Goal: Task Accomplishment & Management: Complete application form

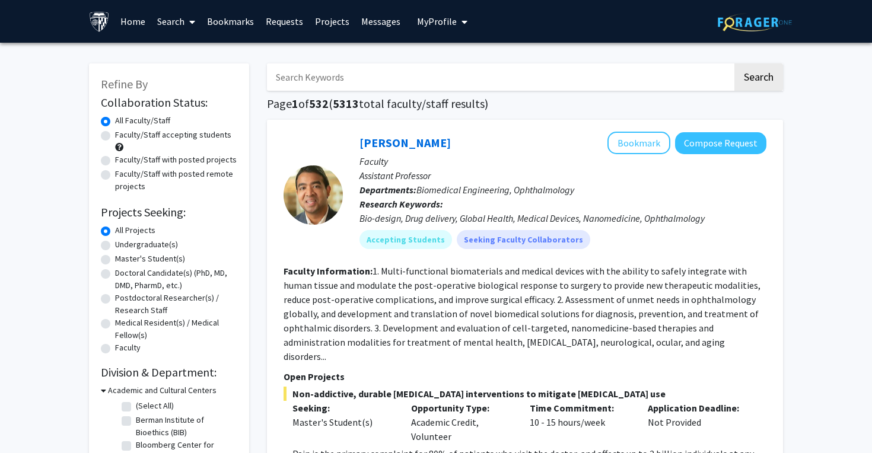
click at [272, 21] on link "Requests" at bounding box center [284, 22] width 49 height 42
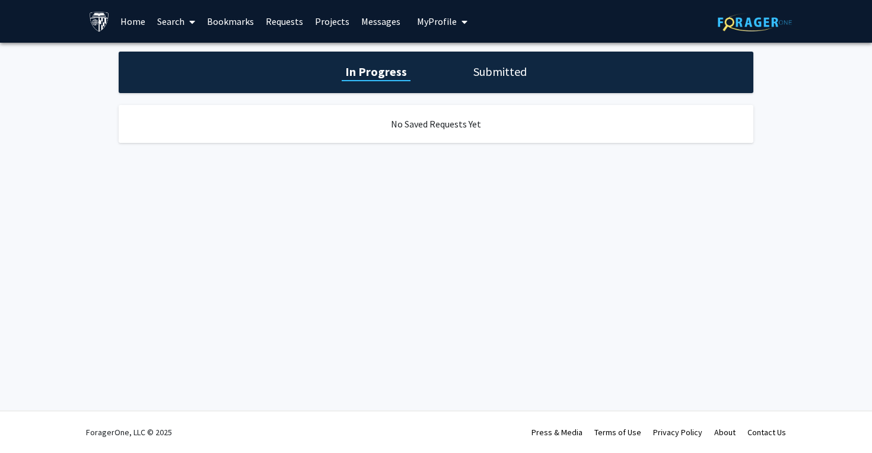
click at [247, 18] on link "Bookmarks" at bounding box center [230, 22] width 59 height 42
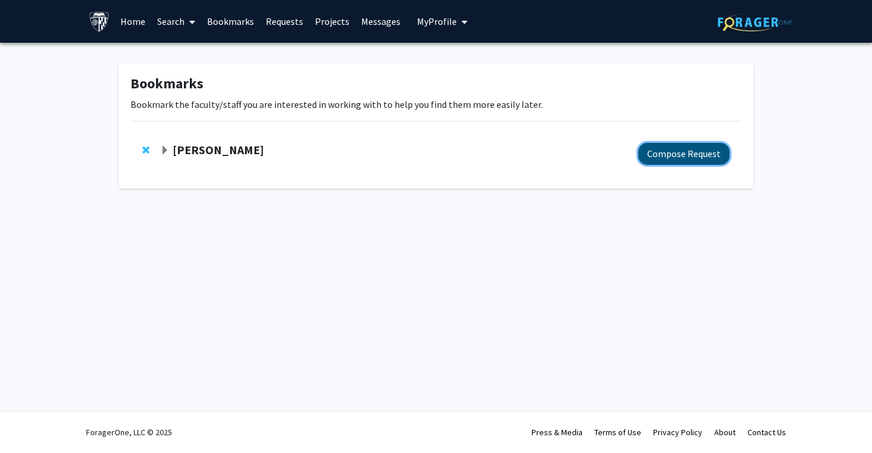
click at [673, 153] on button "Compose Request" at bounding box center [683, 154] width 91 height 22
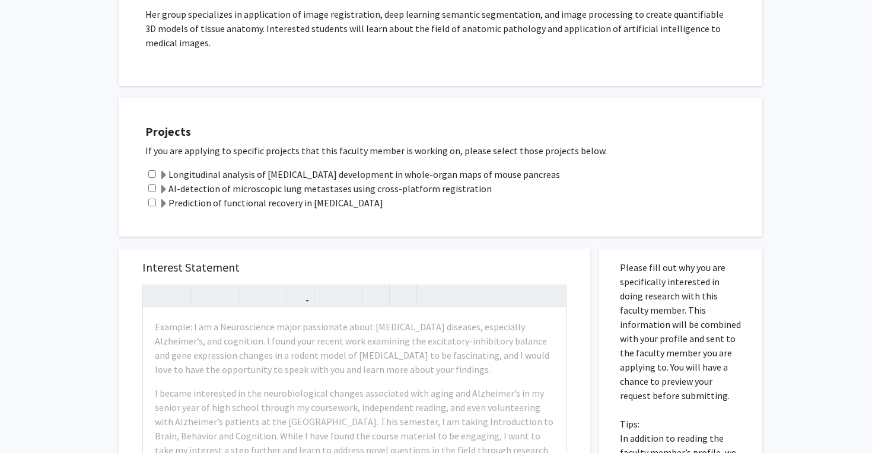
scroll to position [361, 0]
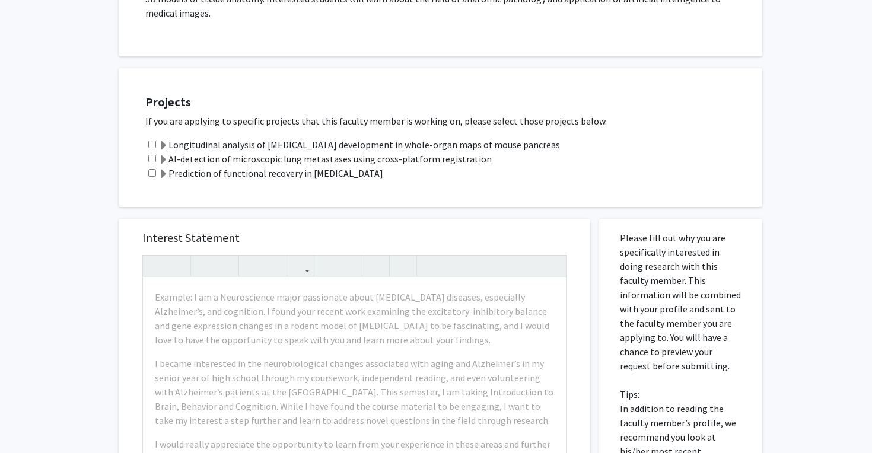
click at [342, 152] on label "AI-detection of microscopic lung metastases using cross-platform registration" at bounding box center [325, 159] width 333 height 14
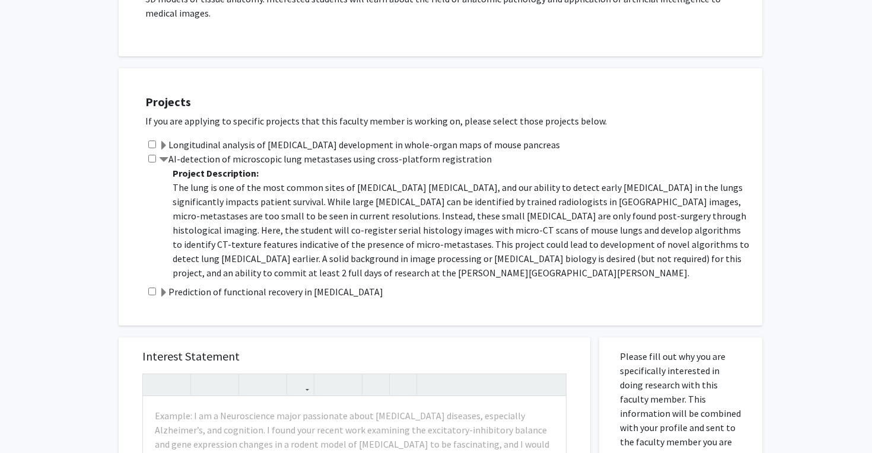
click at [153, 155] on input "checkbox" at bounding box center [152, 159] width 8 height 8
checkbox input "true"
click at [155, 288] on input "checkbox" at bounding box center [152, 292] width 8 height 8
checkbox input "true"
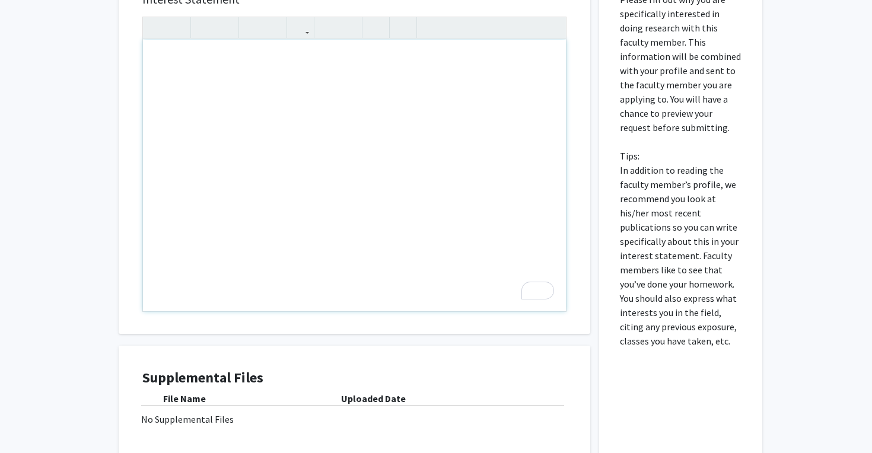
scroll to position [720, 0]
click at [293, 72] on div "To enrich screen reader interactions, please activate Accessibility in Grammarl…" at bounding box center [354, 174] width 423 height 272
paste div "To enrich screen reader interactions, please activate Accessibility in Grammarl…"
type textarea "<p>My name is [PERSON_NAME], and I am a first-year MSE student in Biomedical En…"
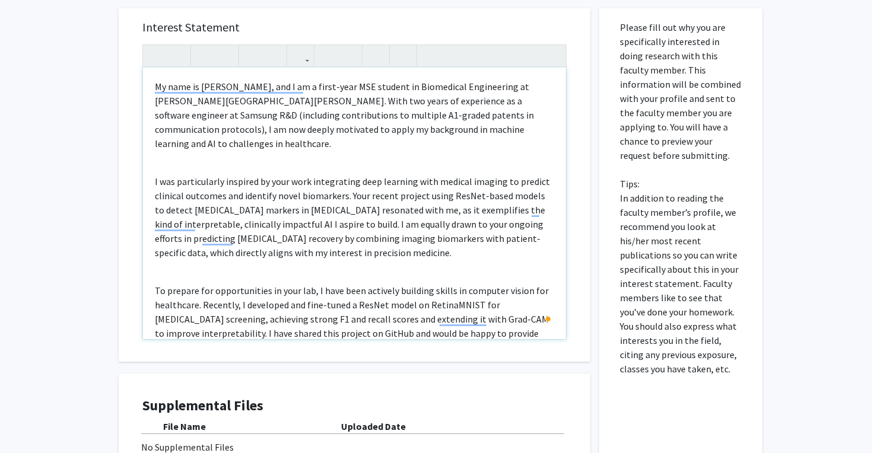
scroll to position [683, 0]
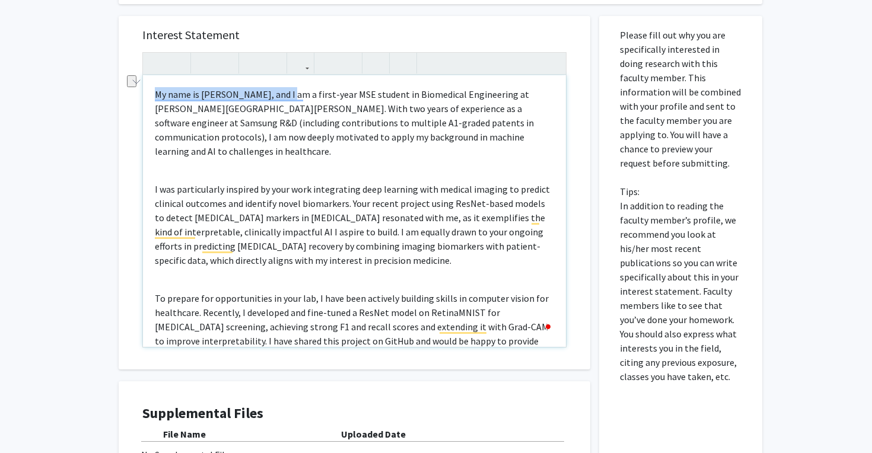
drag, startPoint x: 287, startPoint y: 80, endPoint x: 120, endPoint y: 77, distance: 166.7
click at [120, 77] on div "Interest Statement My name is [PERSON_NAME], and I am a first-year MSE student …" at bounding box center [355, 193] width 472 height 354
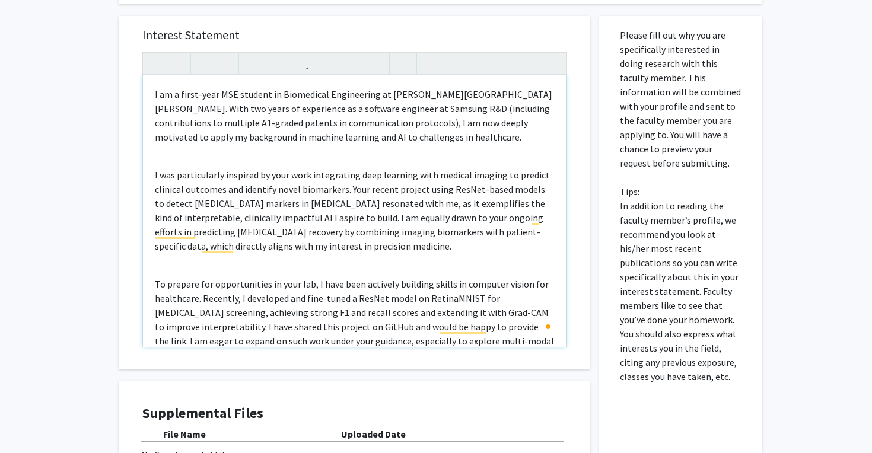
click at [422, 145] on div "I am a first-year MSE student in Biomedical Engineering at [PERSON_NAME][GEOGRA…" at bounding box center [354, 211] width 423 height 272
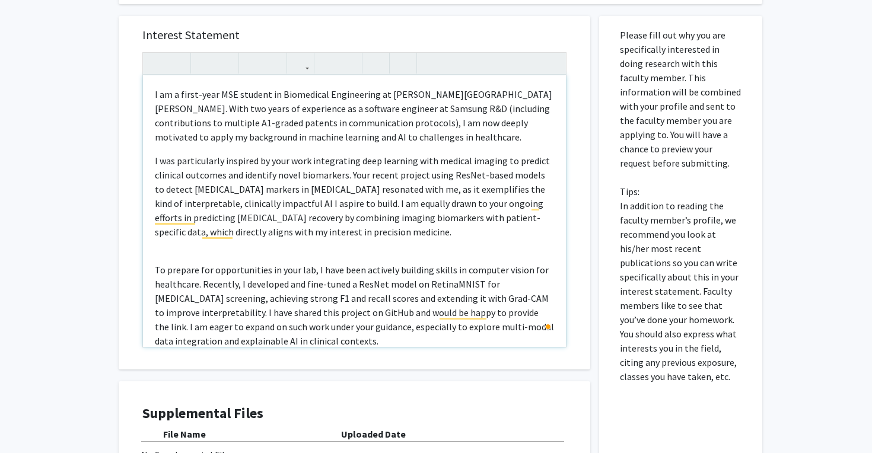
click at [412, 135] on div "I am a first-year MSE student in Biomedical Engineering at [PERSON_NAME][GEOGRA…" at bounding box center [354, 211] width 423 height 272
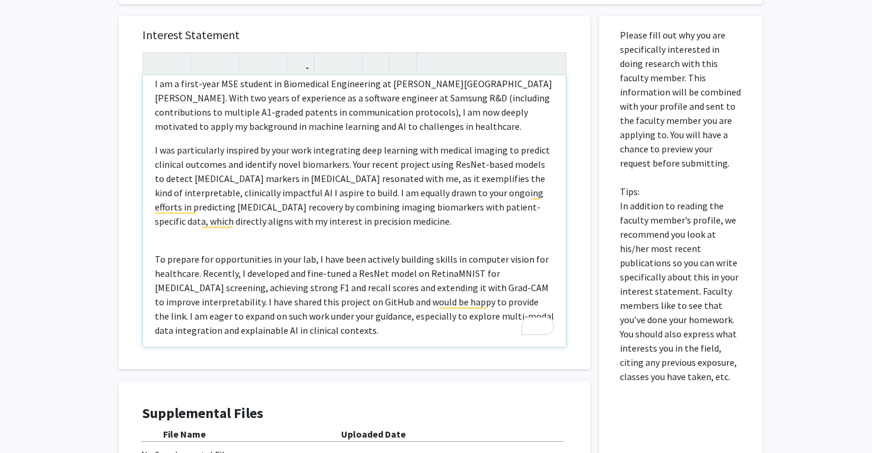
scroll to position [0, 0]
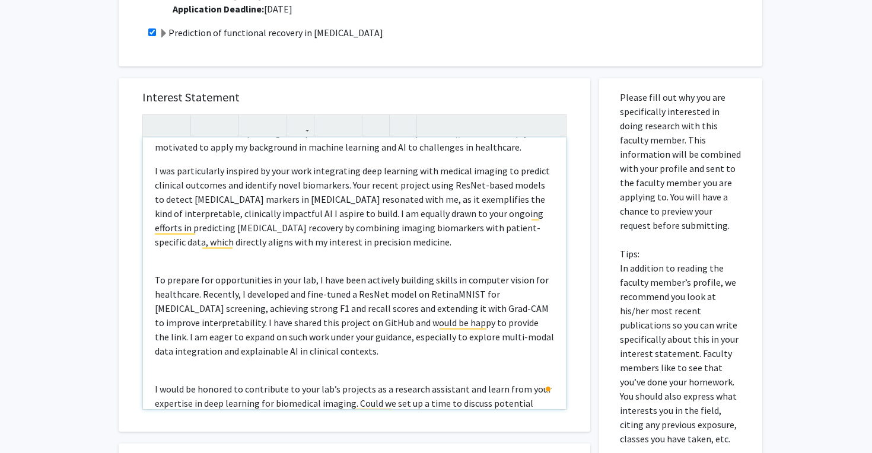
click at [411, 241] on div "I am a first-year MSE student in Biomedical Engineering at [PERSON_NAME][GEOGRA…" at bounding box center [354, 274] width 423 height 272
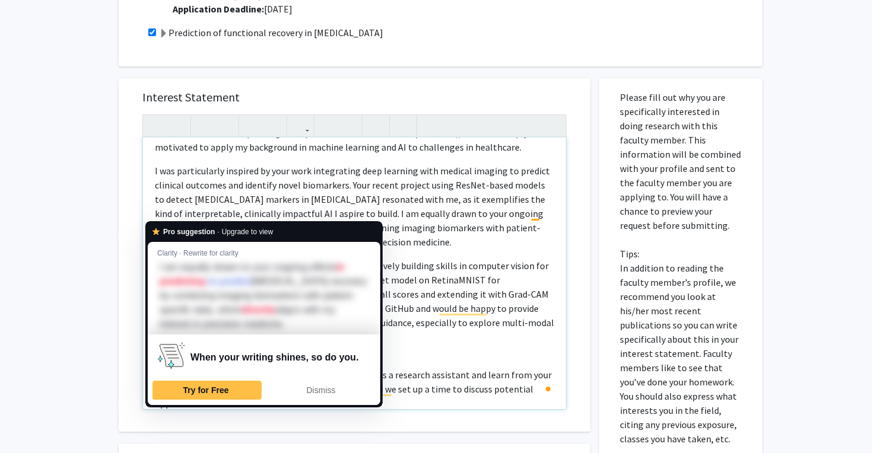
click at [469, 242] on div "I am a first-year MSE student in Biomedical Engineering at [PERSON_NAME][GEOGRA…" at bounding box center [354, 274] width 423 height 272
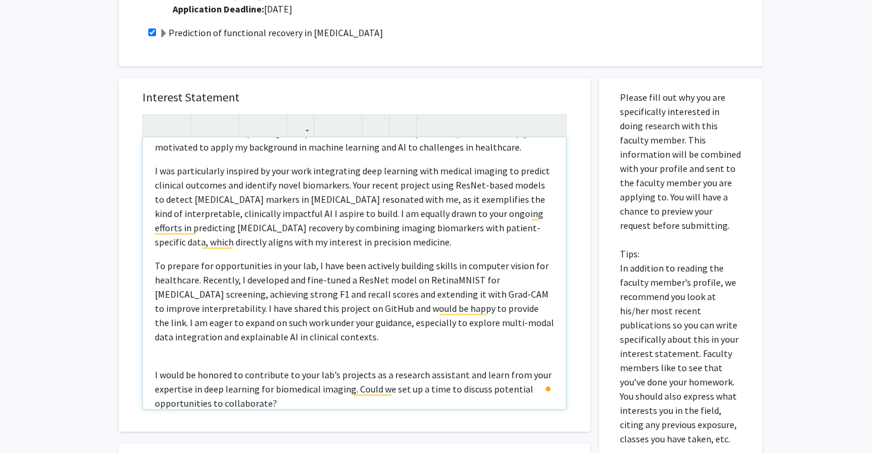
drag, startPoint x: 424, startPoint y: 230, endPoint x: 363, endPoint y: 199, distance: 68.5
click at [363, 199] on p "I was particularly inspired by your work integrating deep learning with medical…" at bounding box center [354, 206] width 399 height 85
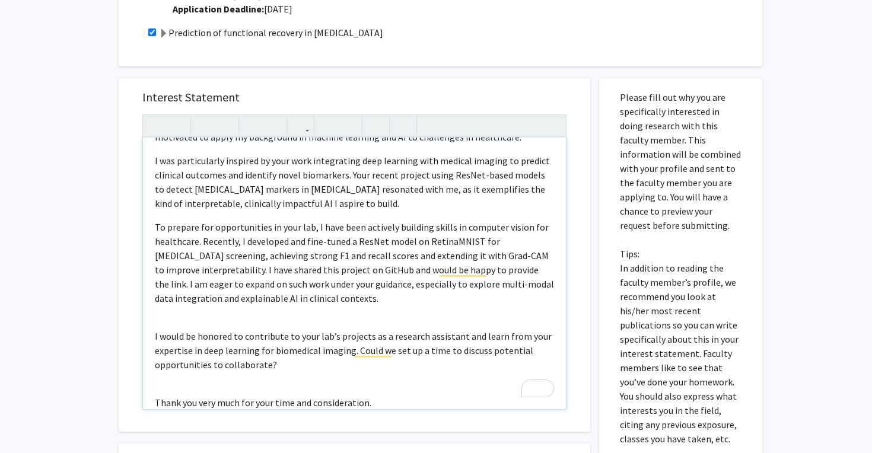
click at [289, 202] on div "I am a first-year MSE student in Biomedical Engineering at [PERSON_NAME][GEOGRA…" at bounding box center [354, 274] width 423 height 272
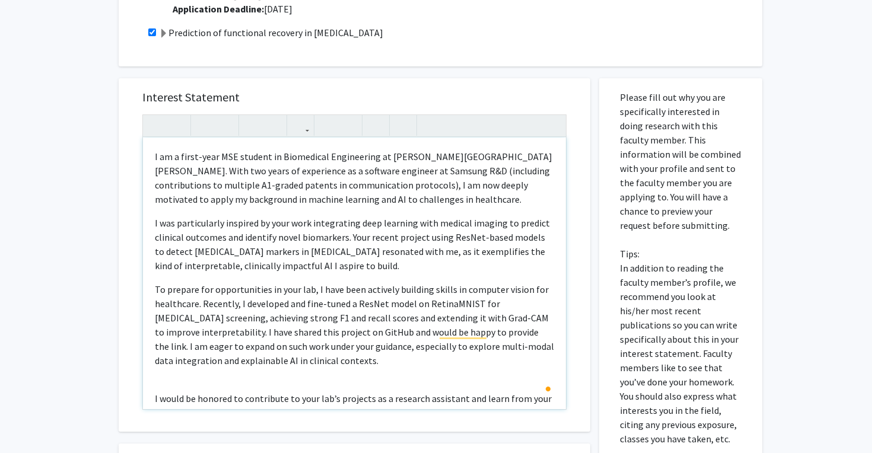
type textarea "<p>I am a first-year MSE student in Biomedical Engineering at [PERSON_NAME][GEO…"
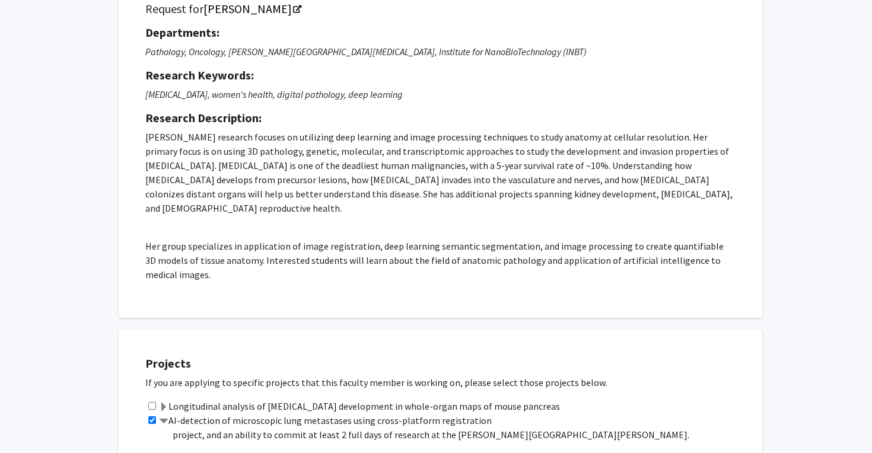
scroll to position [78, 0]
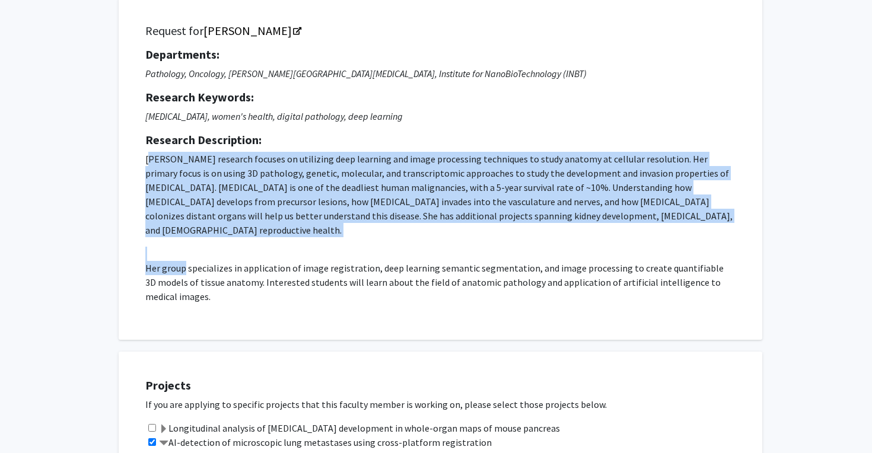
drag, startPoint x: 150, startPoint y: 158, endPoint x: 182, endPoint y: 250, distance: 96.6
click at [185, 252] on p "[PERSON_NAME] research focuses on utilizing deep learning and image processing …" at bounding box center [440, 228] width 590 height 152
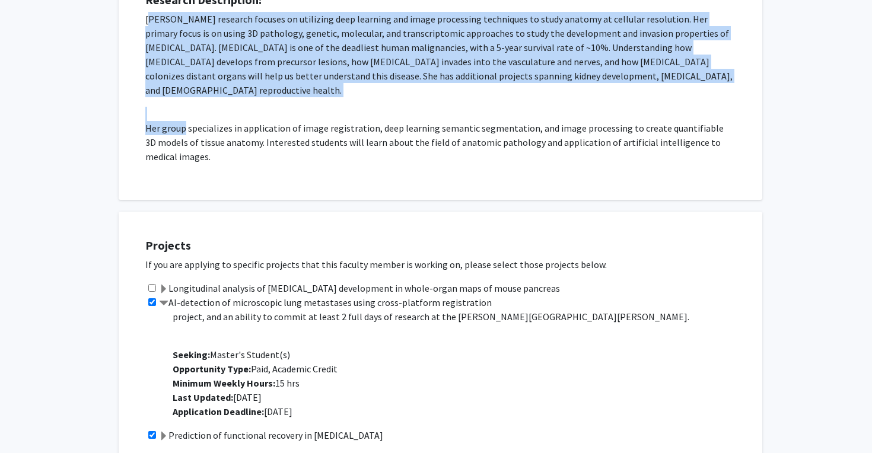
scroll to position [240, 0]
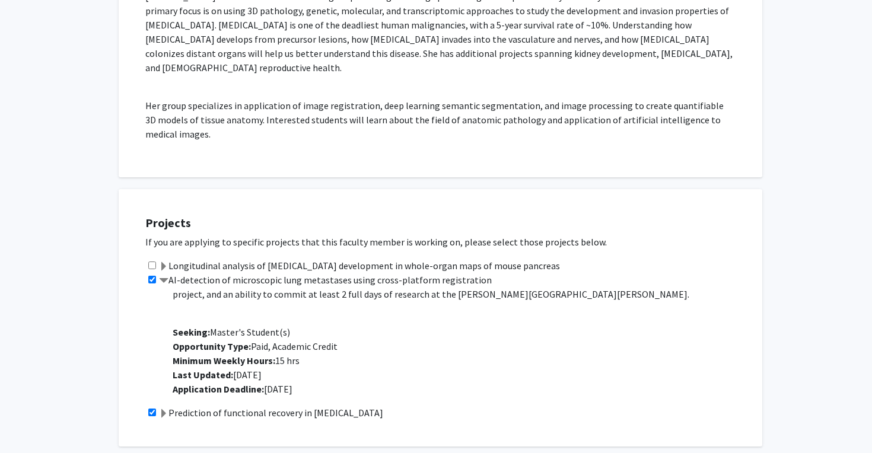
click at [169, 406] on label "Prediction of functional recovery in [MEDICAL_DATA]" at bounding box center [271, 413] width 224 height 14
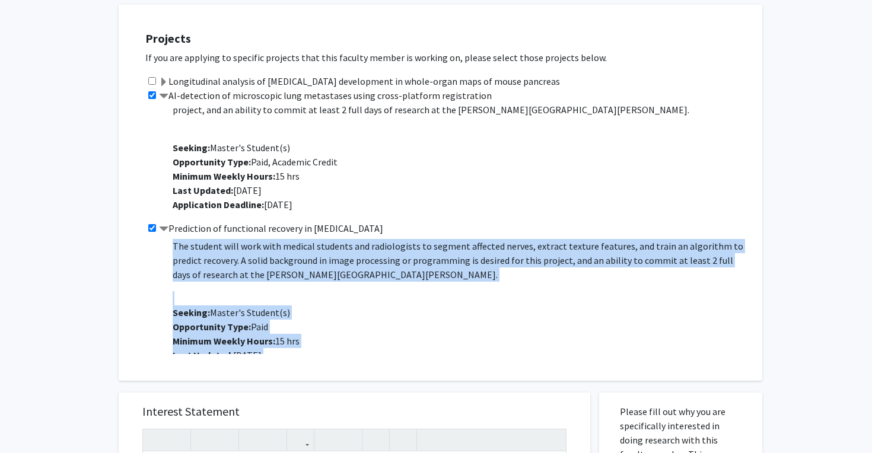
scroll to position [223, 0]
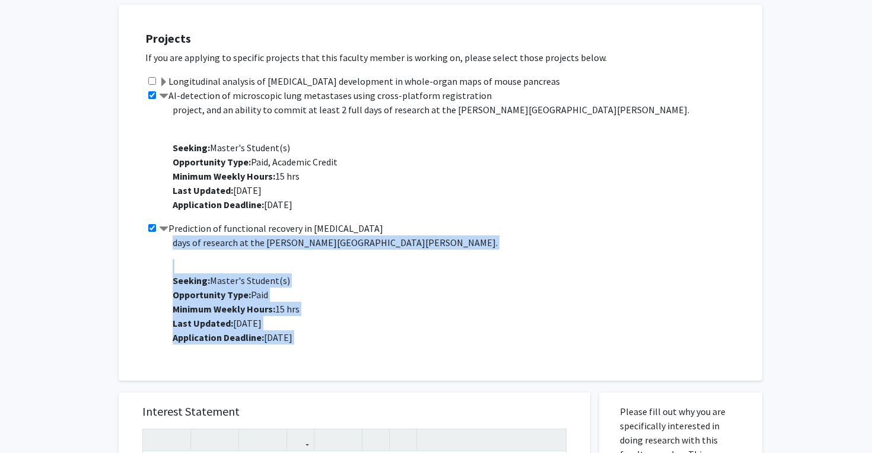
drag, startPoint x: 175, startPoint y: 228, endPoint x: 186, endPoint y: 382, distance: 153.5
click at [186, 382] on div "All Requests Request for [PERSON_NAME] Request for [PERSON_NAME] Departments: P…" at bounding box center [436, 272] width 653 height 1291
copy p "Loremip Dolorsitame: Consectetu adipi elitsedd (EIUs) tem incididuntut laboreet…"
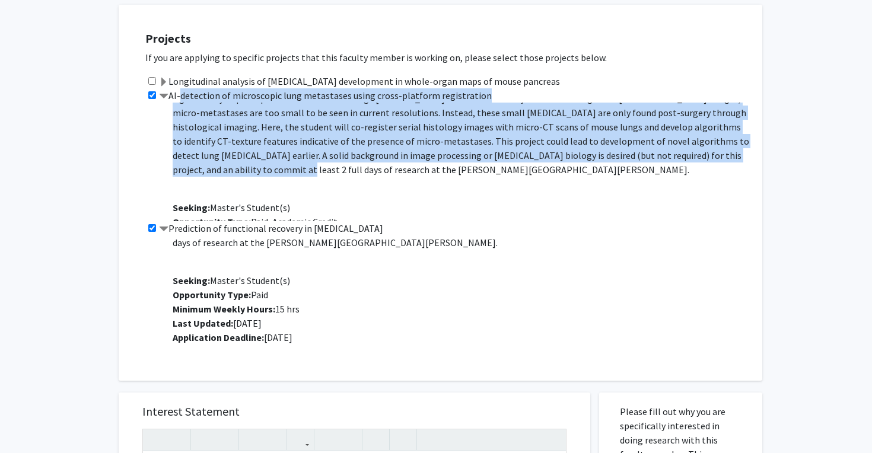
scroll to position [0, 0]
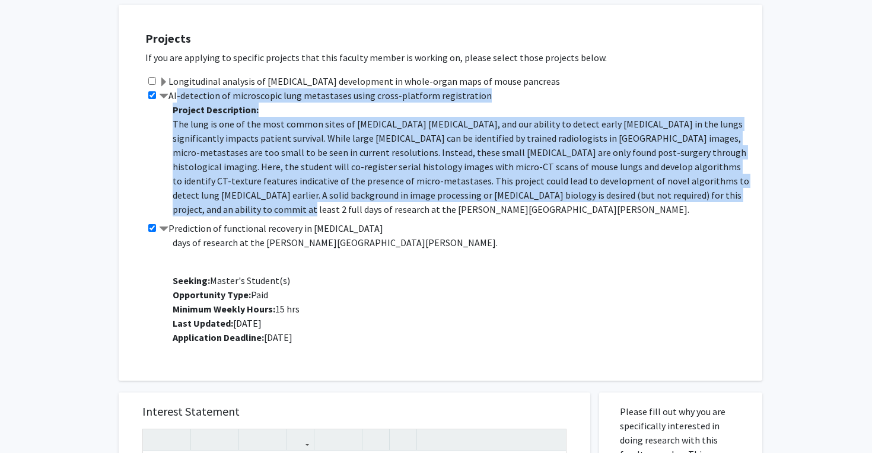
drag, startPoint x: 226, startPoint y: 91, endPoint x: 175, endPoint y: 85, distance: 51.4
click at [175, 88] on div "AI-detection of microscopic lung metastases using cross-platform registration P…" at bounding box center [447, 154] width 605 height 133
click at [469, 103] on p "Project Description: The lung is one of the most common sites of [MEDICAL_DATA]…" at bounding box center [462, 207] width 578 height 209
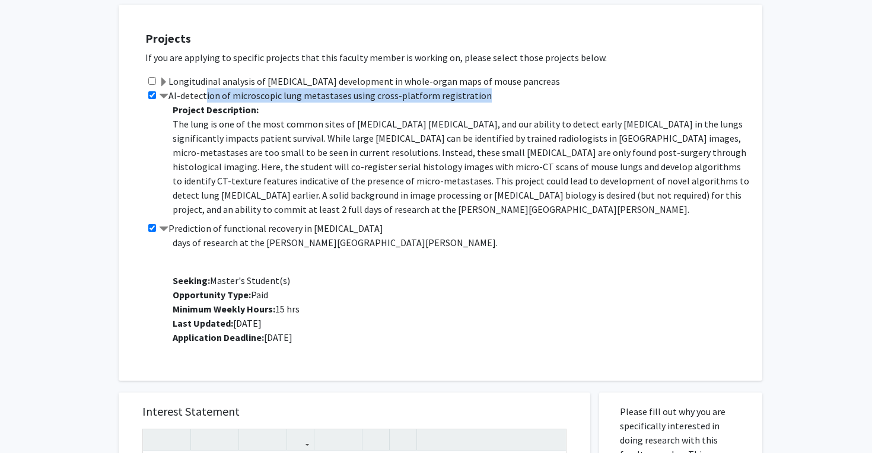
drag, startPoint x: 472, startPoint y: 80, endPoint x: 204, endPoint y: 87, distance: 268.3
click at [204, 88] on label "AI-detection of microscopic lung metastases using cross-platform registration" at bounding box center [325, 95] width 333 height 14
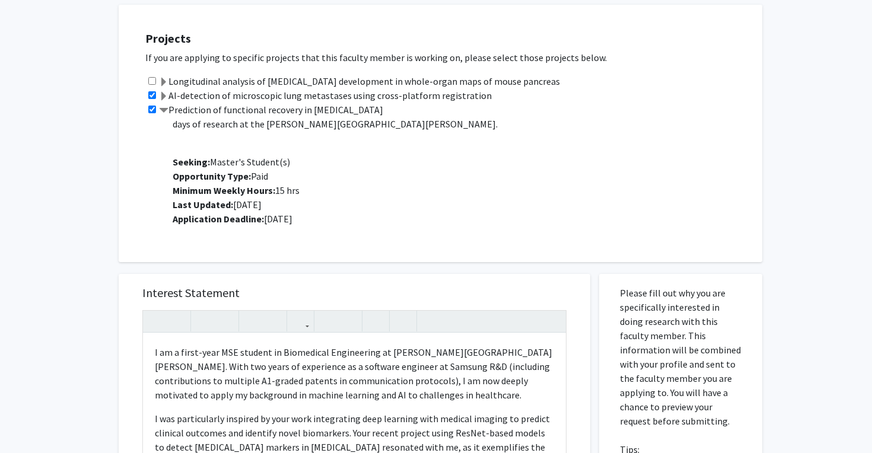
click at [498, 88] on div "AI-detection of microscopic lung metastases using cross-platform registration" at bounding box center [447, 95] width 605 height 14
drag, startPoint x: 494, startPoint y: 81, endPoint x: 171, endPoint y: 84, distance: 322.8
click at [171, 88] on div "AI-detection of microscopic lung metastases using cross-platform registration" at bounding box center [447, 95] width 605 height 14
copy label "AI-detection of microscopic lung metastases using cross-platform registration"
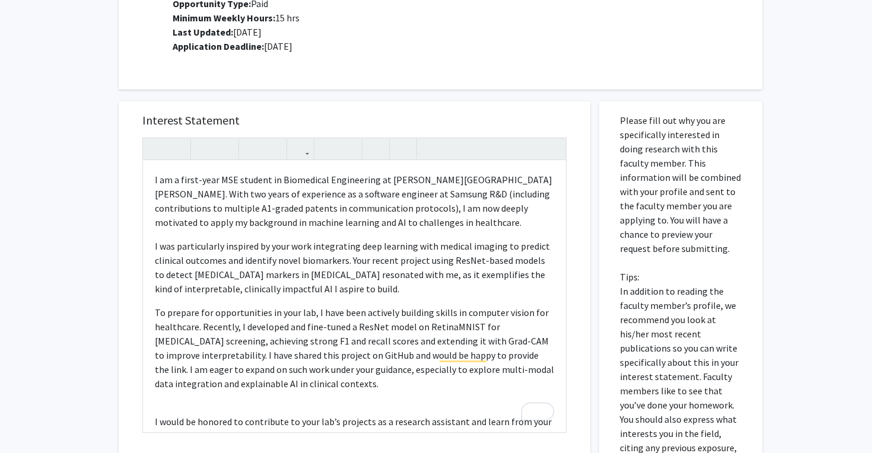
scroll to position [634, 0]
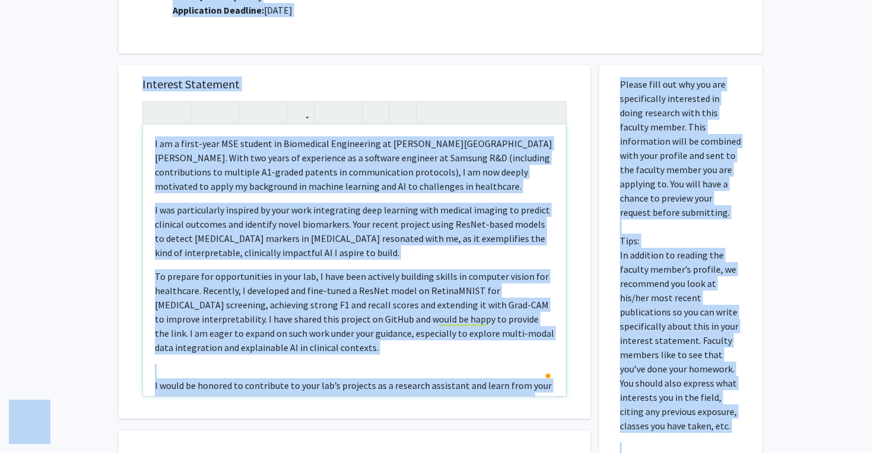
click at [215, 204] on span "I was particularly inspired by your work integrating deep learning with medical…" at bounding box center [352, 231] width 395 height 55
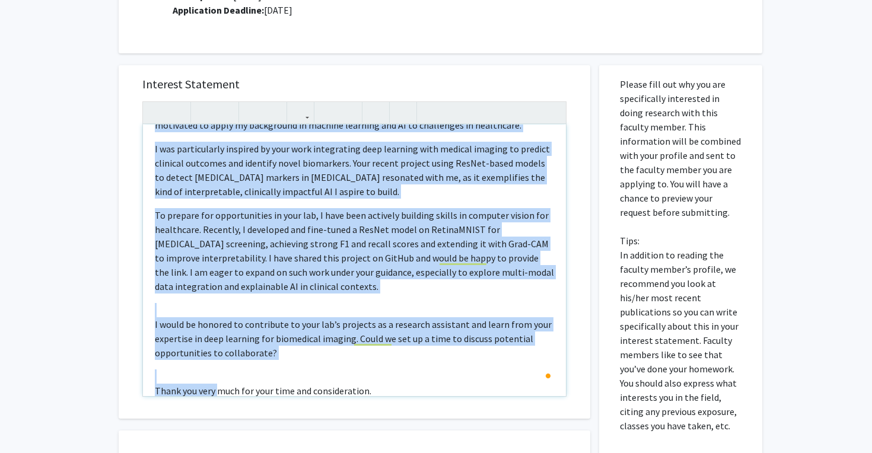
scroll to position [84, 0]
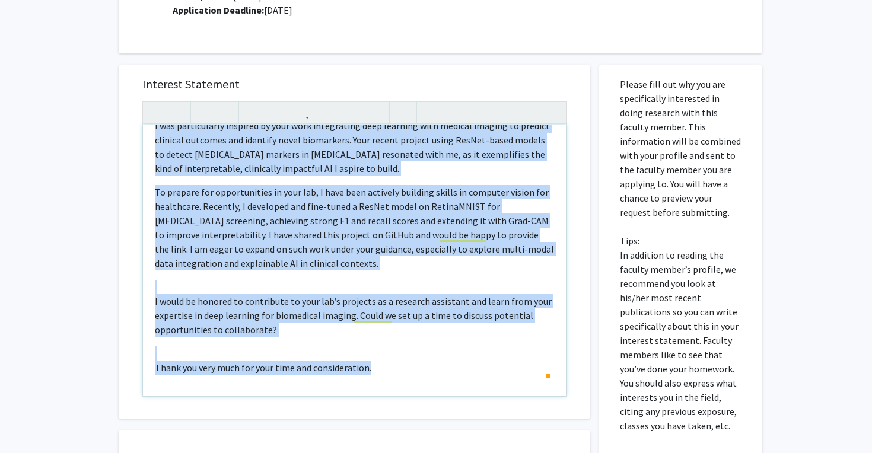
drag, startPoint x: 155, startPoint y: 128, endPoint x: 221, endPoint y: 396, distance: 276.3
click at [221, 396] on div "Interest Statement I am a first-year MSE student in Biomedical Engineering at […" at bounding box center [355, 242] width 448 height 354
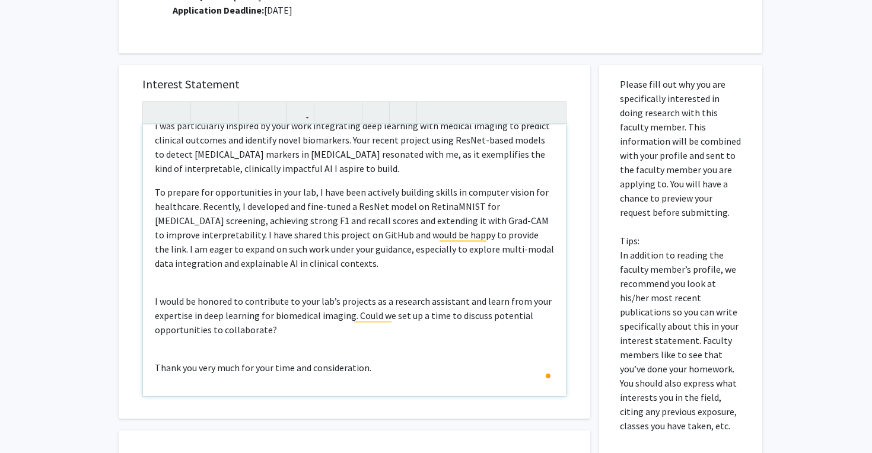
scroll to position [0, 0]
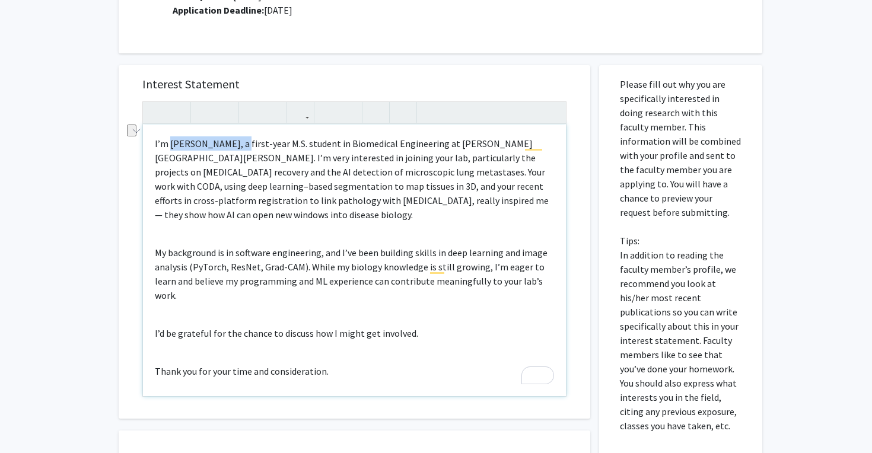
drag, startPoint x: 237, startPoint y: 129, endPoint x: 169, endPoint y: 129, distance: 68.2
click at [169, 136] on p "I’m [PERSON_NAME], a first-year M.S. student in Biomedical Engineering at [PERS…" at bounding box center [354, 178] width 399 height 85
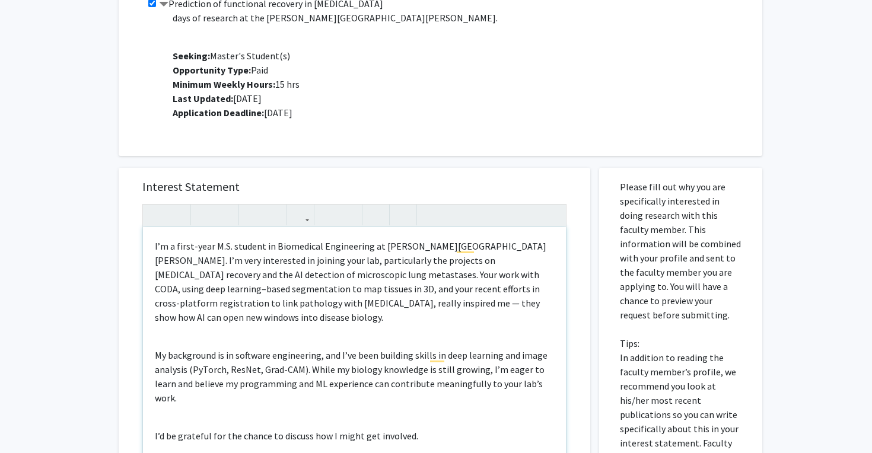
scroll to position [545, 0]
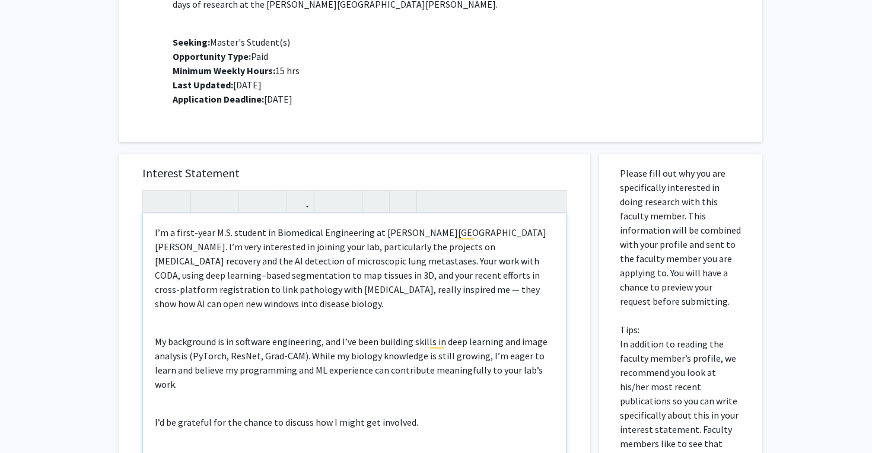
click at [233, 298] on div "I’m a first-year M.S. student in Biomedical Engineering at [PERSON_NAME][GEOGRA…" at bounding box center [354, 350] width 423 height 272
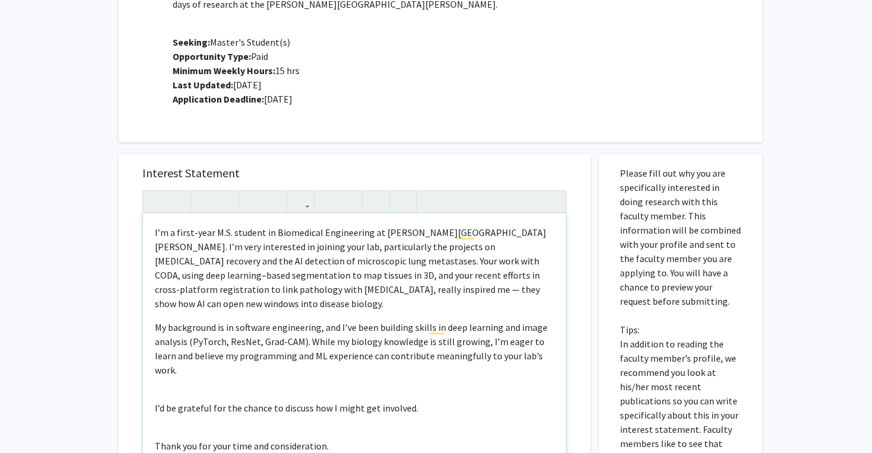
click at [156, 320] on p "My background is in software engineering, and I’ve been building skills in deep…" at bounding box center [354, 348] width 399 height 57
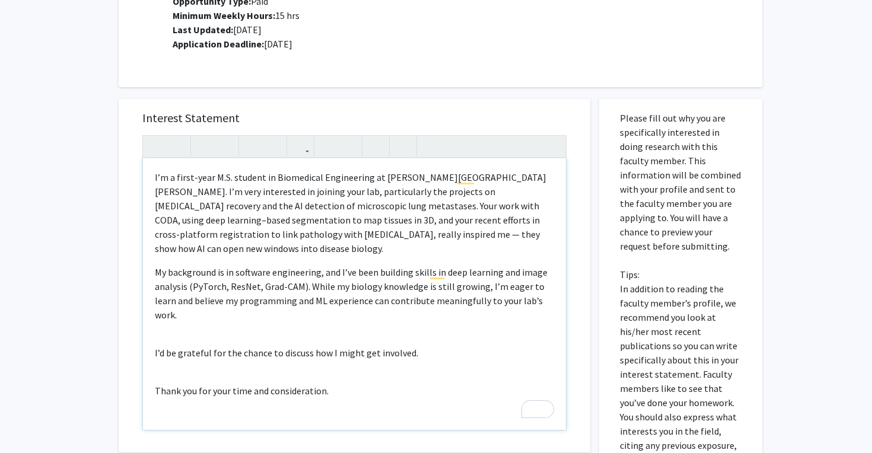
scroll to position [611, 0]
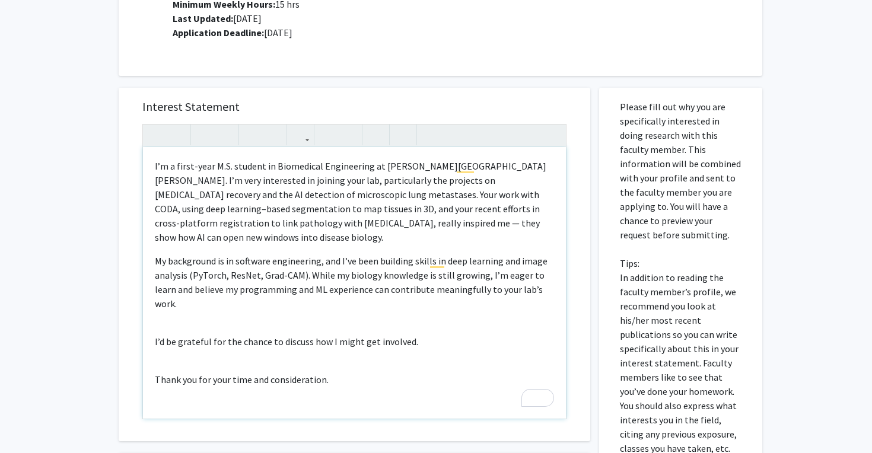
click at [342, 285] on div "I’m a first-year M.S. student in Biomedical Engineering at [PERSON_NAME][GEOGRA…" at bounding box center [354, 283] width 423 height 272
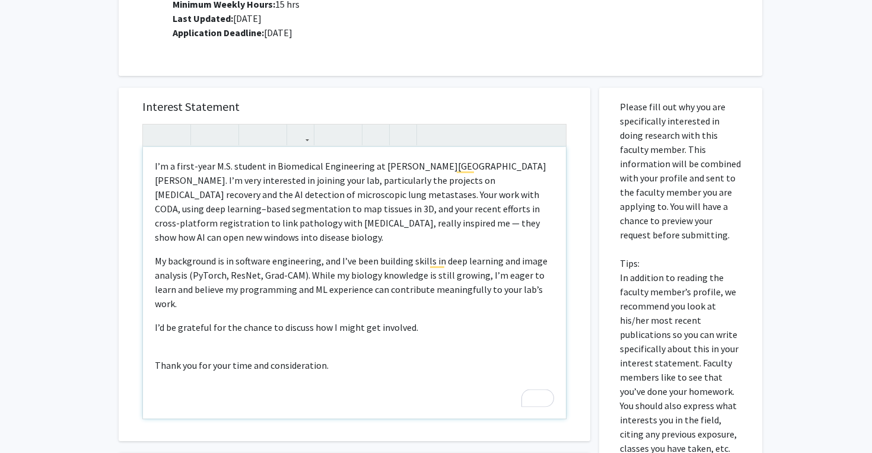
click at [152, 286] on div "I’m a first-year M.S. student in Biomedical Engineering at [PERSON_NAME][GEOGRA…" at bounding box center [354, 283] width 423 height 272
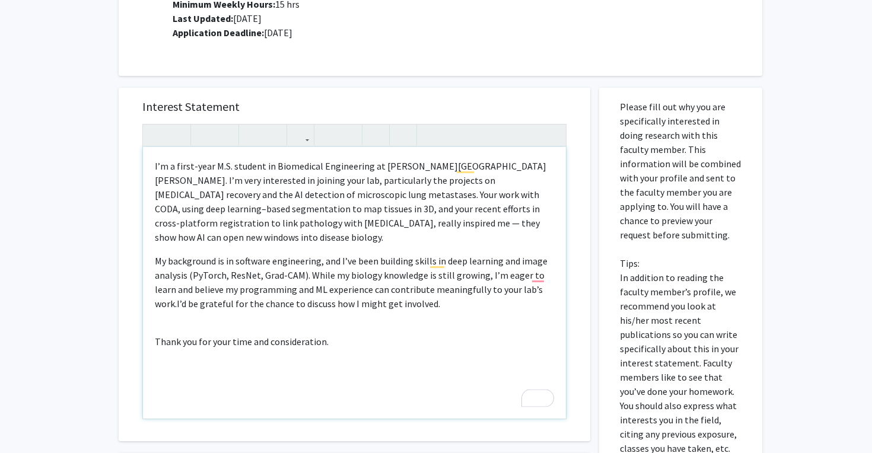
click at [156, 335] on p "Thank you for your time and consideration." at bounding box center [354, 342] width 399 height 14
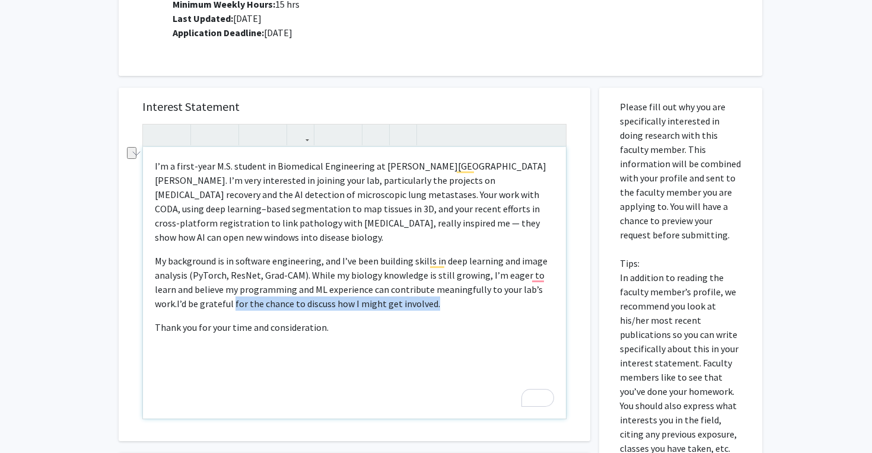
drag, startPoint x: 422, startPoint y: 276, endPoint x: 201, endPoint y: 276, distance: 221.9
click at [201, 276] on p "My background is in software engineering, and I’ve been building skills in deep…" at bounding box center [354, 282] width 399 height 57
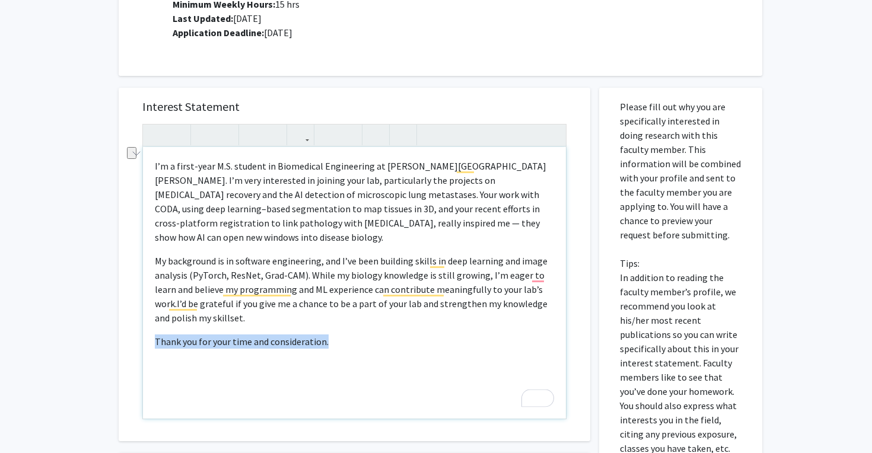
drag, startPoint x: 353, startPoint y: 320, endPoint x: 150, endPoint y: 313, distance: 203.6
click at [150, 313] on div "I’m a first-year M.S. student in Biomedical Engineering at [PERSON_NAME][GEOGRA…" at bounding box center [354, 283] width 423 height 272
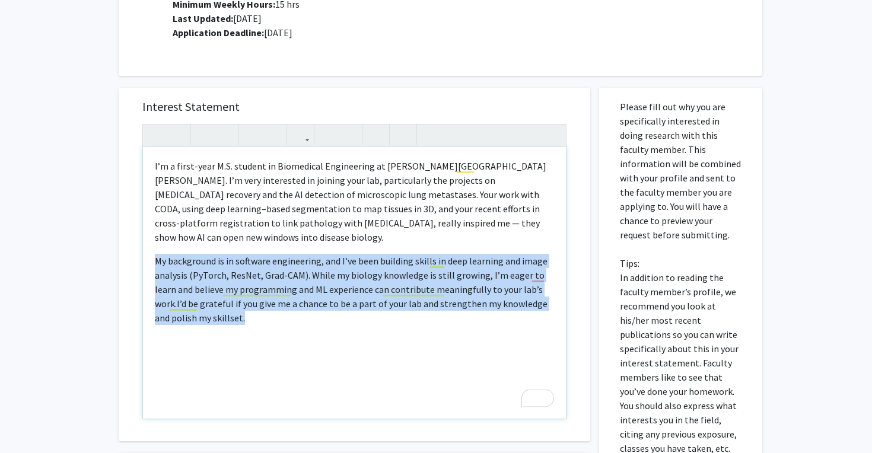
click at [218, 308] on div "I’m a first-year M.S. student in Biomedical Engineering at [PERSON_NAME][GEOGRA…" at bounding box center [354, 283] width 423 height 272
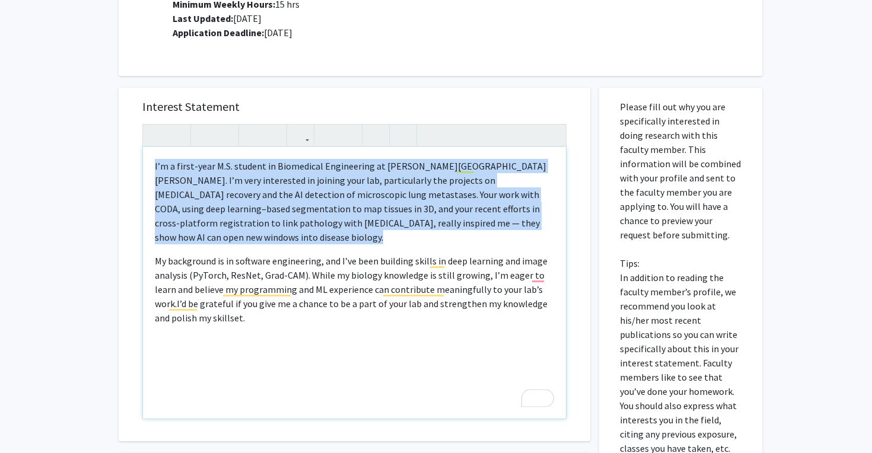
drag, startPoint x: 237, startPoint y: 301, endPoint x: 148, endPoint y: 157, distance: 169.4
click at [148, 157] on div "I’m a first-year M.S. student in Biomedical Engineering at [PERSON_NAME][GEOGRA…" at bounding box center [354, 283] width 423 height 272
copy p "I’m a first-year M.S. student in Biomedical Engineering at [PERSON_NAME][GEOGRA…"
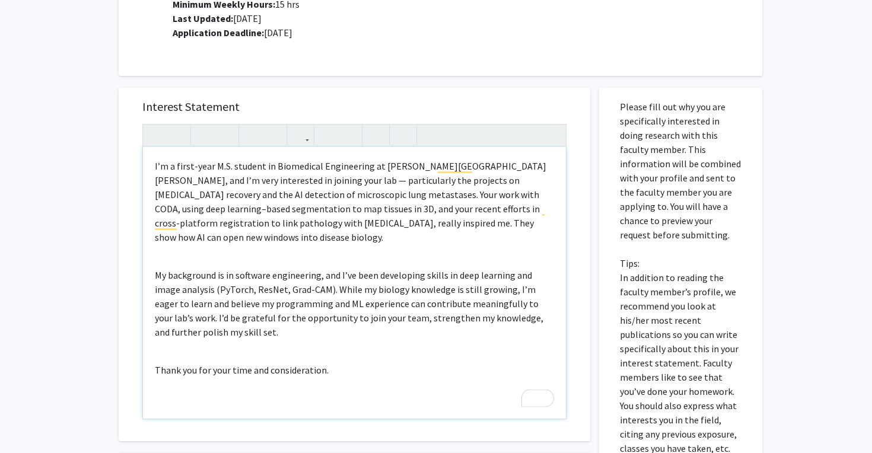
scroll to position [613, 0]
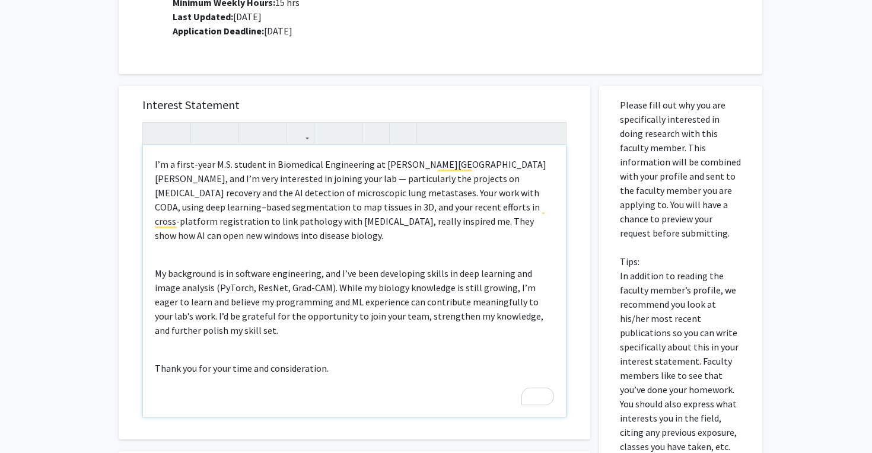
click at [191, 361] on p "Thank you for your time and consideration." at bounding box center [354, 368] width 399 height 14
click at [155, 361] on p "Thank you for your time and consideration." at bounding box center [354, 368] width 399 height 14
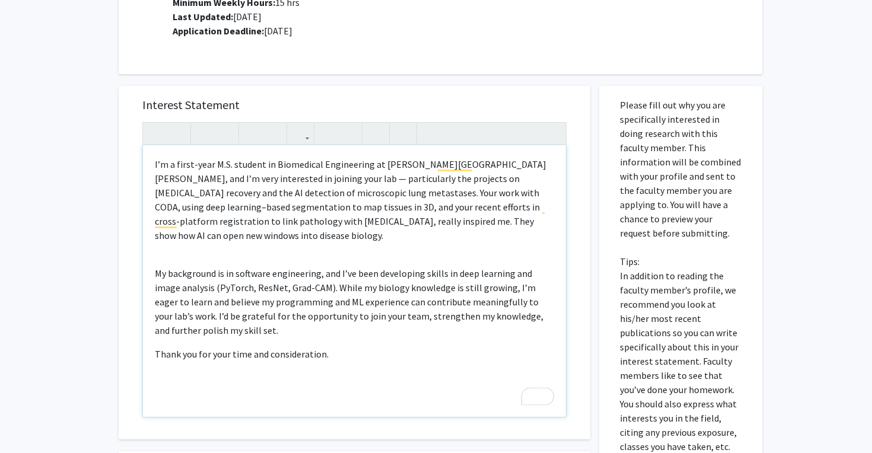
click at [179, 227] on div "I’m a first-year M.S. student in Biomedical Engineering at [PERSON_NAME][GEOGRA…" at bounding box center [354, 281] width 423 height 272
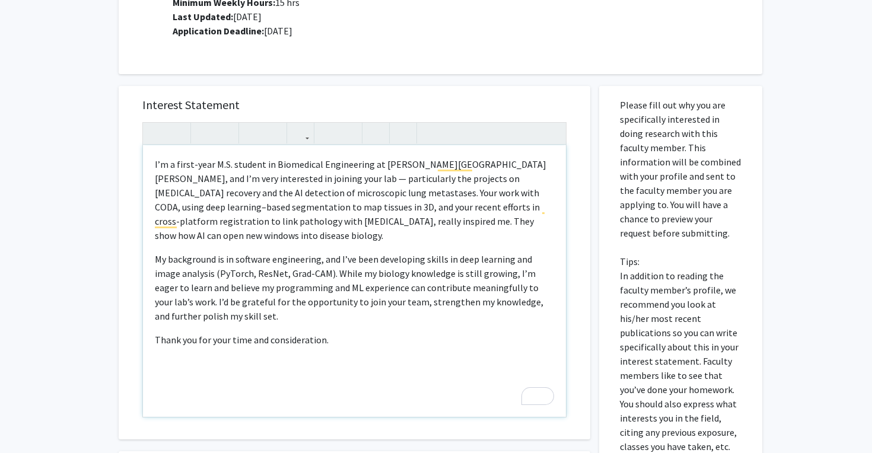
click at [228, 252] on p "I’m a first-year M.S. student in Biomedical Engineering at [PERSON_NAME][GEOGRA…" at bounding box center [354, 287] width 399 height 71
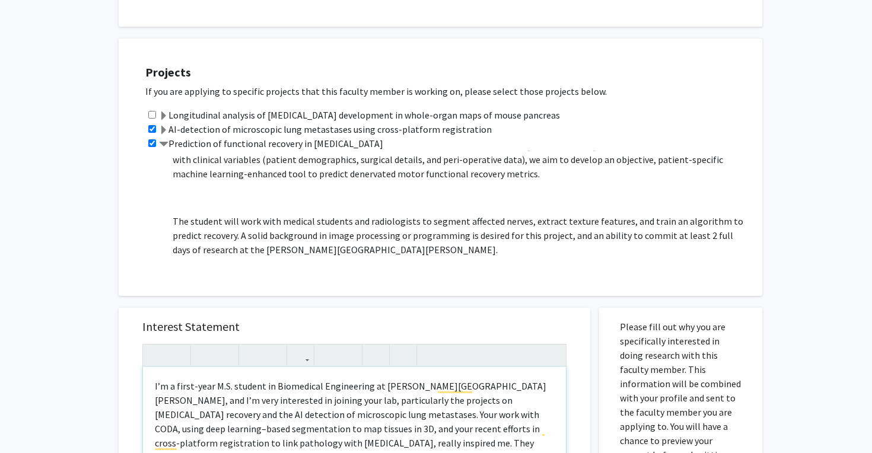
scroll to position [50, 0]
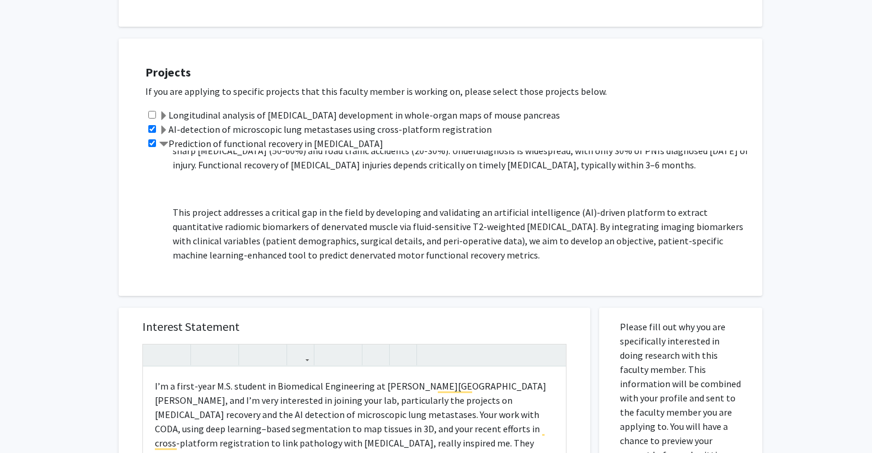
drag, startPoint x: 172, startPoint y: 129, endPoint x: 412, endPoint y: 135, distance: 239.8
click at [412, 136] on div "Prediction of functional recovery in [MEDICAL_DATA] Project Description: Periph…" at bounding box center [447, 202] width 605 height 133
copy label "Prediction of functional recovery in [MEDICAL_DATA]"
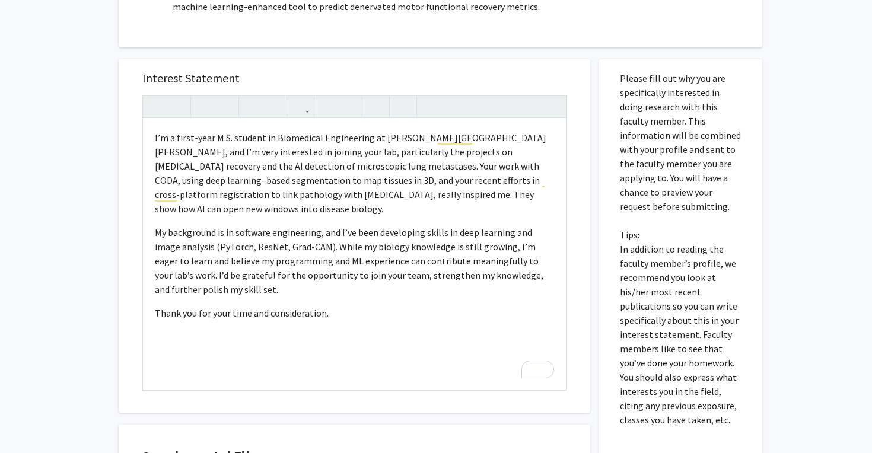
scroll to position [618, 0]
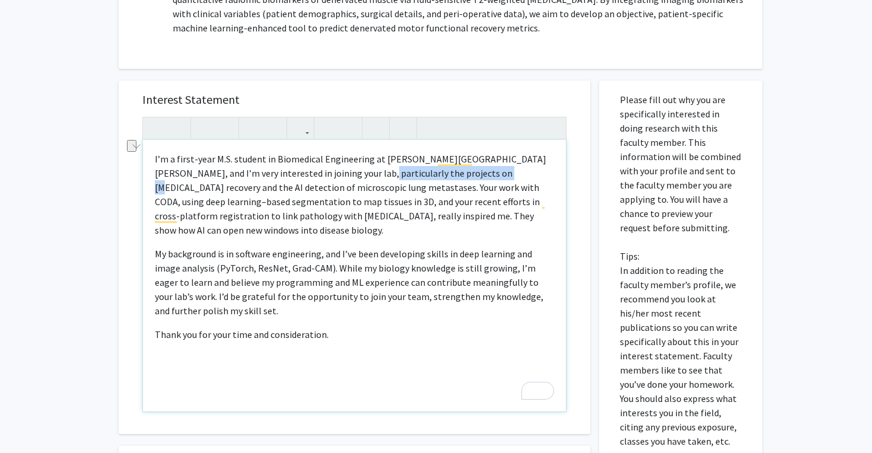
drag, startPoint x: 329, startPoint y: 162, endPoint x: 456, endPoint y: 158, distance: 127.0
click at [456, 247] on p "I’m a first-year M.S. student in Biomedical Engineering at [PERSON_NAME][GEOGRA…" at bounding box center [354, 282] width 399 height 71
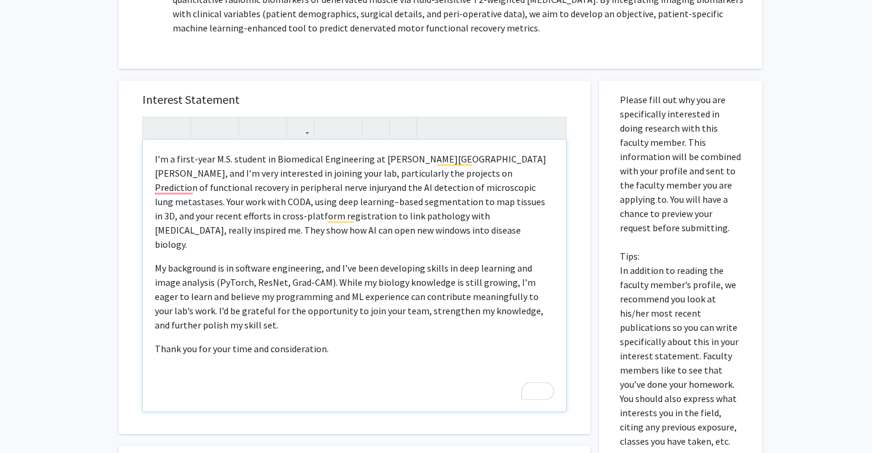
click at [334, 261] on p "I’m a first-year M.S. student in Biomedical Engineering at [PERSON_NAME][GEOGRA…" at bounding box center [354, 296] width 399 height 71
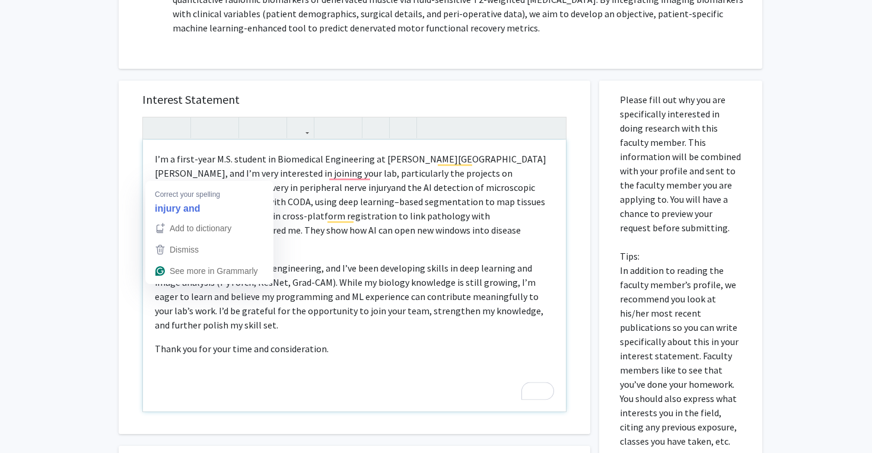
click at [181, 261] on p "I’m a first-year M.S. student in Biomedical Engineering at [PERSON_NAME][GEOGRA…" at bounding box center [354, 296] width 399 height 71
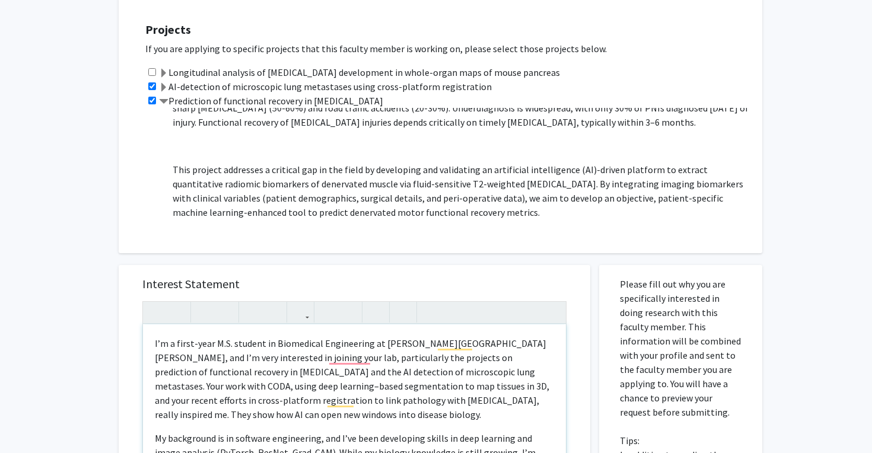
scroll to position [513, 0]
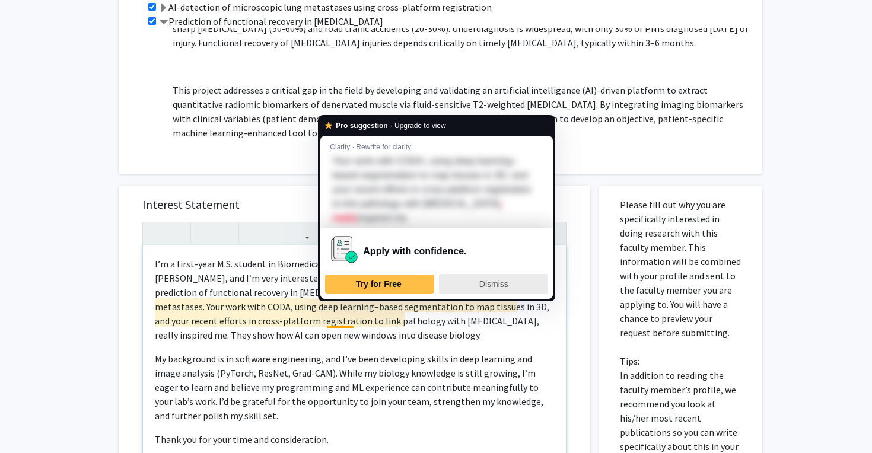
click at [506, 281] on span "Dismiss" at bounding box center [493, 283] width 29 height 9
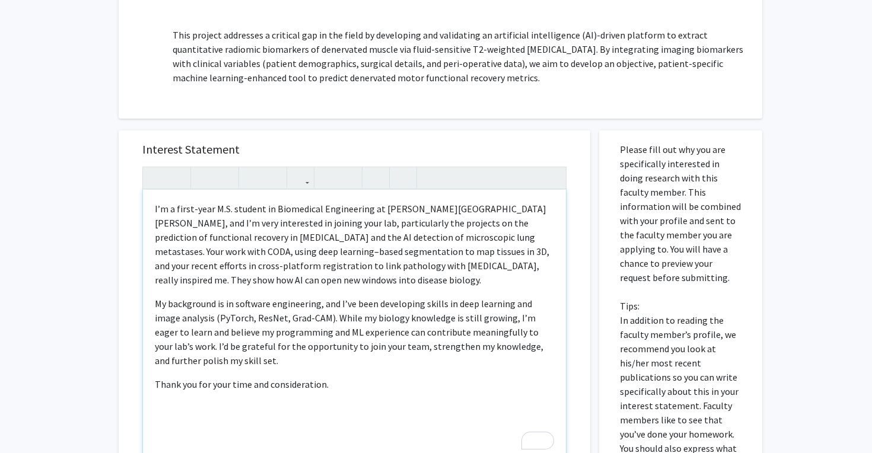
scroll to position [577, 0]
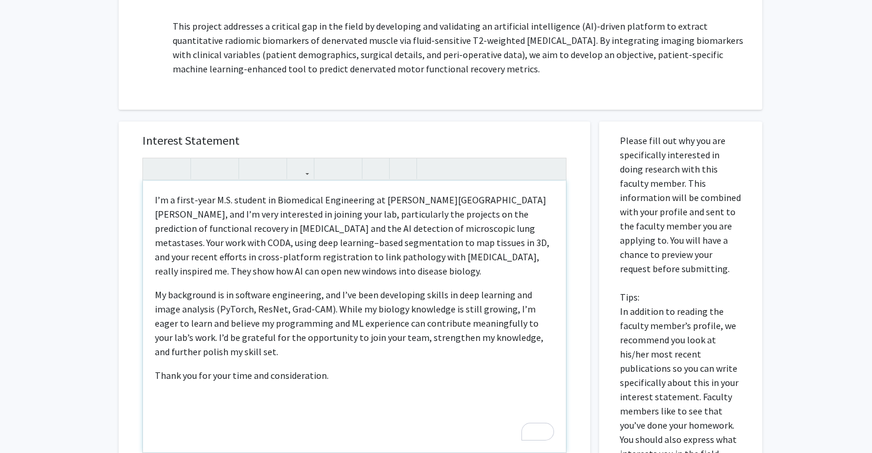
click at [373, 268] on div "I’m a first-year M.S. student in Biomedical Engineering at [PERSON_NAME][GEOGRA…" at bounding box center [354, 317] width 423 height 272
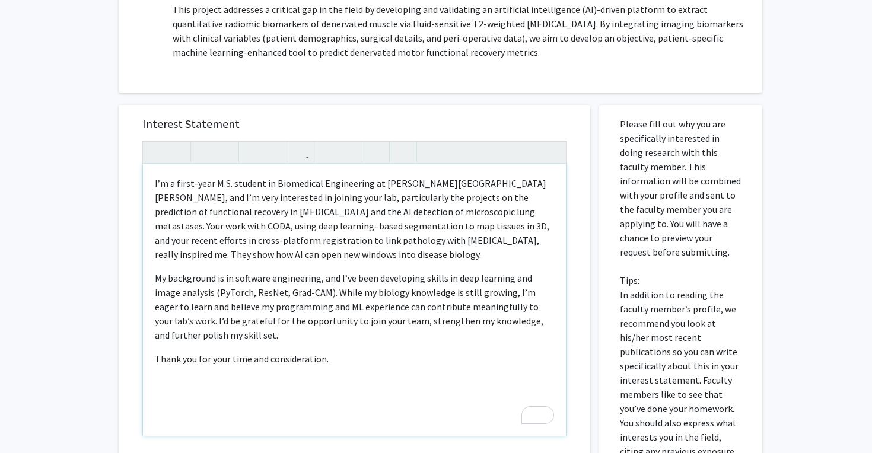
scroll to position [596, 0]
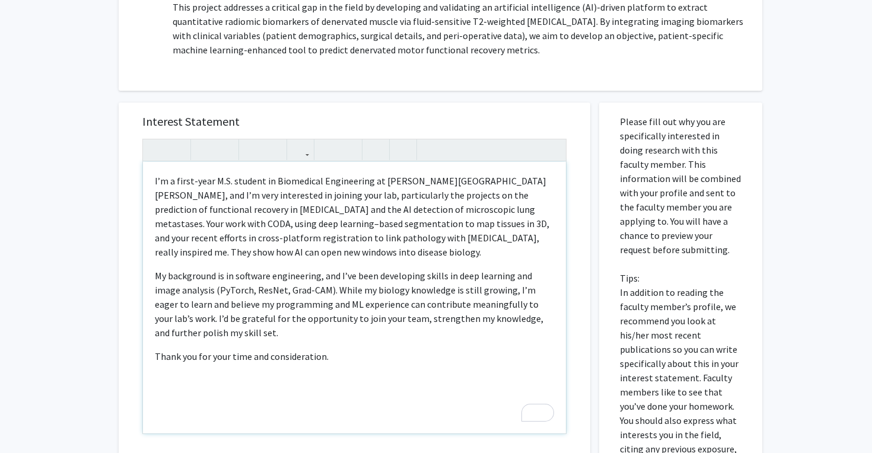
click at [294, 349] on p "My background is in software engineering, and I’ve been developing skills in de…" at bounding box center [354, 356] width 399 height 14
type textarea "<l>I’d s ametc-adip E.S. doeiusm te Incididunt Utlaboreetd ma Aliqu Enimadm, ve…"
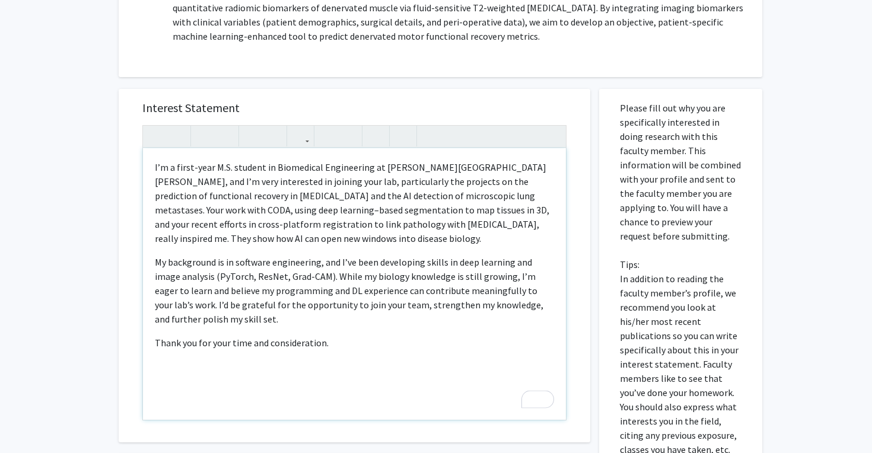
click at [342, 336] on p "My background is in software engineering, and I’ve been developing skills in de…" at bounding box center [354, 343] width 399 height 14
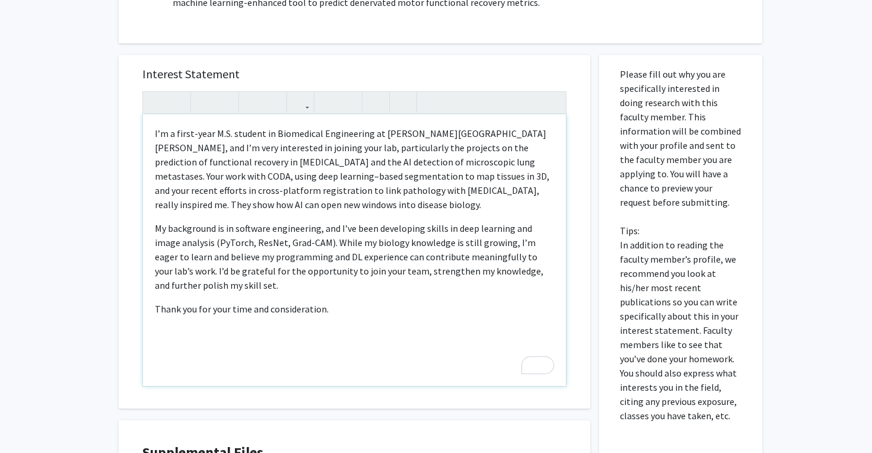
scroll to position [646, 0]
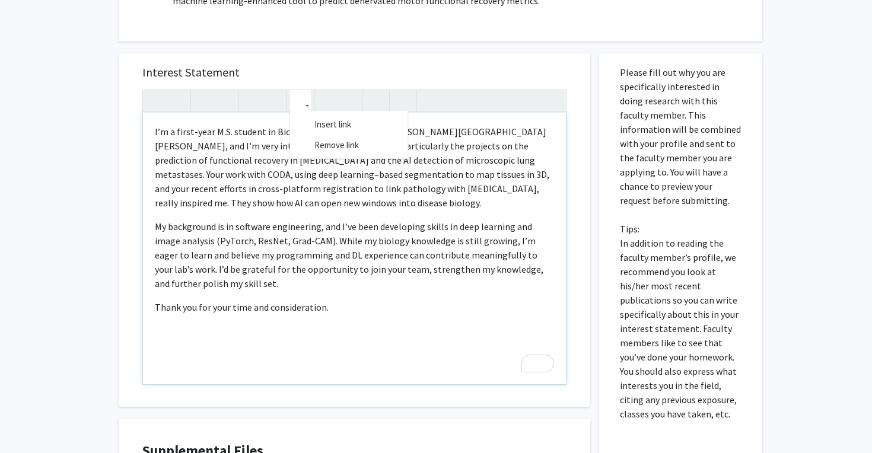
click at [298, 91] on icon "button" at bounding box center [300, 101] width 10 height 20
click at [311, 65] on h5 "Interest Statement" at bounding box center [354, 72] width 424 height 14
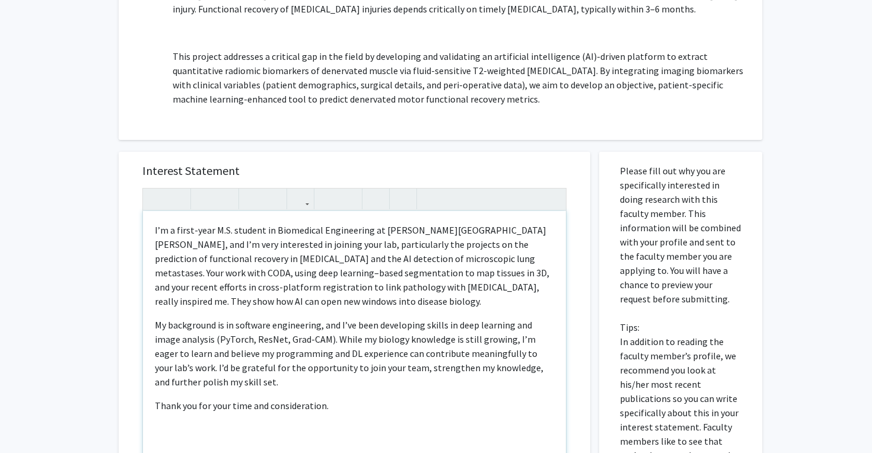
scroll to position [533, 0]
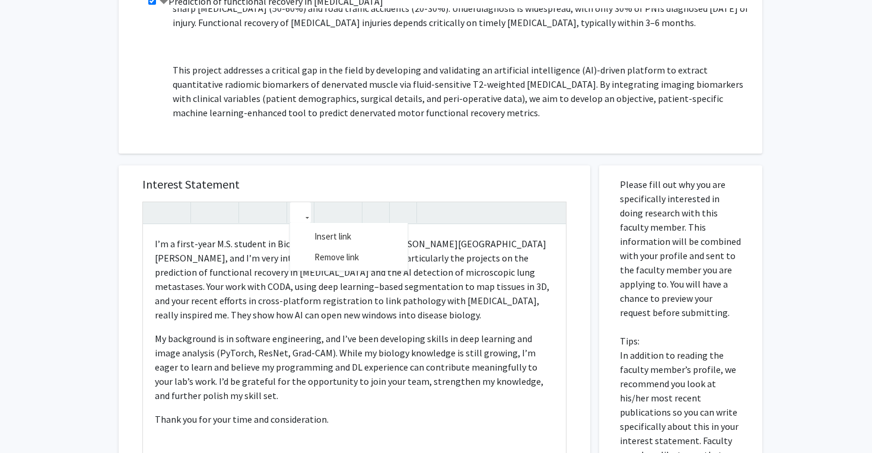
click at [295, 203] on icon "button" at bounding box center [300, 213] width 10 height 20
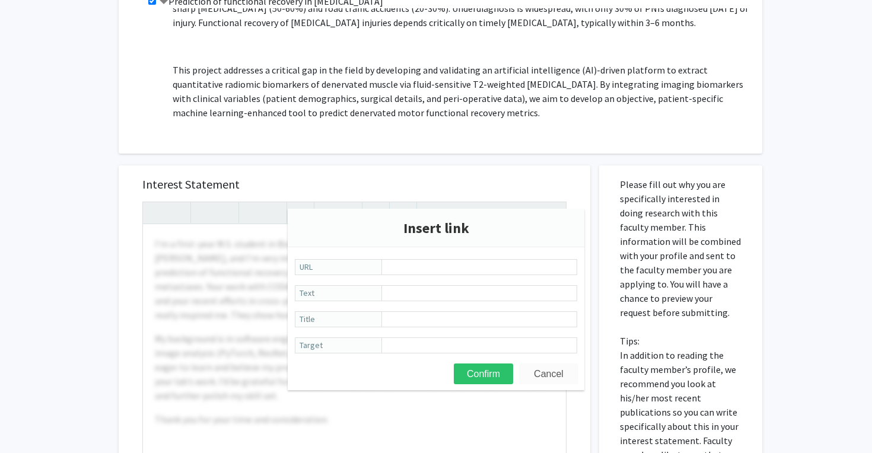
click at [533, 371] on button "Cancel" at bounding box center [548, 374] width 59 height 21
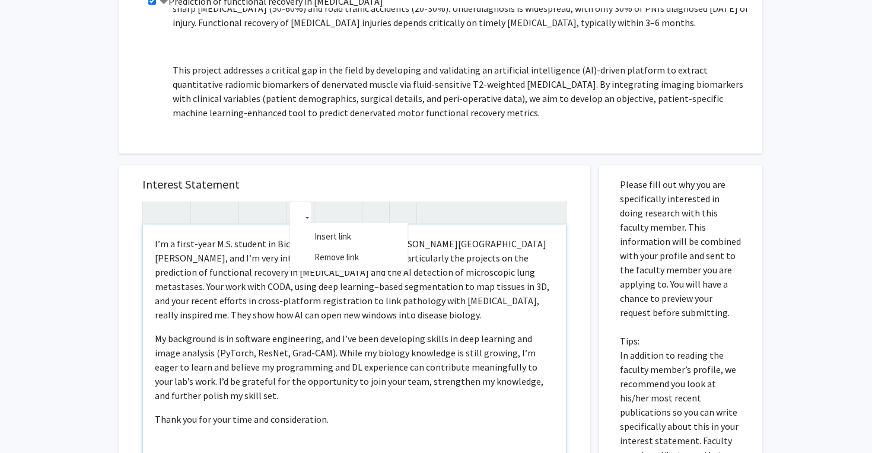
click at [304, 204] on icon "button" at bounding box center [300, 213] width 10 height 20
click at [289, 202] on div at bounding box center [266, 212] width 48 height 21
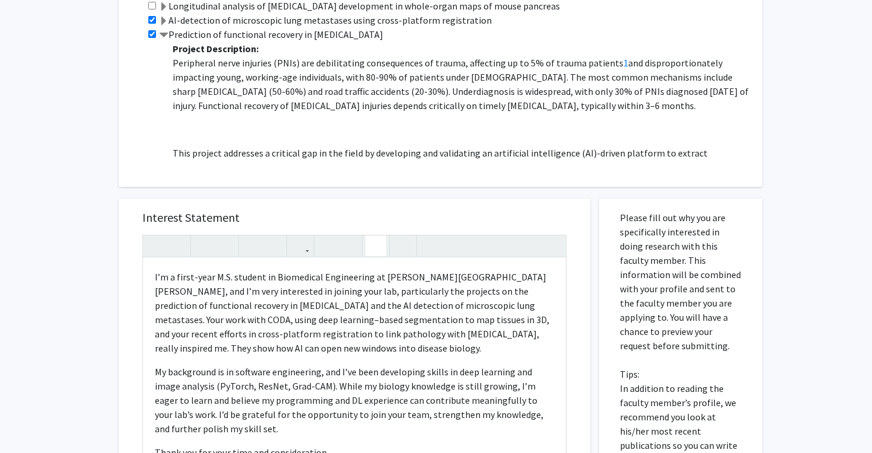
scroll to position [818, 0]
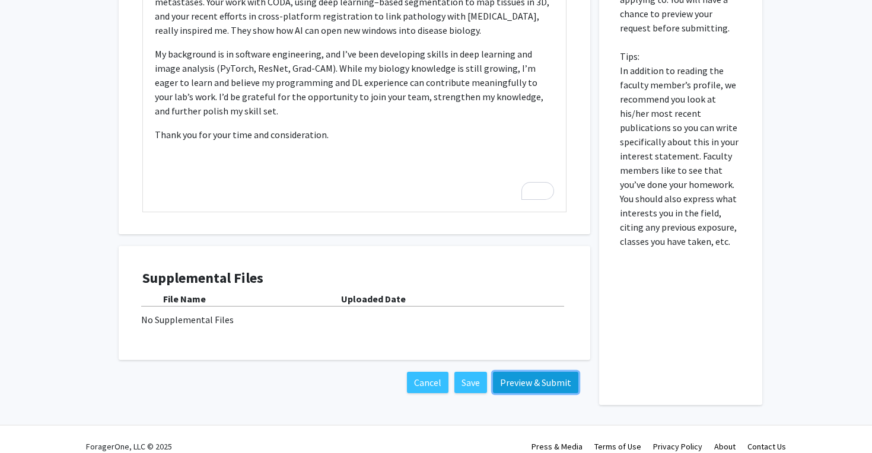
click at [507, 372] on button "Preview & Submit" at bounding box center [535, 382] width 85 height 21
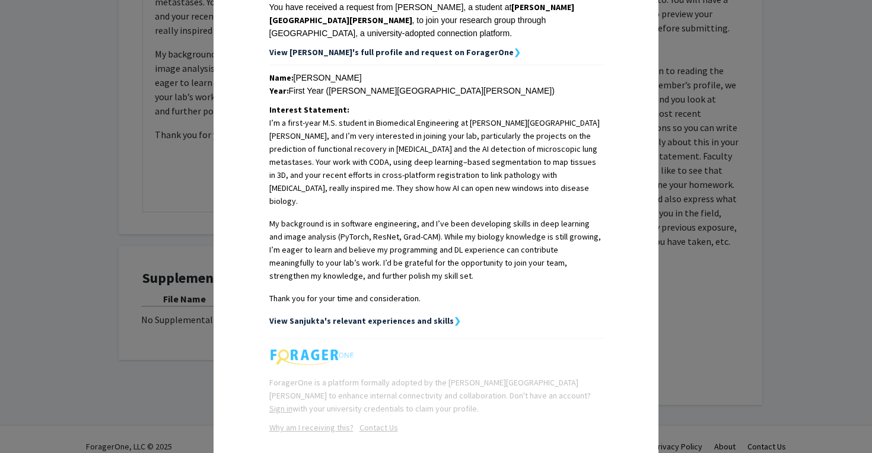
scroll to position [208, 0]
click at [454, 316] on strong "❯" at bounding box center [457, 321] width 7 height 11
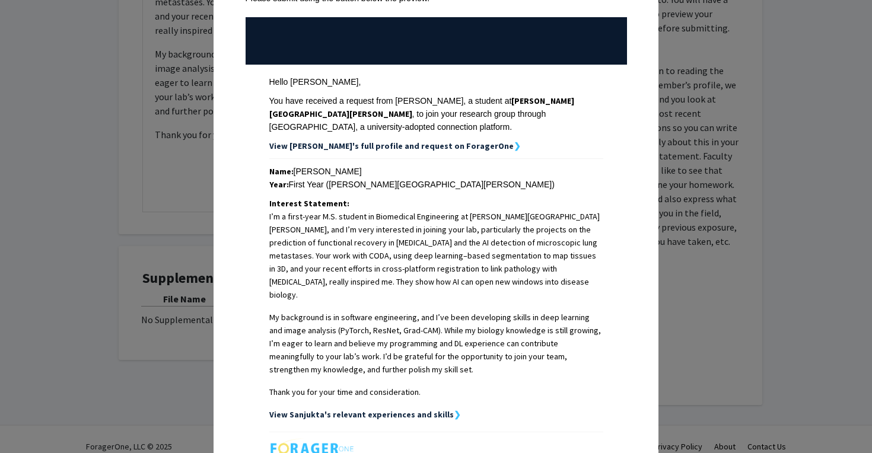
scroll to position [132, 0]
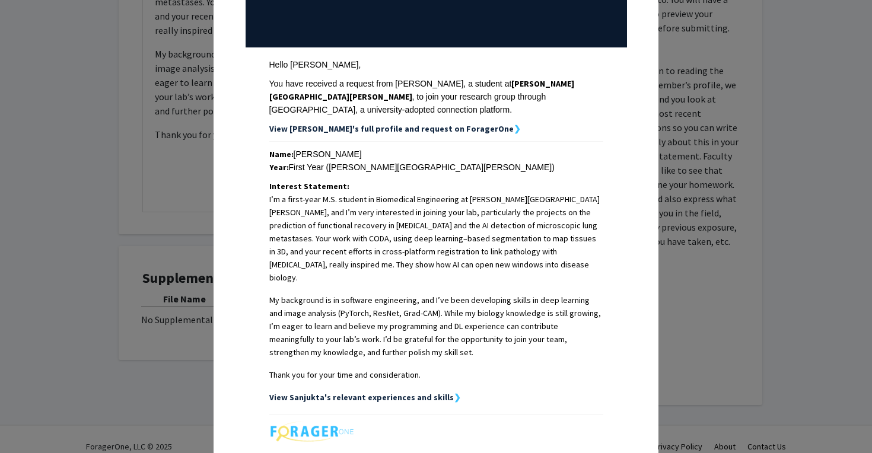
click at [440, 392] on strong "View Sanjukta's relevant experiences and skills" at bounding box center [361, 397] width 185 height 11
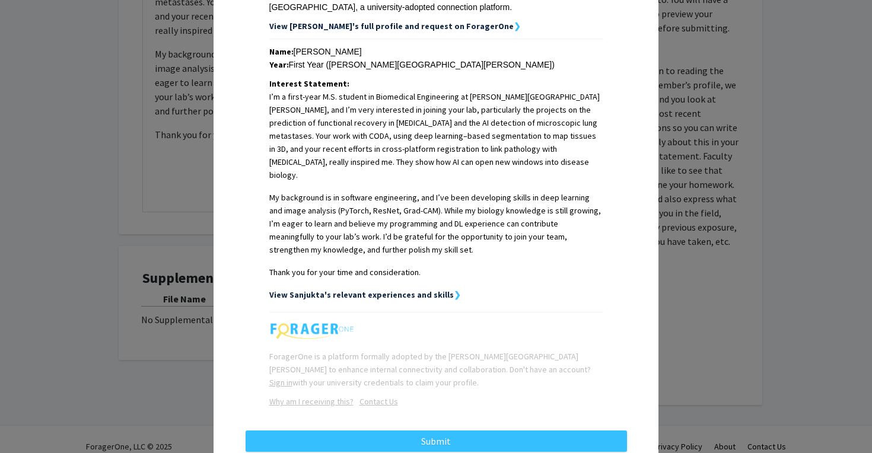
scroll to position [233, 0]
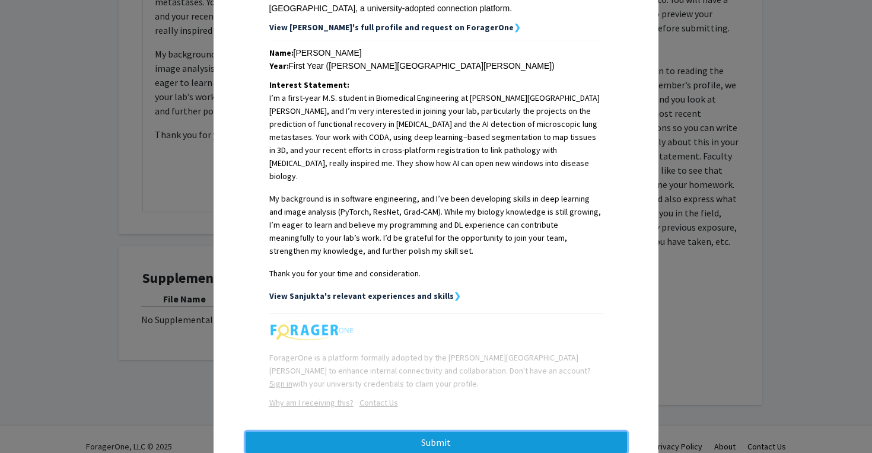
click at [360, 432] on button "Submit" at bounding box center [437, 442] width 382 height 21
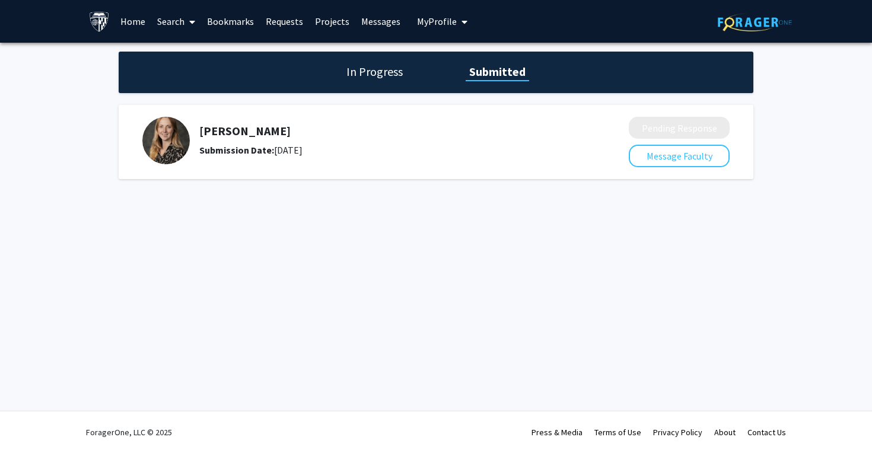
click at [139, 18] on link "Home" at bounding box center [133, 22] width 37 height 42
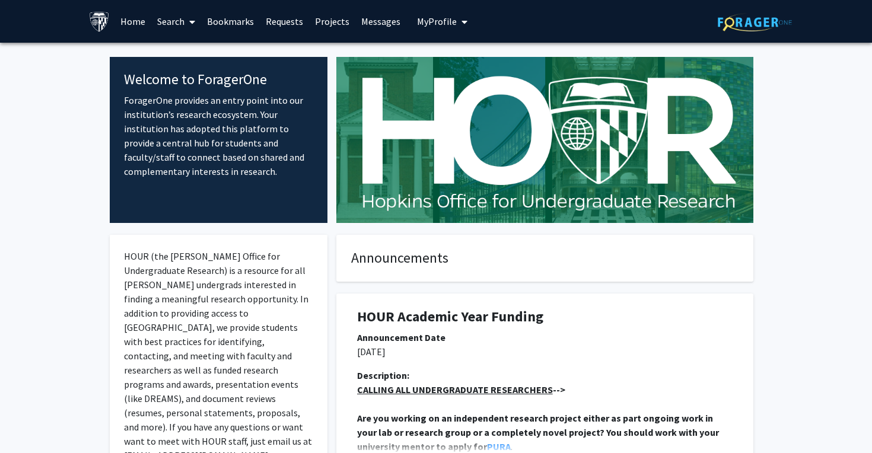
click at [457, 30] on span "My profile dropdown to access profile and logout" at bounding box center [462, 22] width 11 height 42
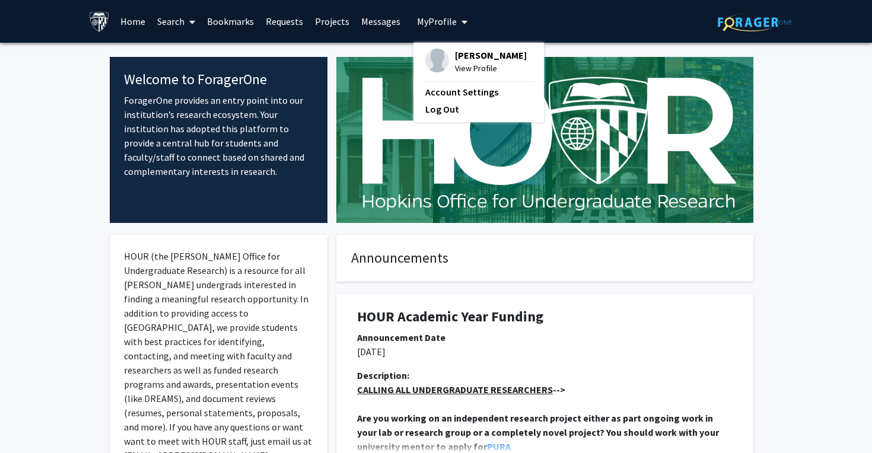
click at [455, 67] on span "View Profile" at bounding box center [491, 68] width 72 height 13
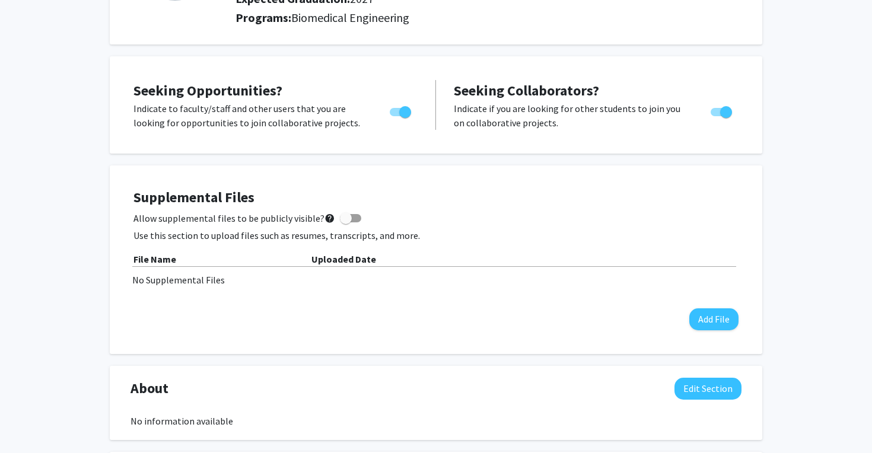
scroll to position [228, 0]
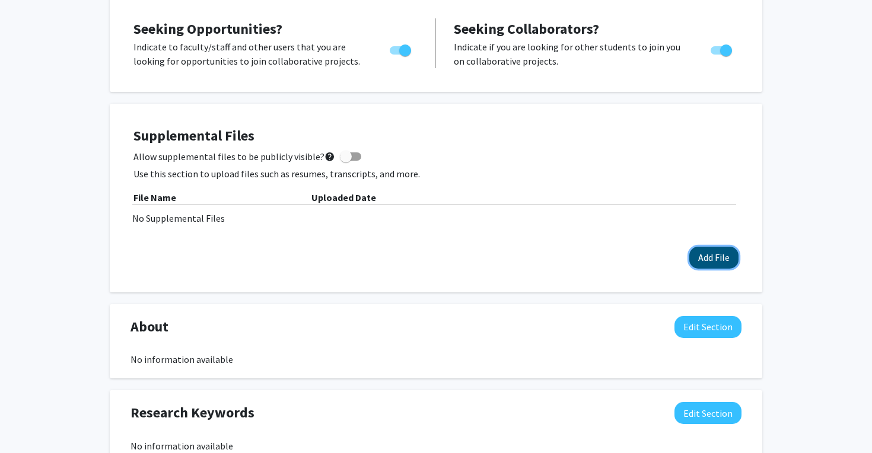
click at [710, 255] on button "Add File" at bounding box center [713, 258] width 49 height 22
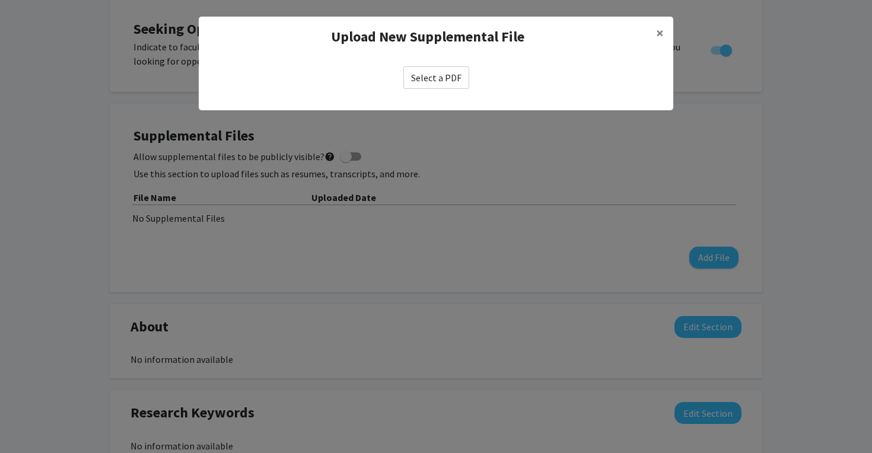
click at [452, 79] on label "Select a PDF" at bounding box center [436, 77] width 66 height 23
click at [0, 0] on input "Select a PDF" at bounding box center [0, 0] width 0 height 0
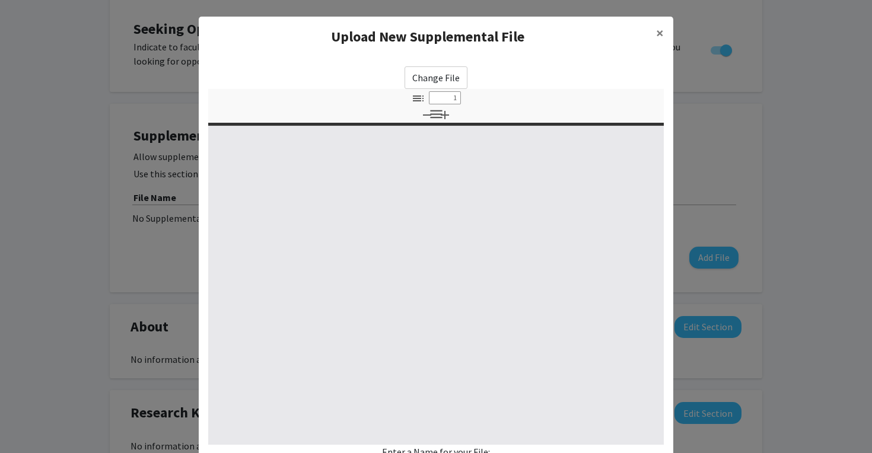
type input "0"
select select "custom"
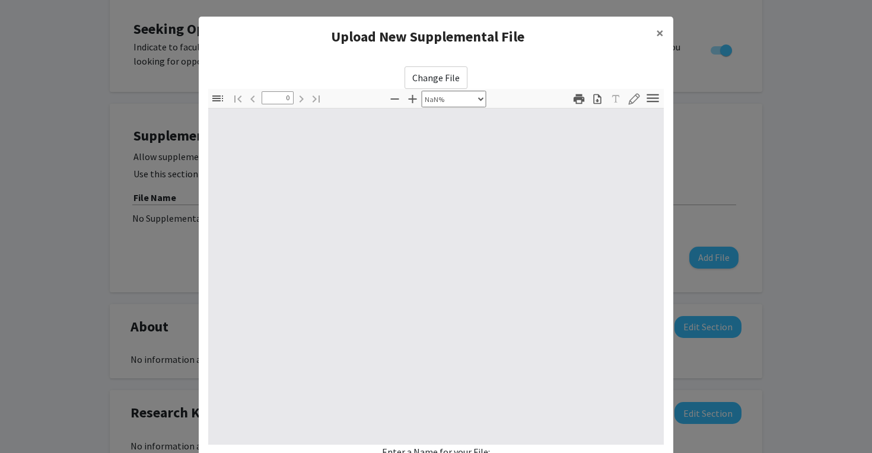
type input "1"
select select "auto"
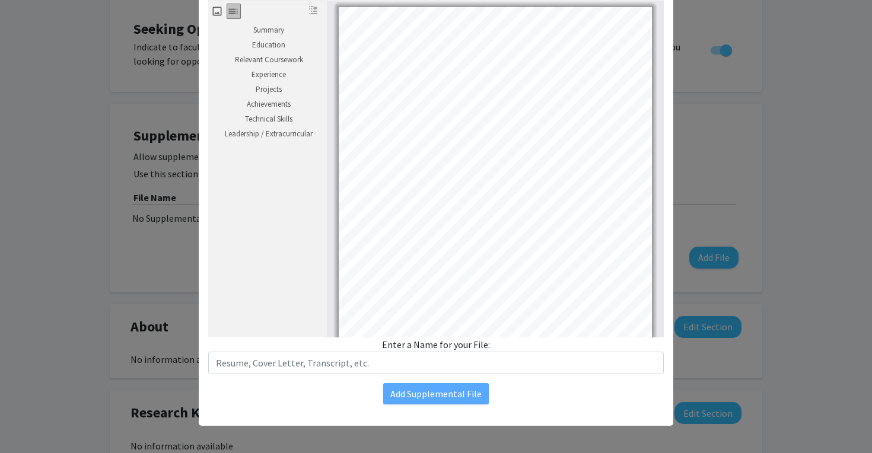
scroll to position [109, 0]
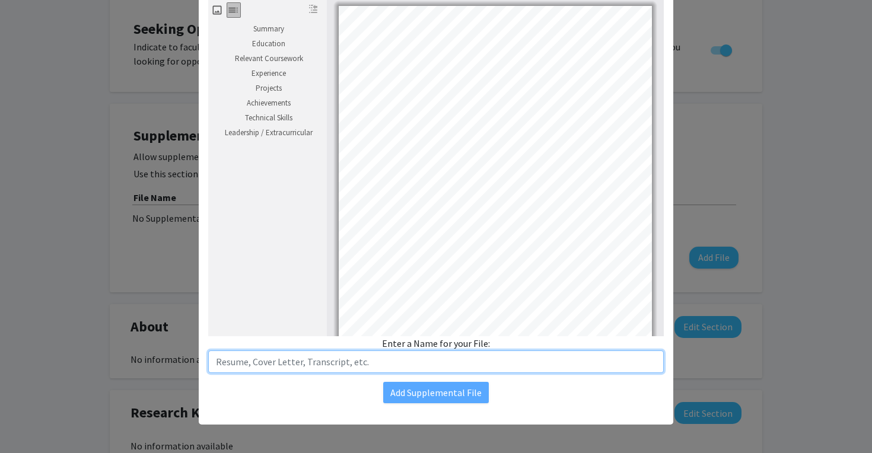
click at [402, 364] on input "text" at bounding box center [436, 362] width 456 height 23
type input "Resume"
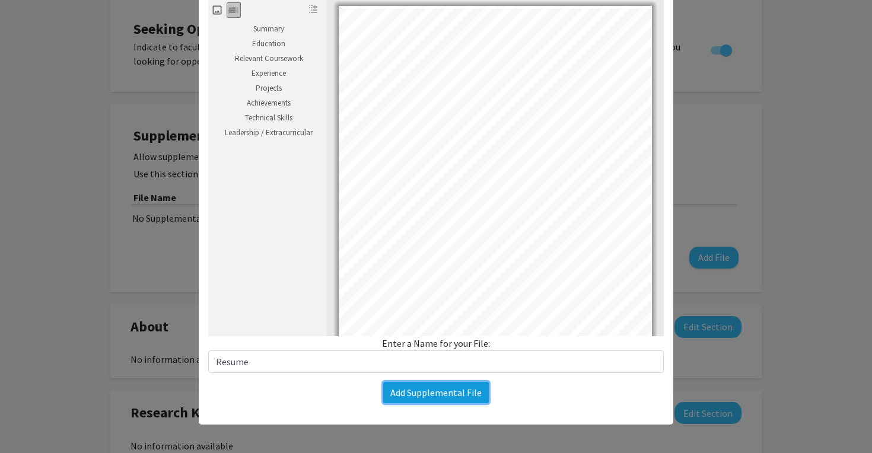
click at [470, 403] on button "Add Supplemental File" at bounding box center [436, 392] width 106 height 21
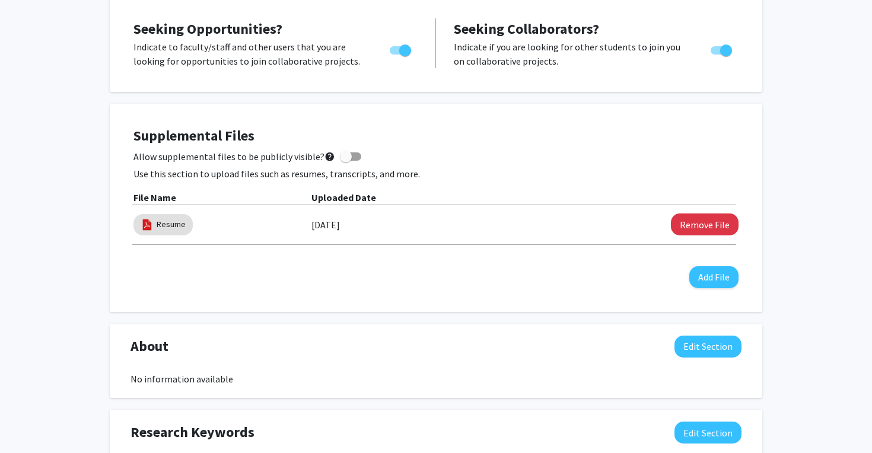
click at [555, 284] on div "Supplemental Files Allow supplemental files to be publicly visible? help Use th…" at bounding box center [436, 208] width 605 height 161
click at [343, 157] on span at bounding box center [346, 157] width 12 height 12
click at [345, 161] on input "Allow supplemental files to be publicly visible? help" at bounding box center [345, 161] width 1 height 1
checkbox input "true"
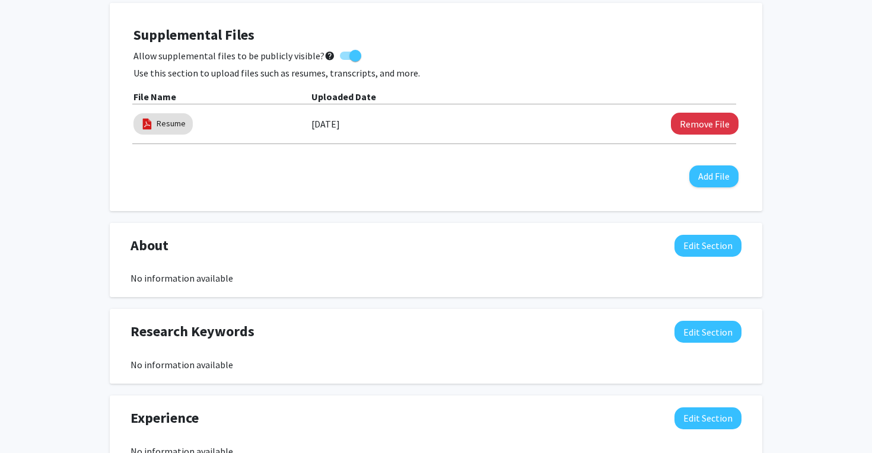
scroll to position [363, 0]
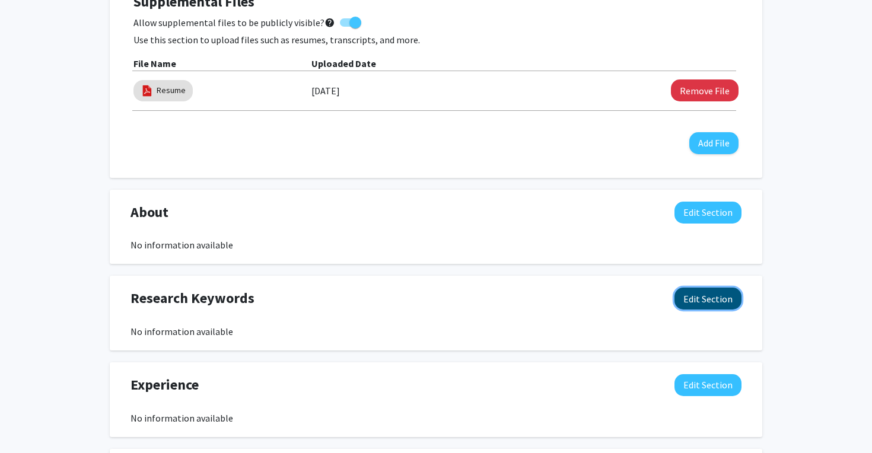
click at [692, 304] on button "Edit Section" at bounding box center [708, 299] width 67 height 22
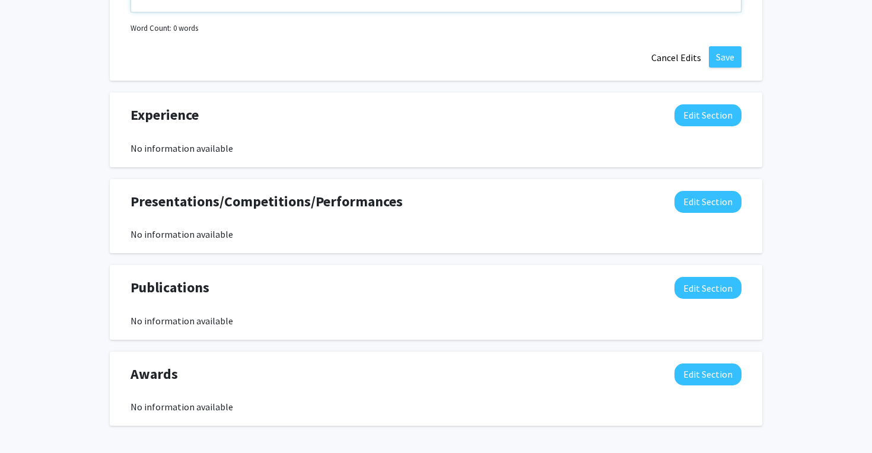
scroll to position [895, 0]
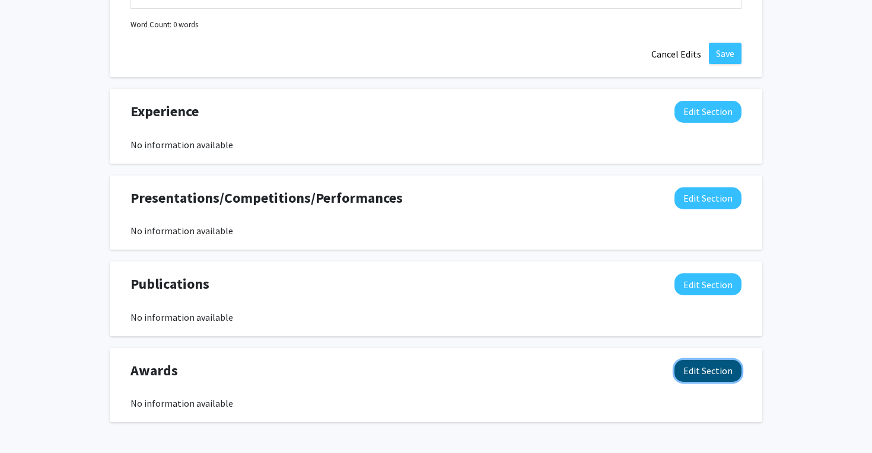
click at [698, 375] on button "Edit Section" at bounding box center [708, 371] width 67 height 22
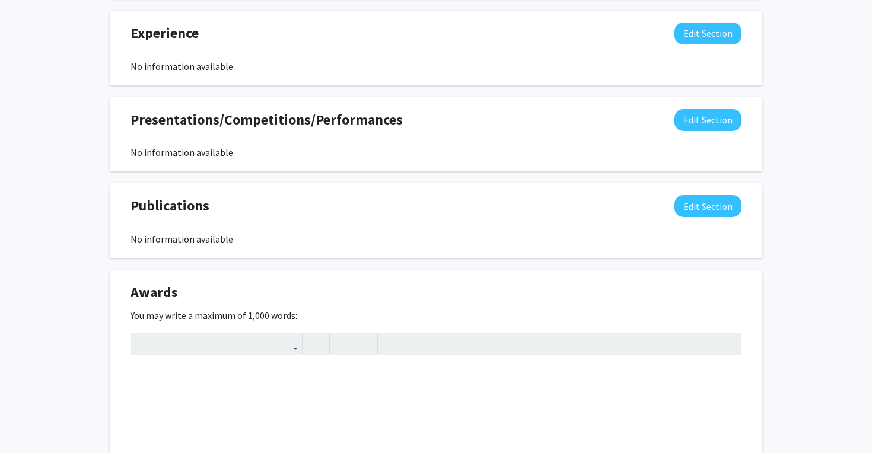
scroll to position [1007, 0]
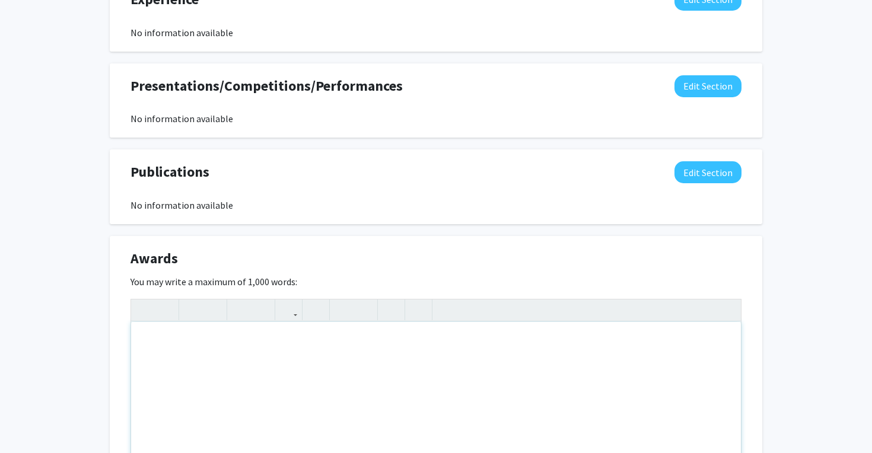
click at [608, 408] on div "Note to users with screen readers: Please deactivate our accessibility plugin f…" at bounding box center [436, 411] width 610 height 178
paste div "To enrich screen reader interactions, please activate Accessibility in Grammarl…"
type textarea "<p>Secured three A1-graded patents for innovative 5G features under 3GPP Rel 18…"
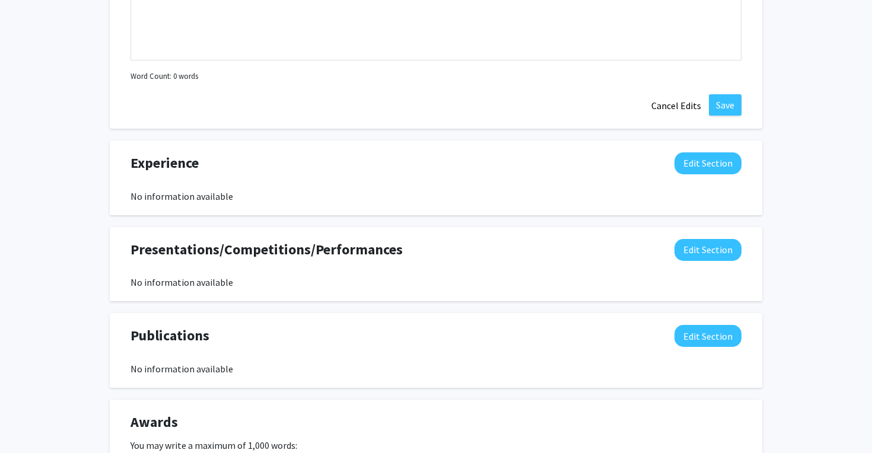
scroll to position [837, 0]
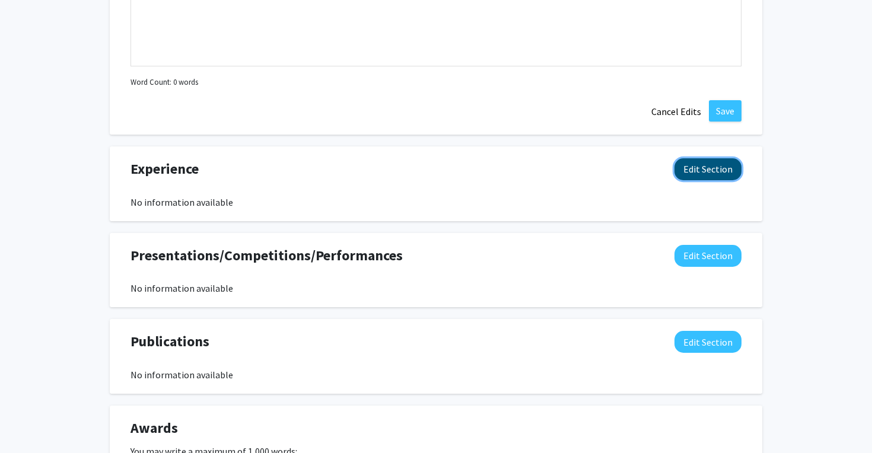
click at [707, 174] on button "Edit Section" at bounding box center [708, 169] width 67 height 22
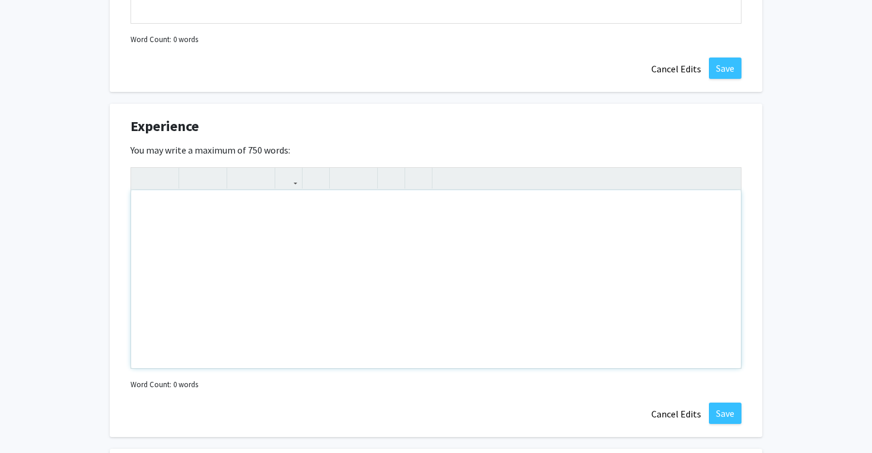
scroll to position [911, 0]
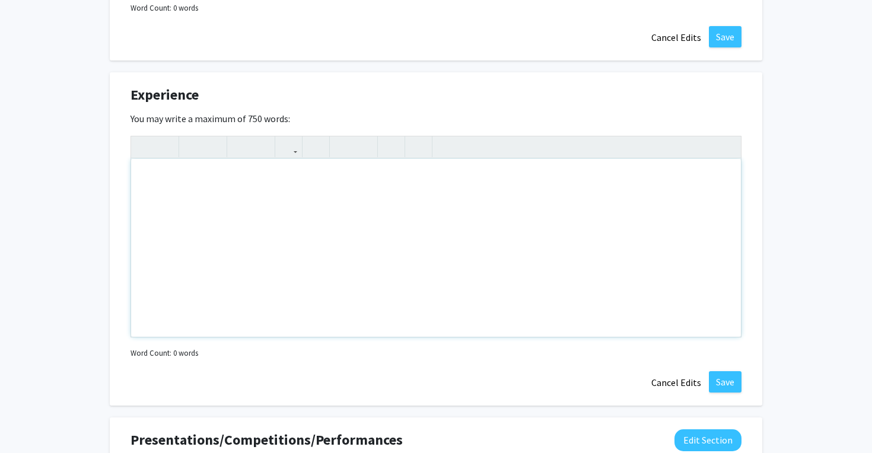
click at [703, 244] on div "Note to users with screen readers: Please deactivate our accessibility plugin f…" at bounding box center [436, 248] width 610 height 178
paste div "To enrich screen reader interactions, please activate Accessibility in Grammarl…"
type textarea "<p>Samsung Research Institute [GEOGRAPHIC_DATA] [DATE]– [DATE]</p><p>Senior Sof…"
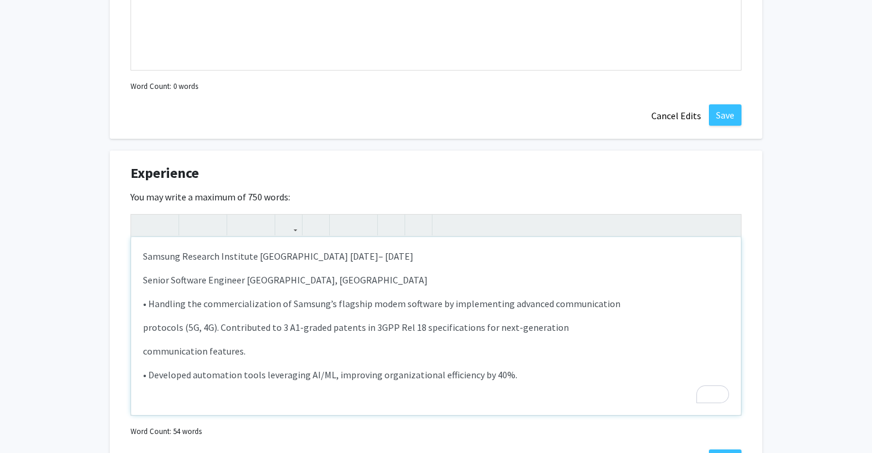
scroll to position [940, 0]
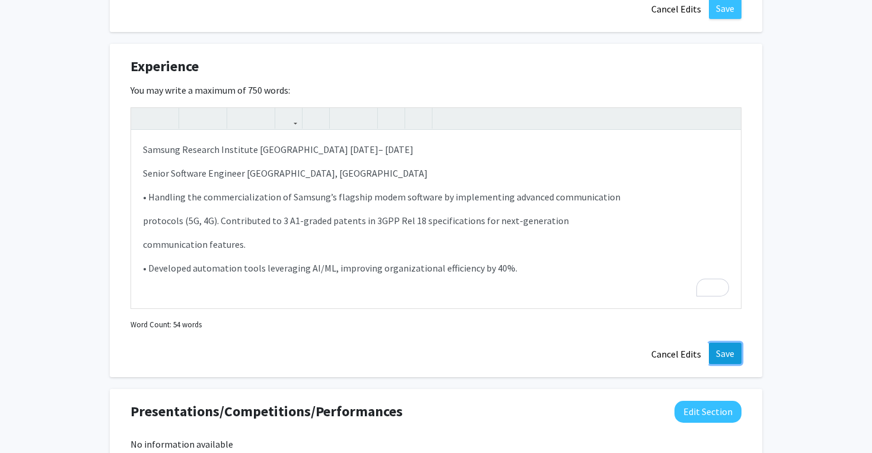
click at [729, 360] on button "Save" at bounding box center [725, 353] width 33 height 21
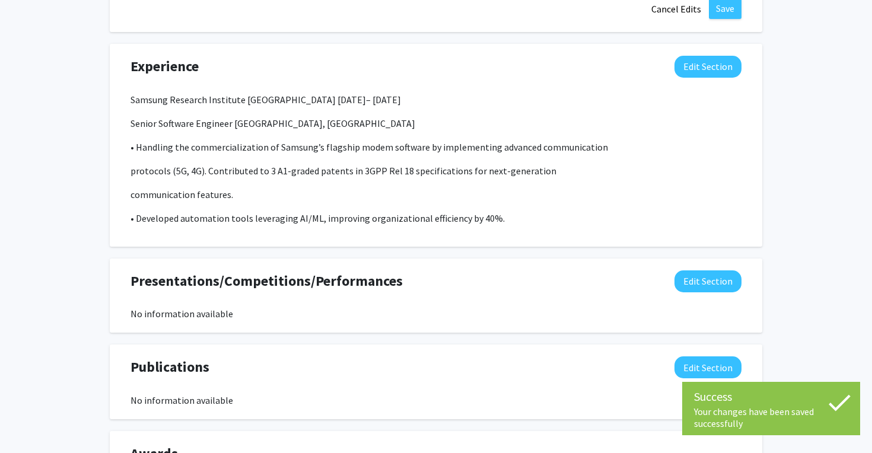
scroll to position [942, 0]
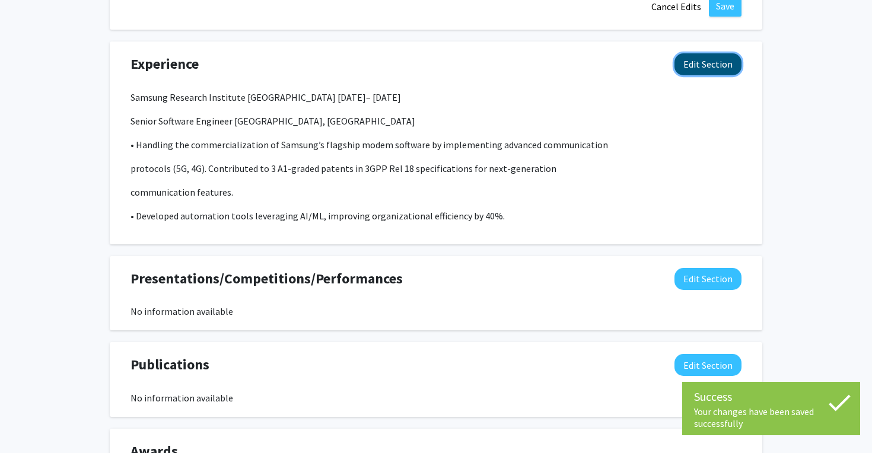
click at [714, 63] on button "Edit Section" at bounding box center [708, 64] width 67 height 22
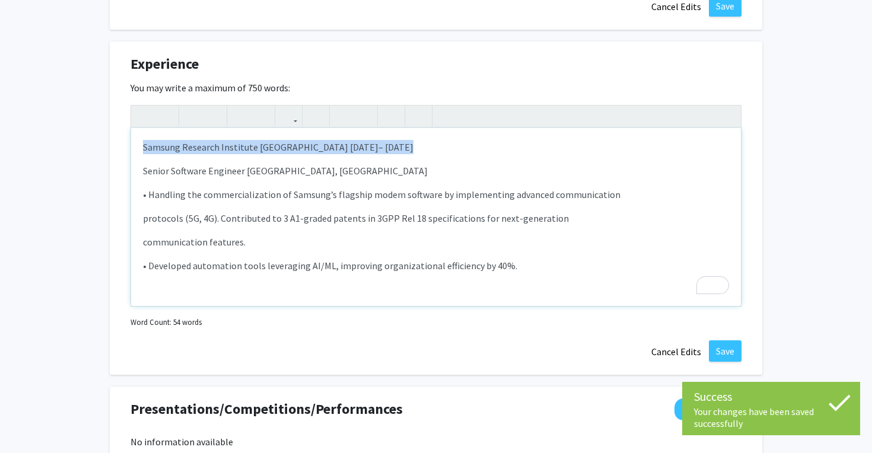
drag, startPoint x: 397, startPoint y: 148, endPoint x: 119, endPoint y: 141, distance: 277.8
click at [119, 141] on div "Experience Edit Section You may write a maximum of 750 words: <p>Samsung Resear…" at bounding box center [436, 208] width 653 height 333
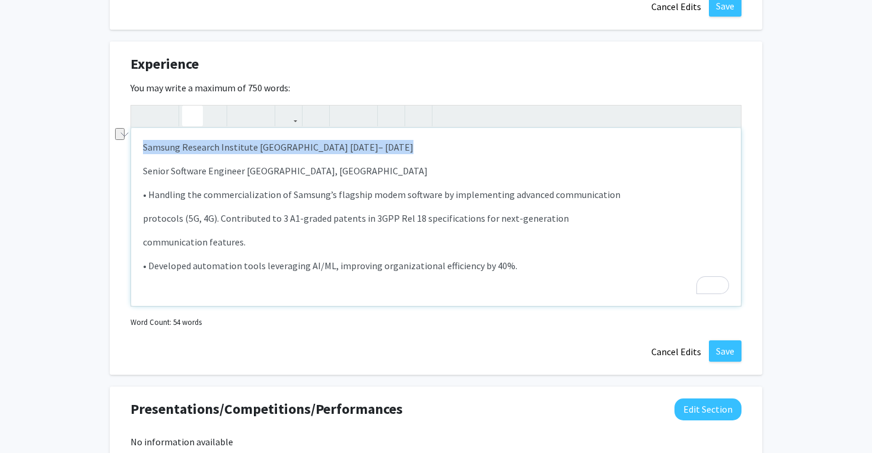
type textarea "<p><strong>Samsung Research Institute [GEOGRAPHIC_DATA] [DATE]– [DATE]</strong>…"
click at [196, 114] on icon "button" at bounding box center [192, 116] width 10 height 20
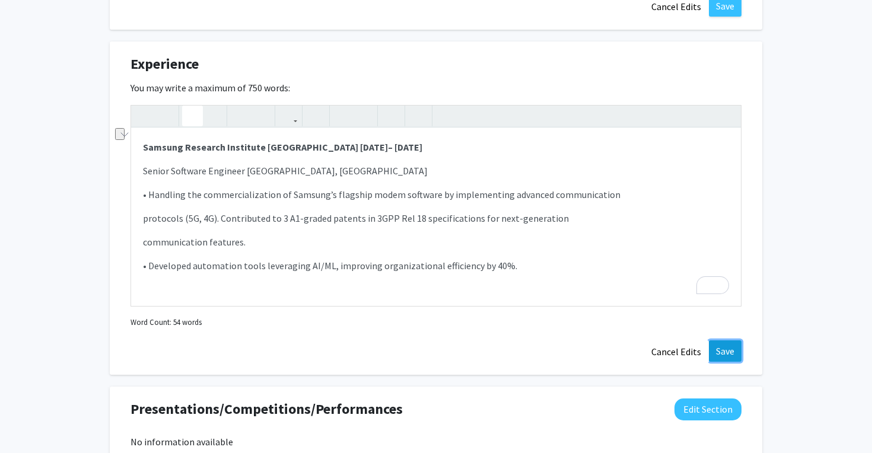
click at [722, 343] on button "Save" at bounding box center [725, 351] width 33 height 21
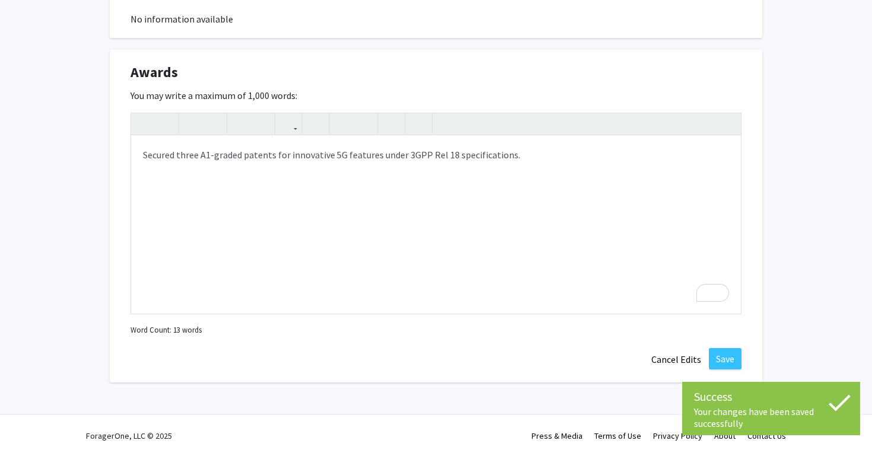
scroll to position [1322, 0]
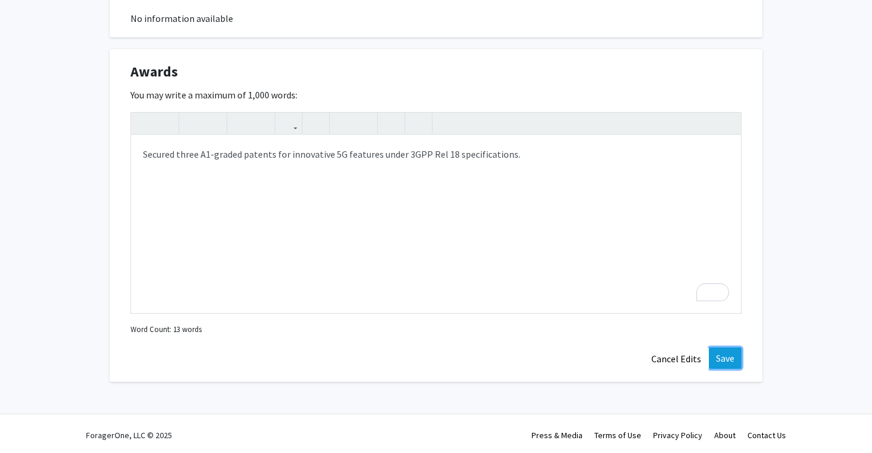
click at [722, 358] on button "Save" at bounding box center [725, 358] width 33 height 21
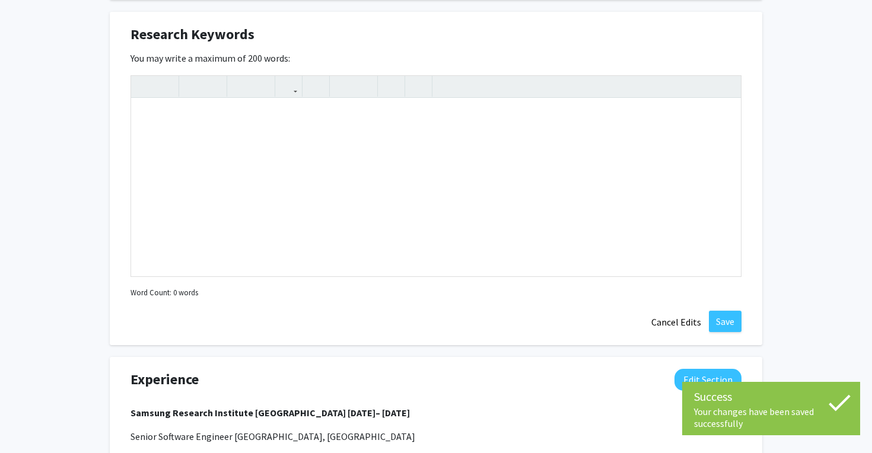
scroll to position [616, 0]
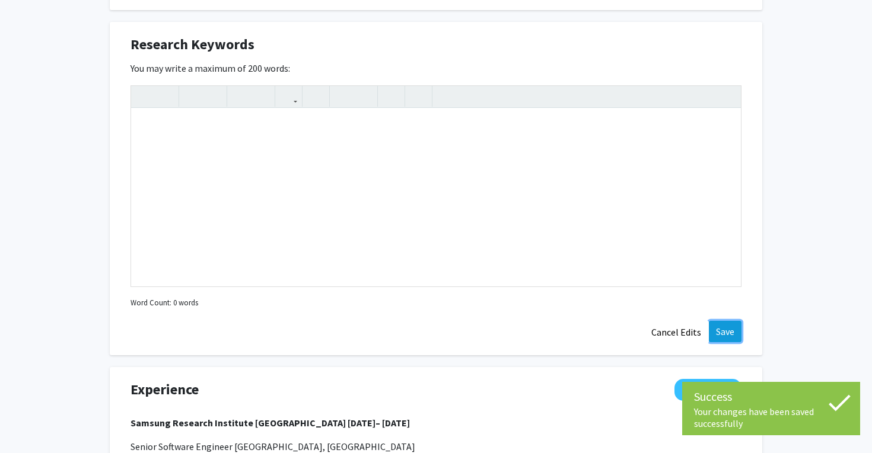
click at [726, 332] on button "Save" at bounding box center [725, 331] width 33 height 21
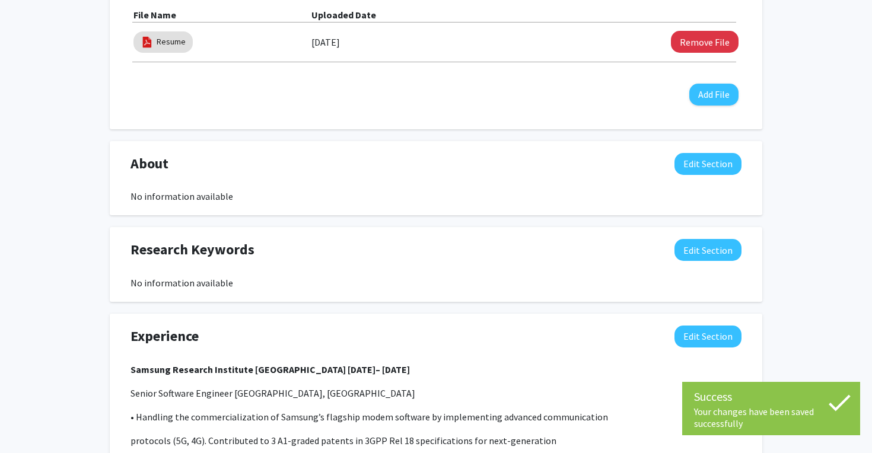
scroll to position [392, 0]
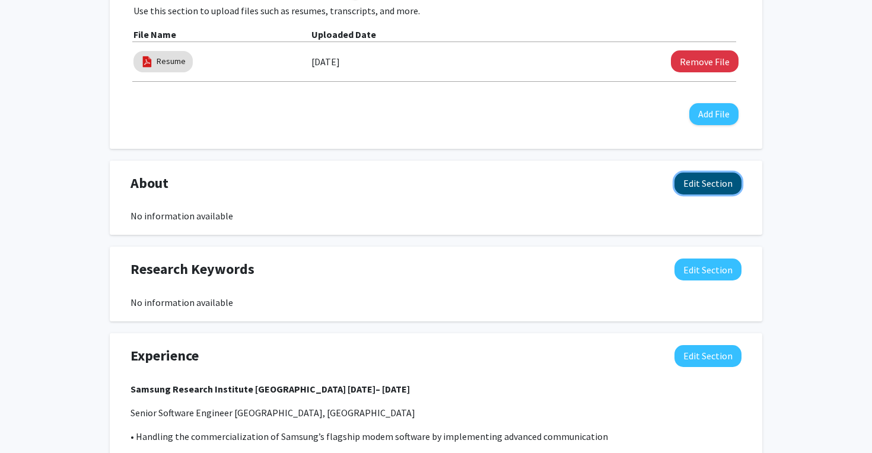
click at [729, 182] on button "Edit Section" at bounding box center [708, 184] width 67 height 22
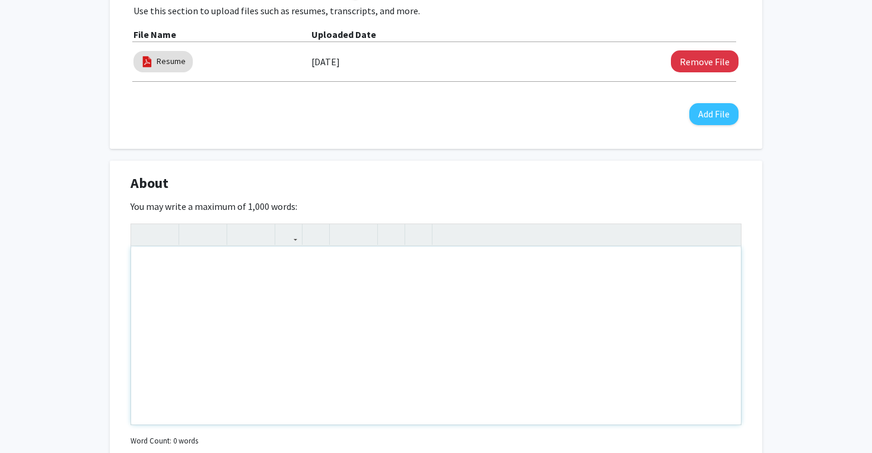
click at [437, 263] on div "Note to users with screen readers: Please deactivate our accessibility plugin f…" at bounding box center [436, 336] width 610 height 178
paste div "To enrich screen reader interactions, please activate Accessibility in Grammarl…"
type textarea "<p>Master’s student in Biomedical Engineering at Johns Hopkins with a software …"
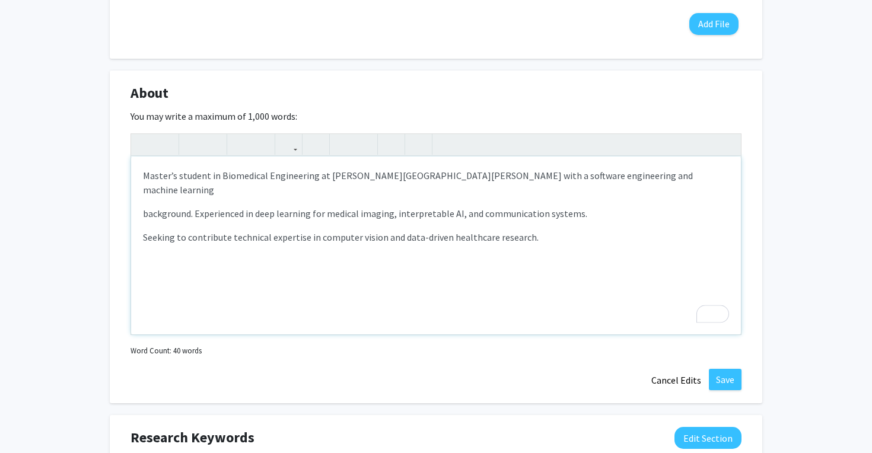
scroll to position [548, 0]
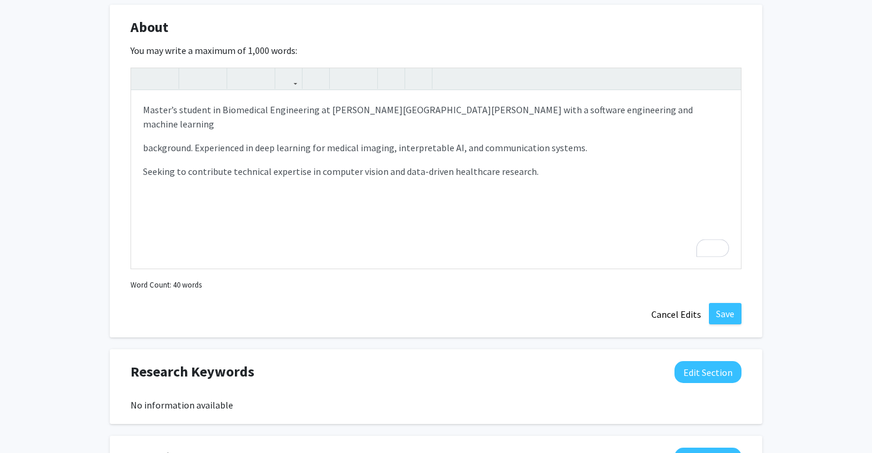
click at [720, 328] on div "About Edit Section You may write a maximum of 1,000 words: <p>Master’s student …" at bounding box center [436, 171] width 653 height 333
click at [720, 320] on button "Save" at bounding box center [725, 313] width 33 height 21
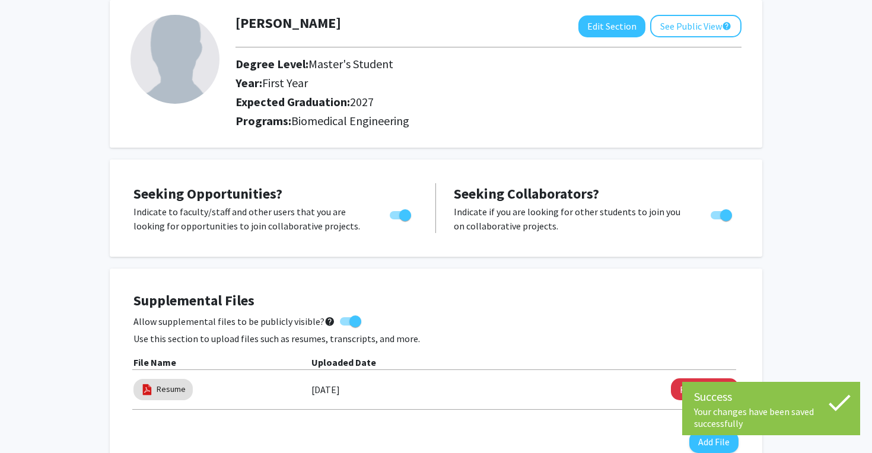
scroll to position [0, 0]
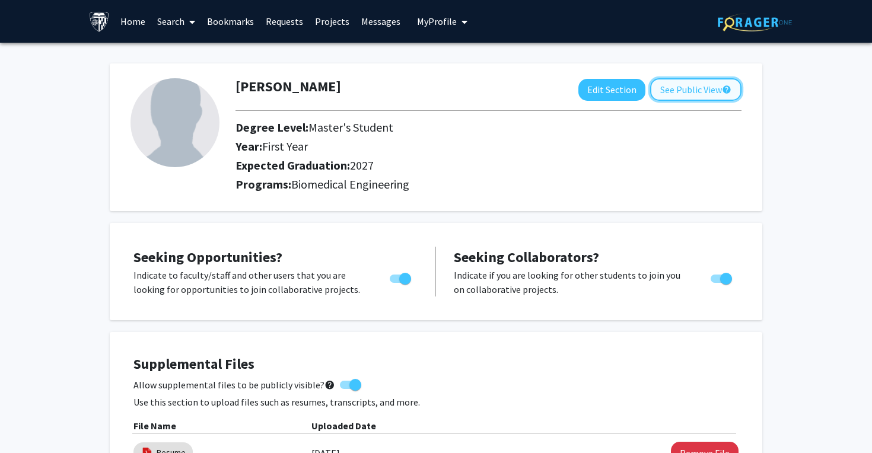
click at [680, 82] on button "See Public View help" at bounding box center [695, 89] width 91 height 23
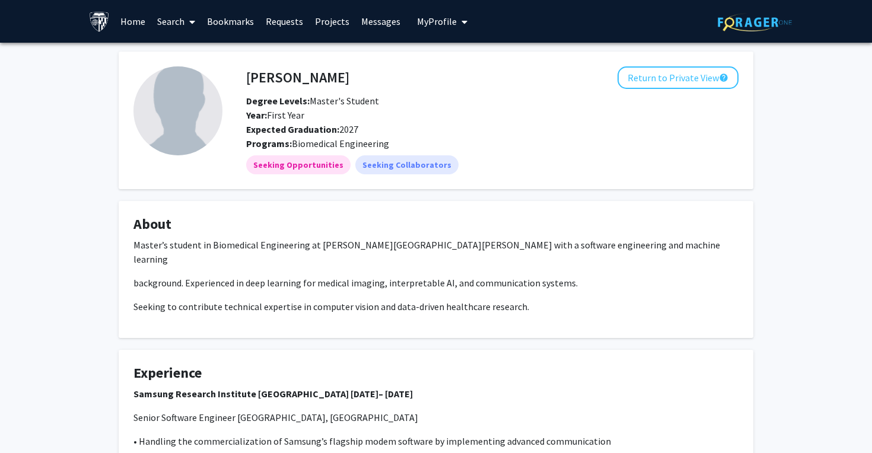
click at [288, 18] on link "Requests" at bounding box center [284, 22] width 49 height 42
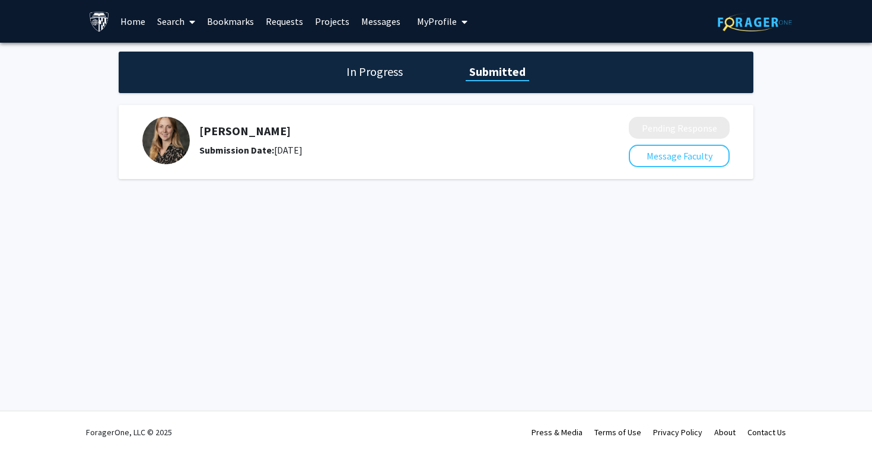
click at [329, 21] on link "Projects" at bounding box center [332, 22] width 46 height 42
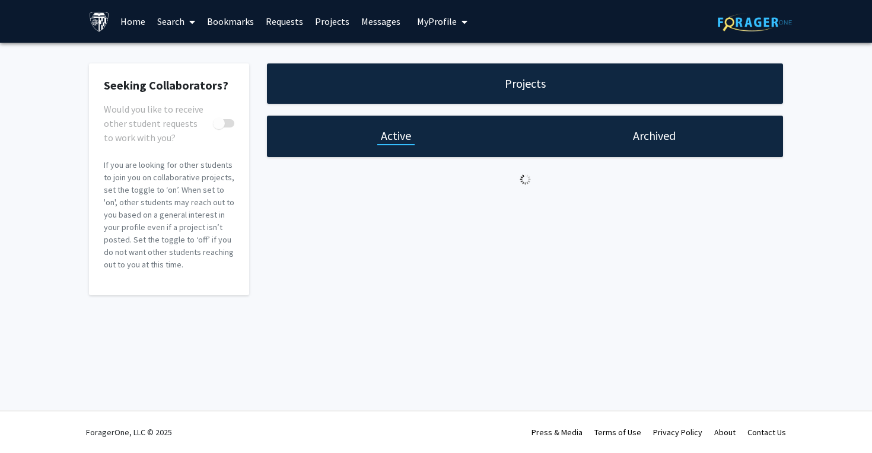
checkbox input "true"
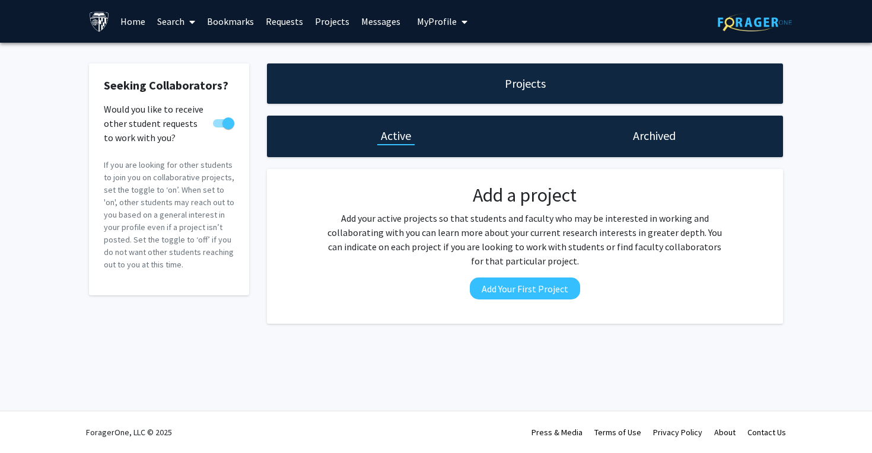
click at [163, 20] on link "Search" at bounding box center [176, 22] width 50 height 42
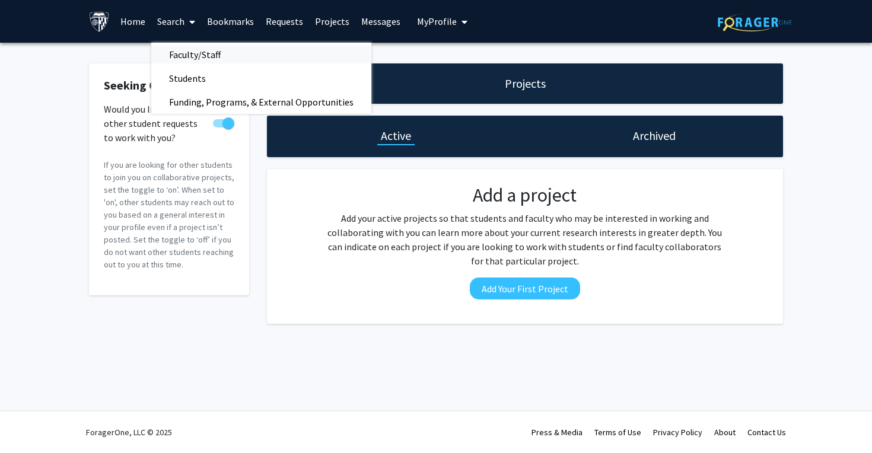
click at [193, 52] on span "Faculty/Staff" at bounding box center [194, 55] width 87 height 24
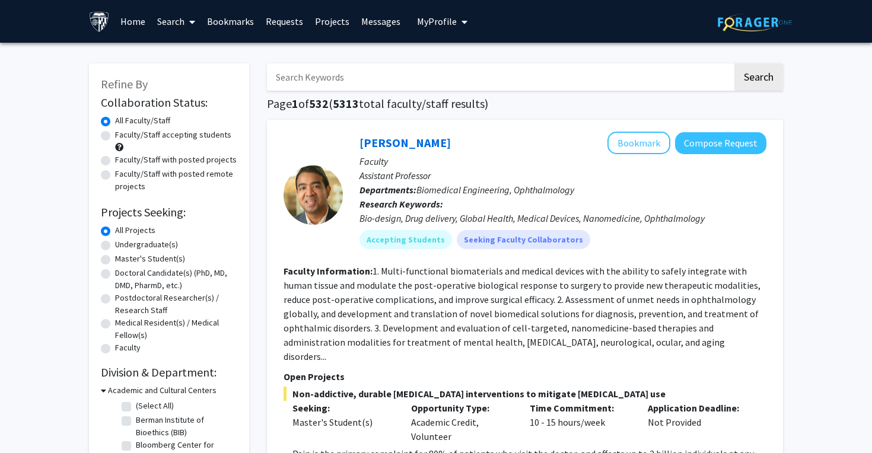
click at [135, 161] on label "Faculty/Staff with posted projects" at bounding box center [176, 160] width 122 height 12
click at [123, 161] on input "Faculty/Staff with posted projects" at bounding box center [119, 158] width 8 height 8
radio input "true"
click at [151, 136] on label "Faculty/Staff accepting students" at bounding box center [173, 135] width 116 height 12
click at [123, 136] on input "Faculty/Staff accepting students" at bounding box center [119, 133] width 8 height 8
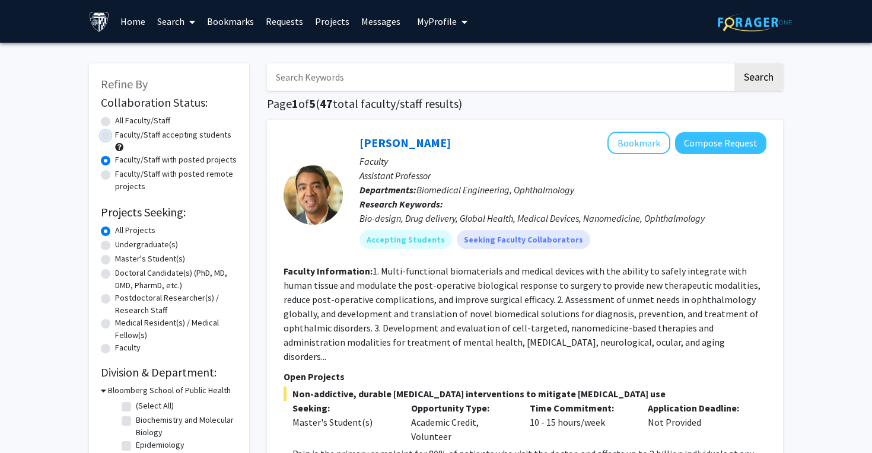
radio input "true"
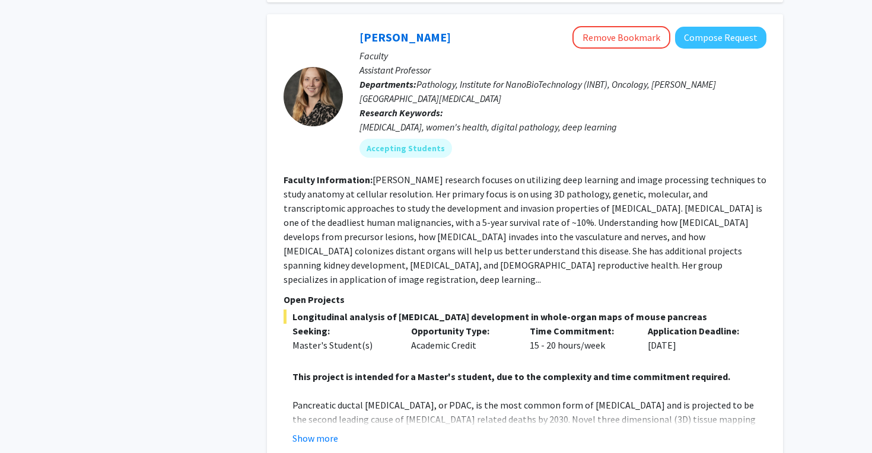
scroll to position [5941, 0]
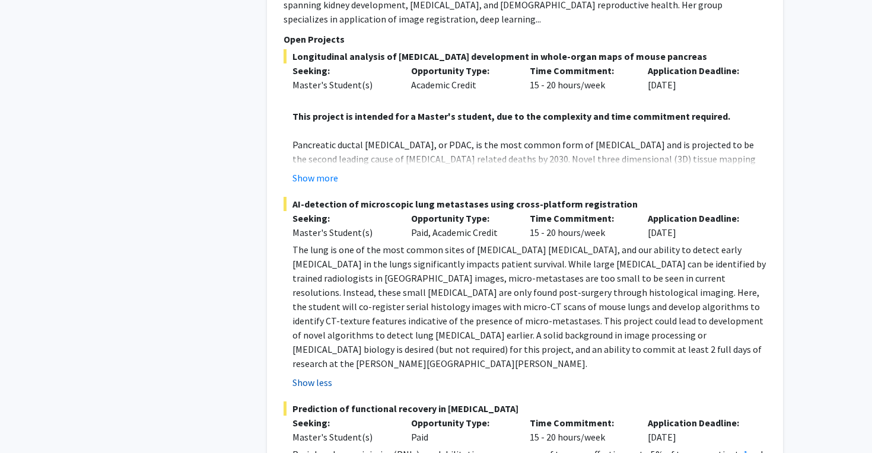
scroll to position [6121, 0]
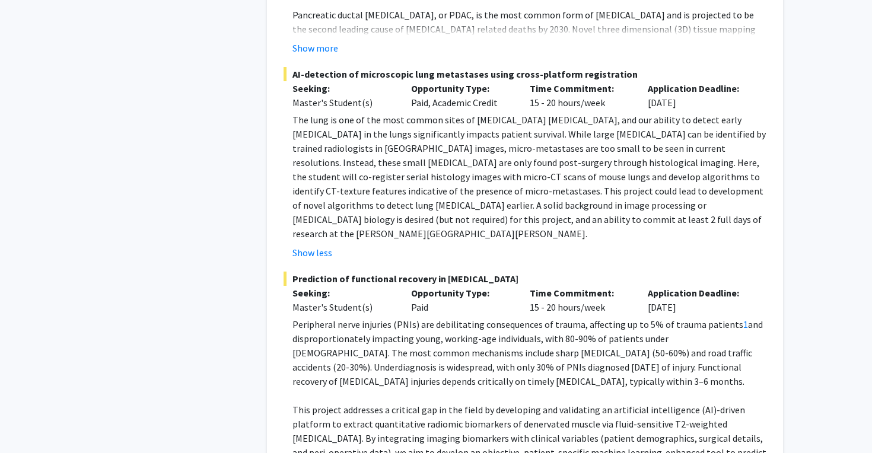
scroll to position [6304, 0]
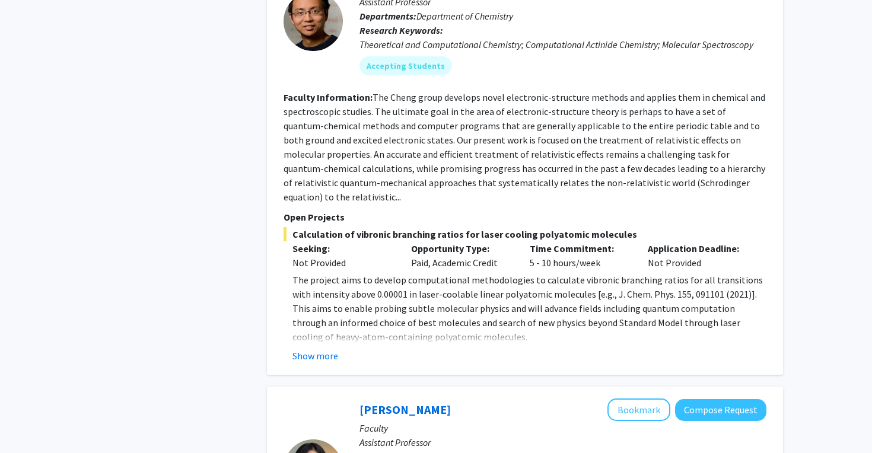
scroll to position [1448, 0]
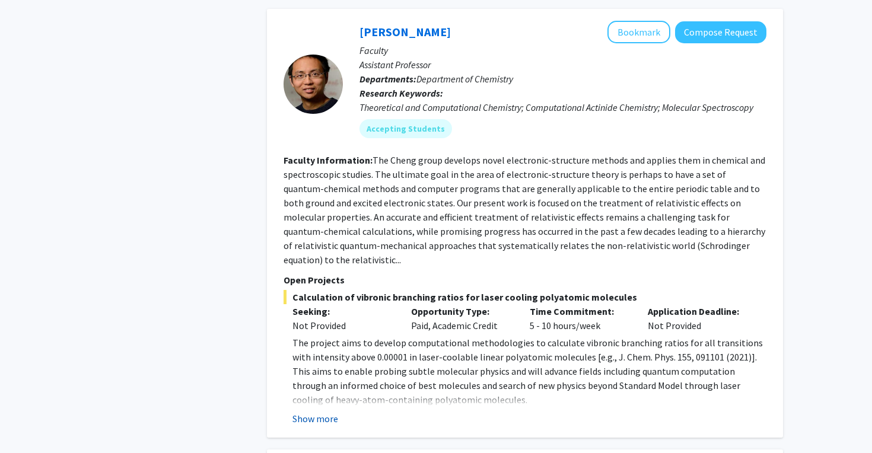
click at [325, 412] on button "Show more" at bounding box center [316, 419] width 46 height 14
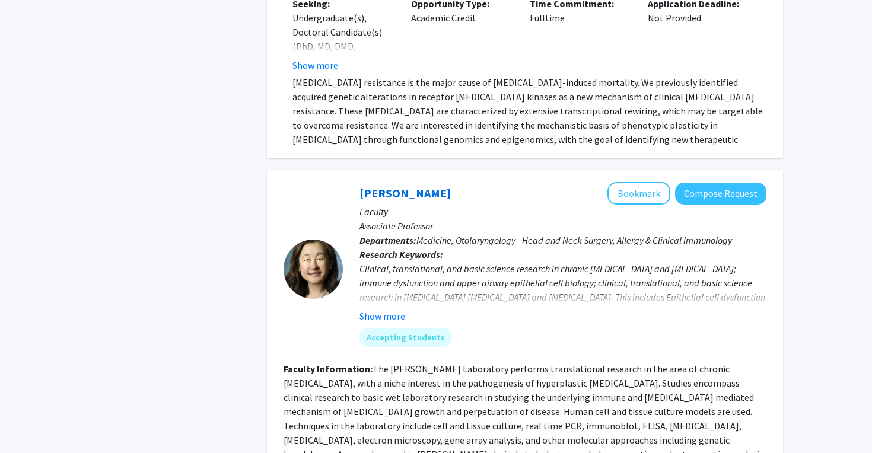
scroll to position [2326, 0]
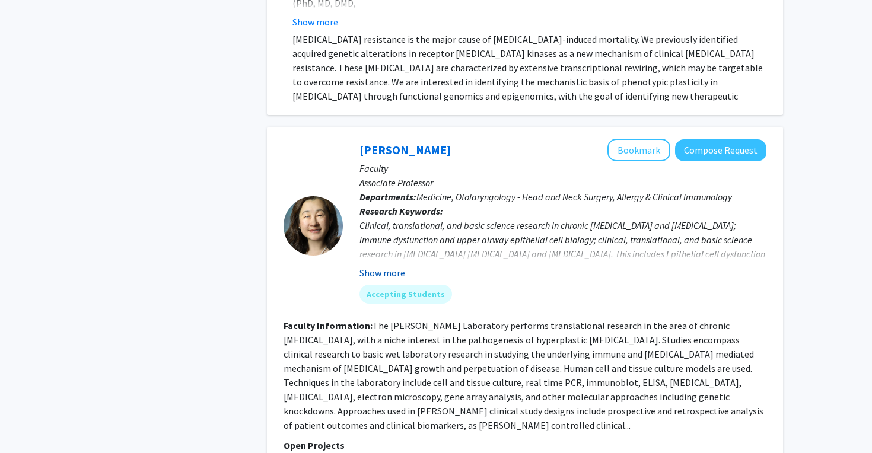
click at [389, 266] on button "Show more" at bounding box center [383, 273] width 46 height 14
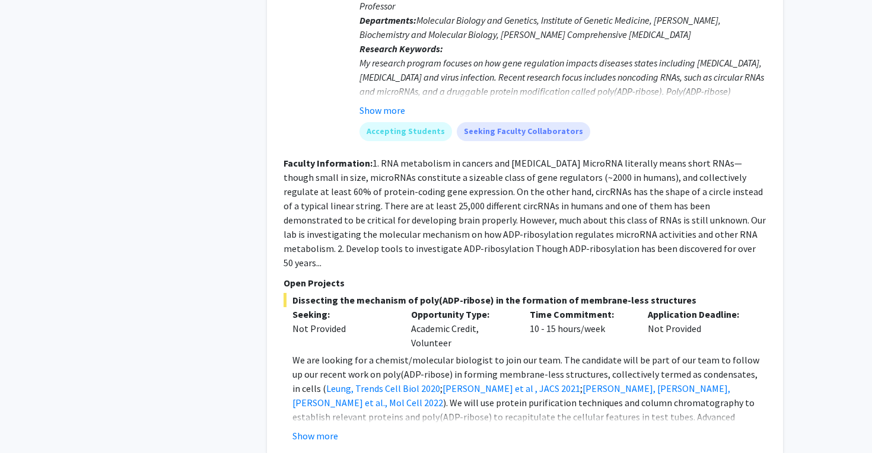
scroll to position [4550, 0]
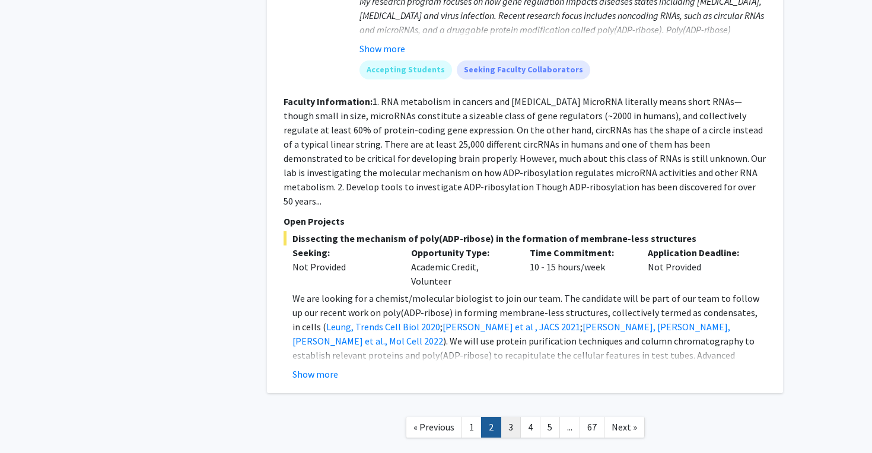
click at [510, 417] on link "3" at bounding box center [511, 427] width 20 height 21
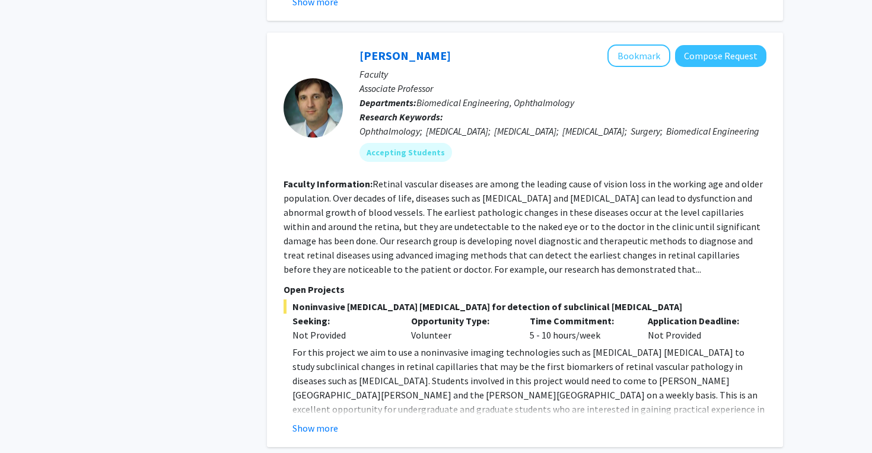
scroll to position [4124, 0]
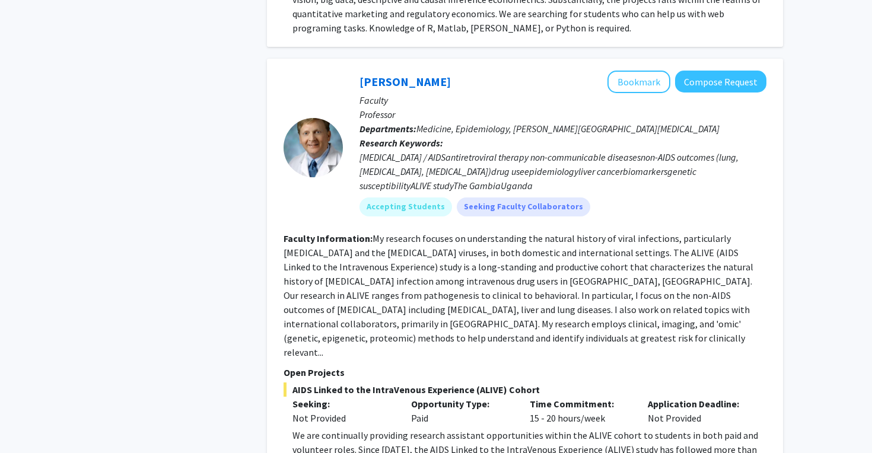
scroll to position [1467, 0]
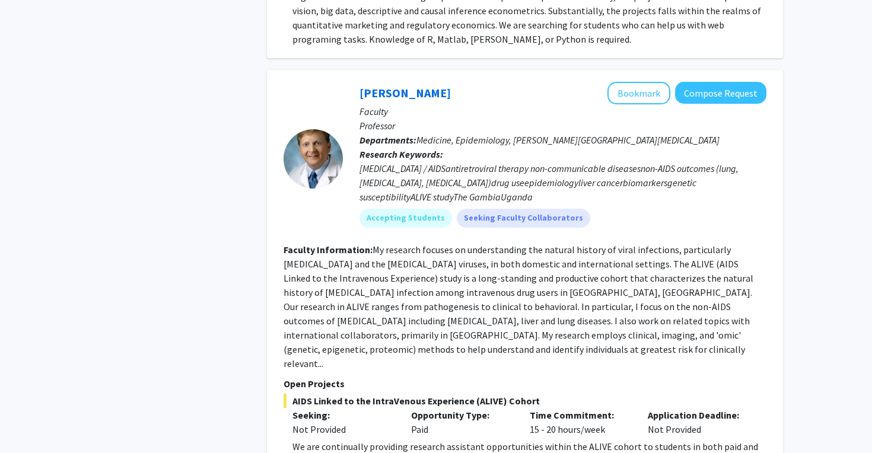
scroll to position [1414, 0]
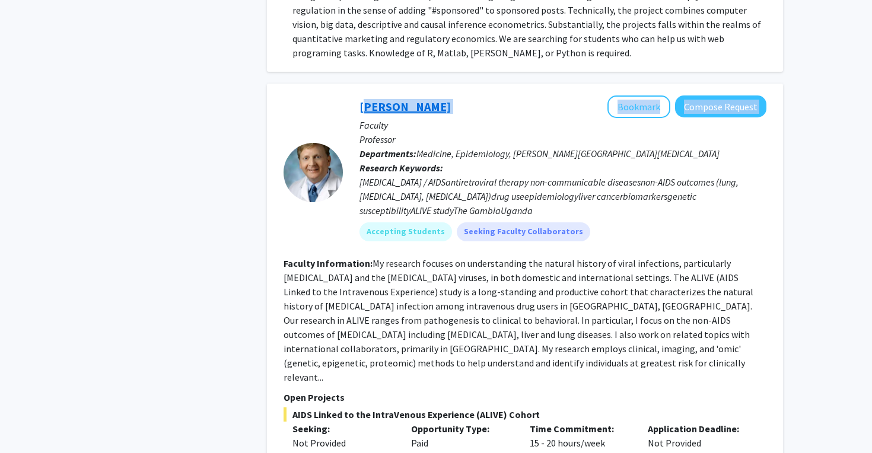
drag, startPoint x: 440, startPoint y: 80, endPoint x: 364, endPoint y: 79, distance: 76.0
click at [360, 96] on div "Gregory Kirk Bookmark Compose Request" at bounding box center [563, 107] width 407 height 23
click at [436, 96] on div "Gregory Kirk Bookmark Compose Request" at bounding box center [563, 107] width 407 height 23
drag, startPoint x: 352, startPoint y: 76, endPoint x: 441, endPoint y: 80, distance: 89.1
click at [441, 96] on div "Gregory Kirk Bookmark Compose Request Faculty Professor Departments: Medicine, …" at bounding box center [555, 173] width 424 height 155
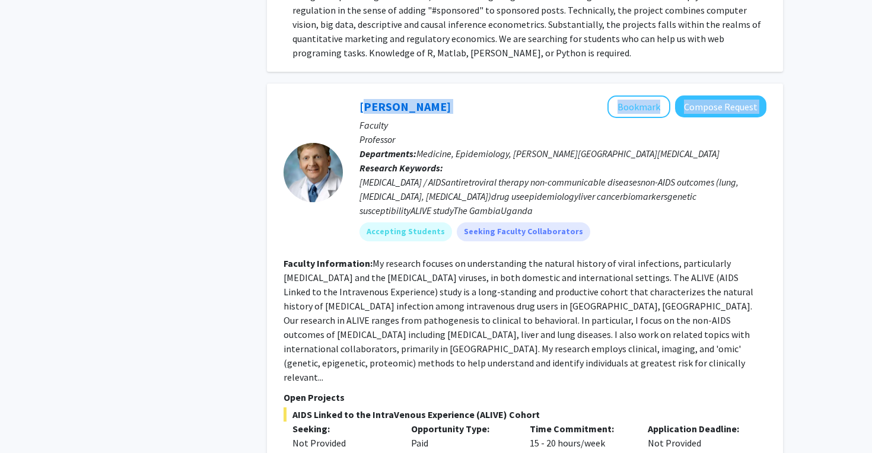
copy div "Gregory Kirk Bookmark Compose Request"
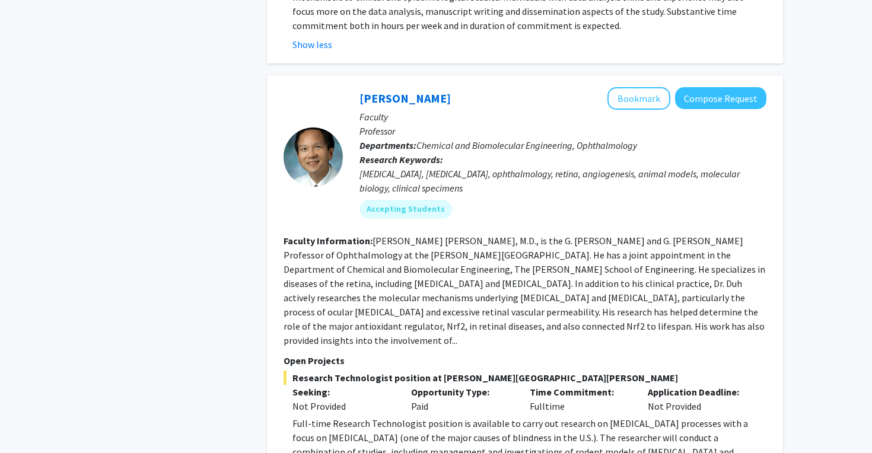
scroll to position [2005, 0]
click at [309, 417] on fg-read-more "Full-time Research Technologist position is available to carry out research on …" at bounding box center [525, 462] width 483 height 90
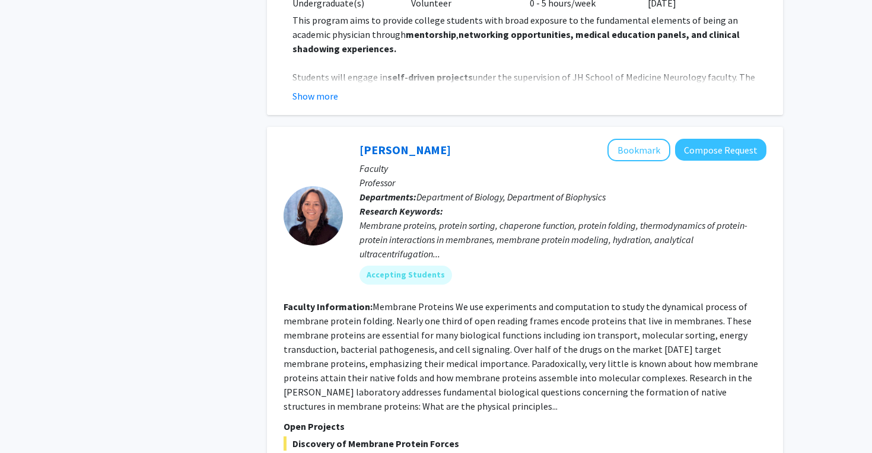
scroll to position [4414, 0]
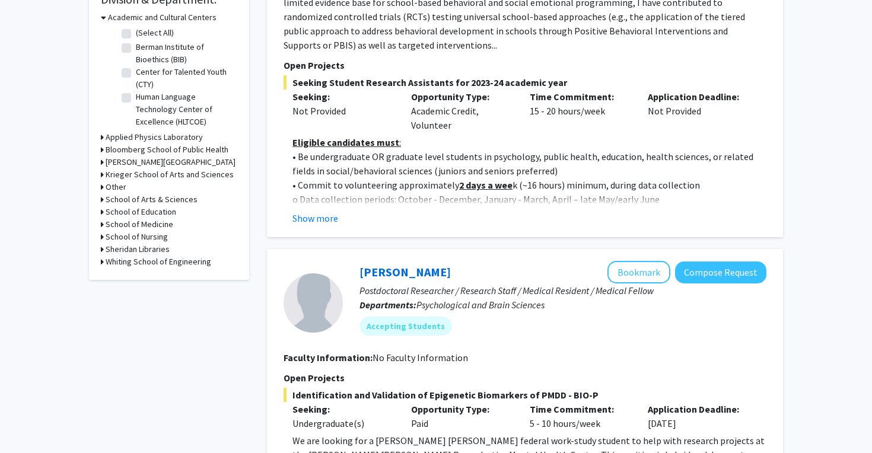
scroll to position [555, 0]
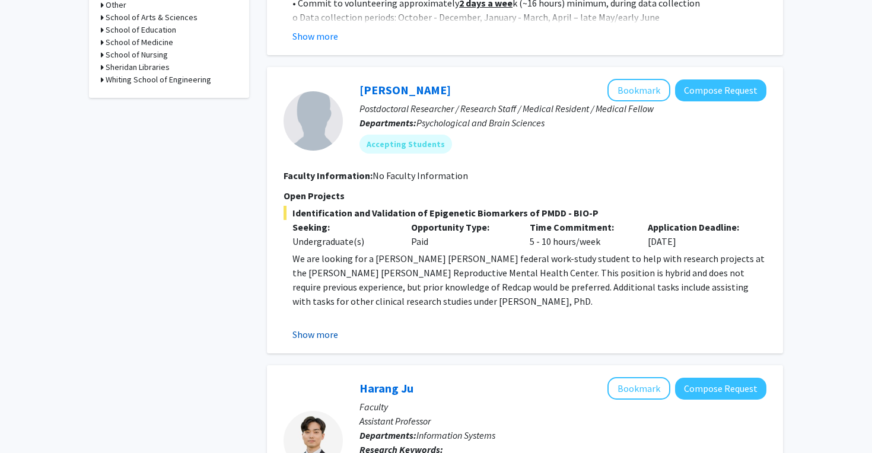
click at [334, 336] on button "Show more" at bounding box center [316, 335] width 46 height 14
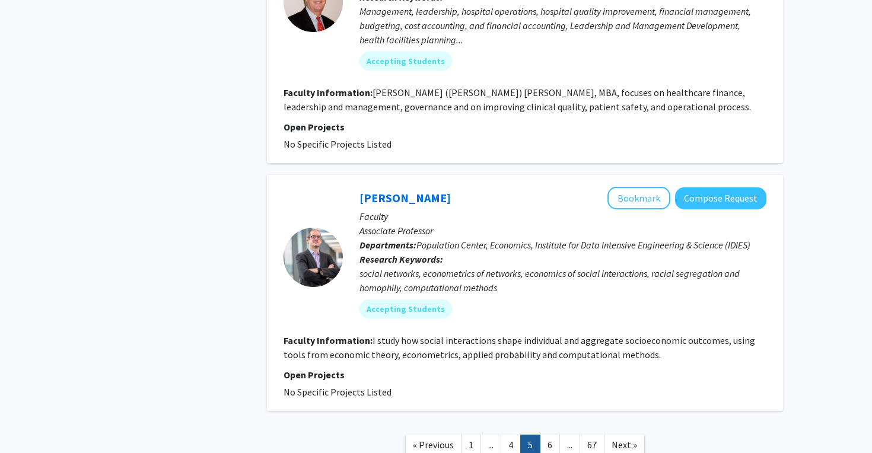
scroll to position [3783, 0]
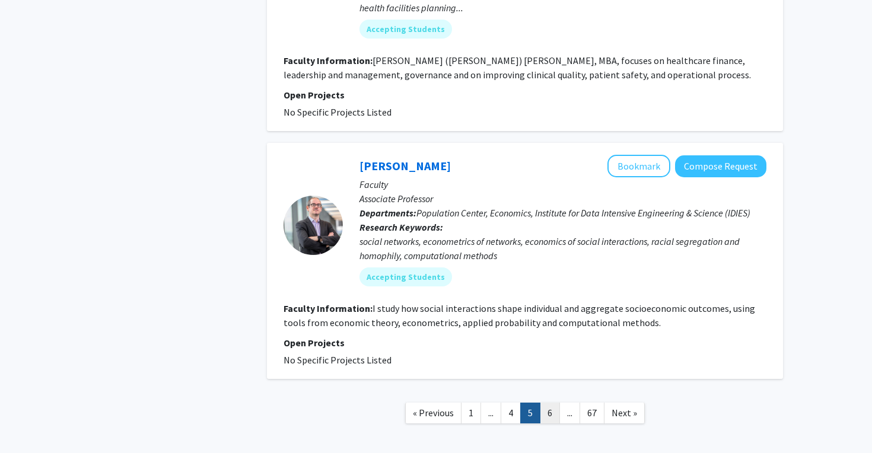
click at [558, 403] on link "6" at bounding box center [550, 413] width 20 height 21
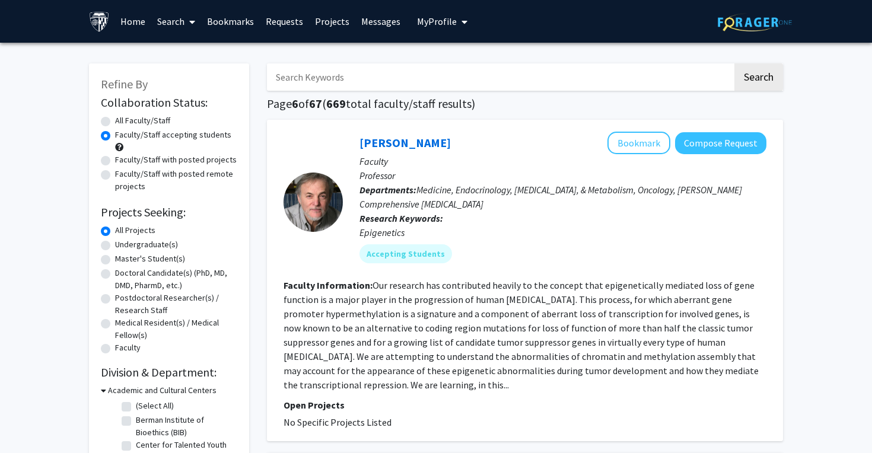
click at [363, 88] on input "Search Keywords" at bounding box center [500, 76] width 466 height 27
type input "deep learning"
click at [735, 63] on button "Search" at bounding box center [759, 76] width 49 height 27
radio input "true"
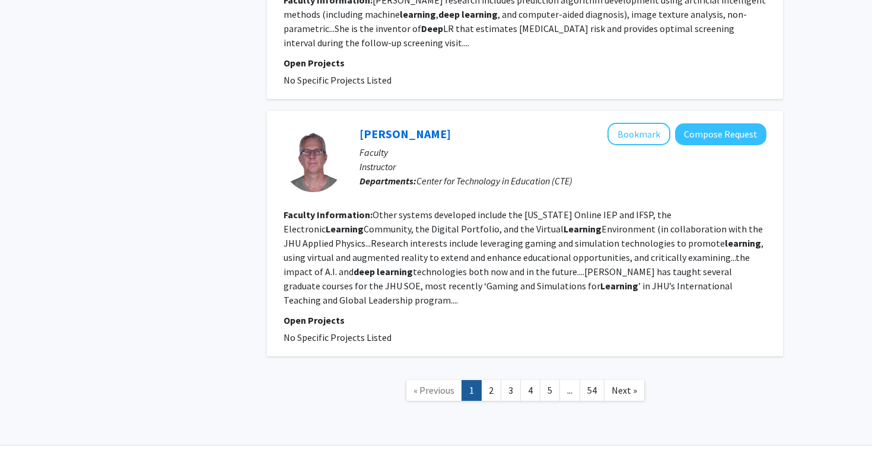
scroll to position [2370, 0]
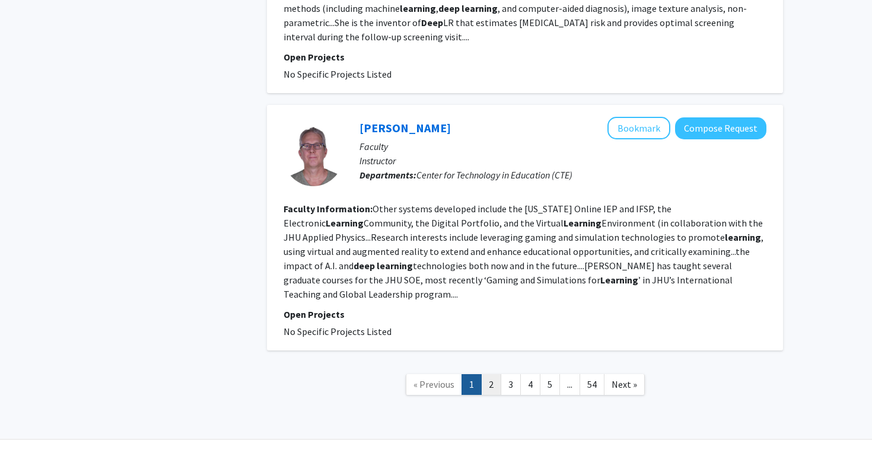
click at [487, 374] on link "2" at bounding box center [491, 384] width 20 height 21
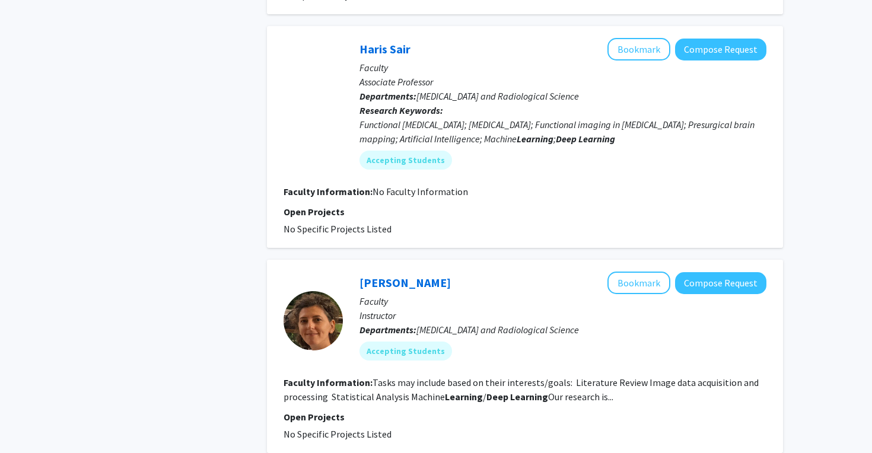
scroll to position [1827, 0]
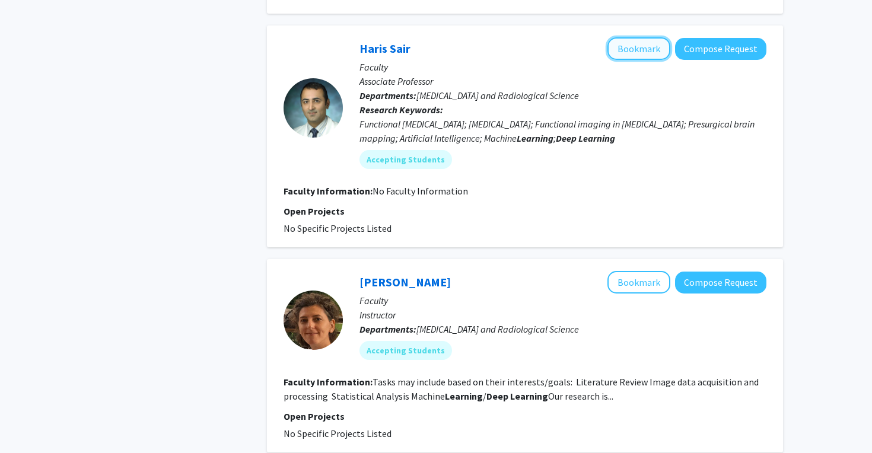
click at [651, 54] on button "Bookmark" at bounding box center [639, 48] width 63 height 23
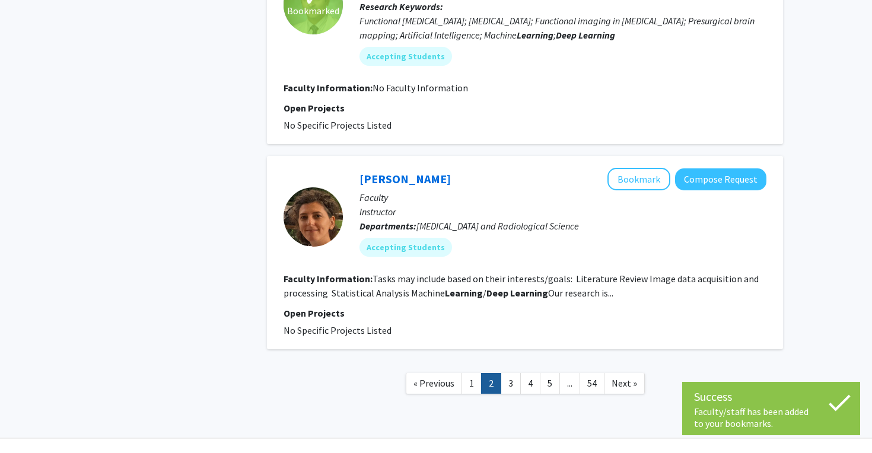
scroll to position [1957, 0]
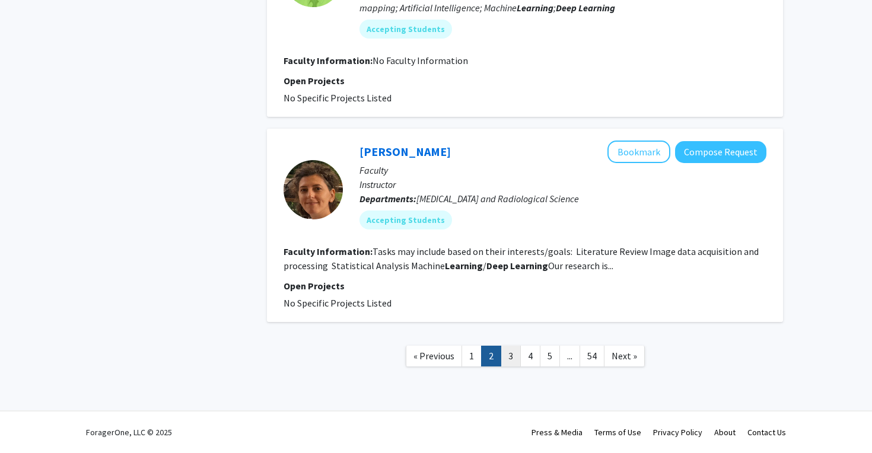
click at [511, 359] on link "3" at bounding box center [511, 356] width 20 height 21
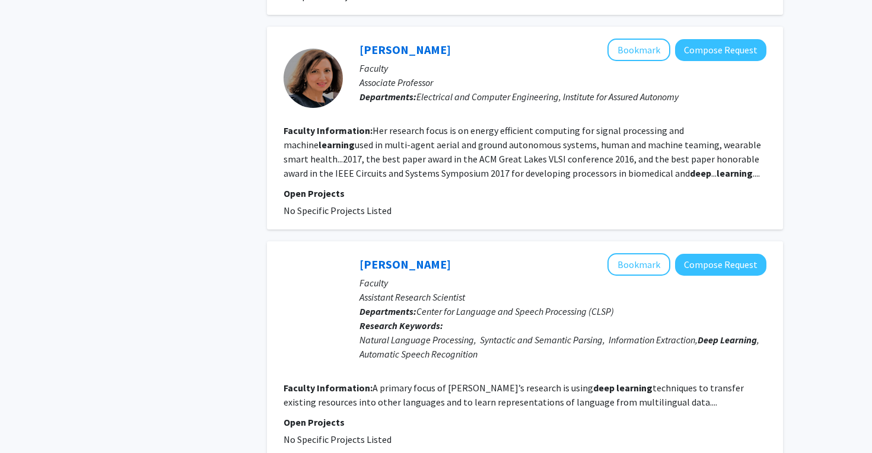
scroll to position [1845, 0]
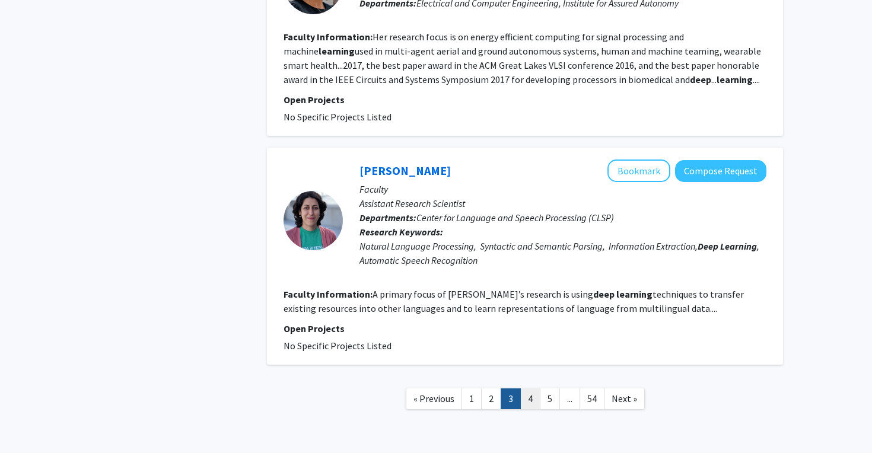
click at [527, 389] on link "4" at bounding box center [530, 399] width 20 height 21
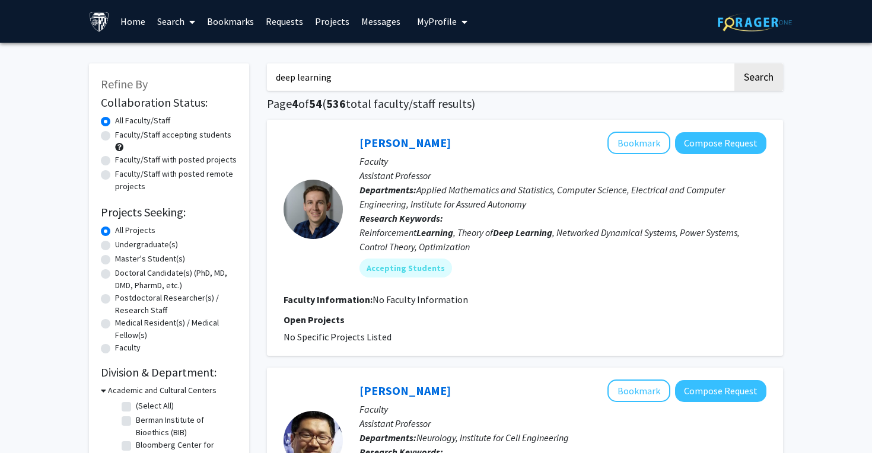
click at [209, 134] on label "Faculty/Staff accepting students" at bounding box center [173, 135] width 116 height 12
click at [123, 134] on input "Faculty/Staff accepting students" at bounding box center [119, 133] width 8 height 8
radio input "true"
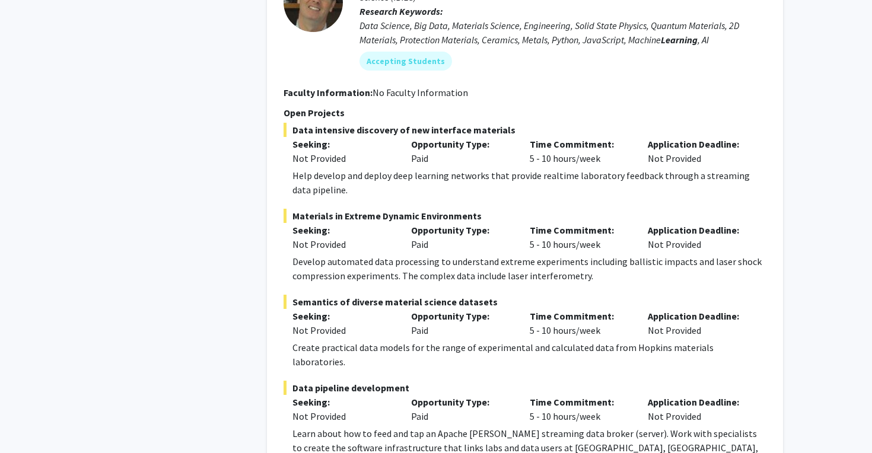
scroll to position [2759, 0]
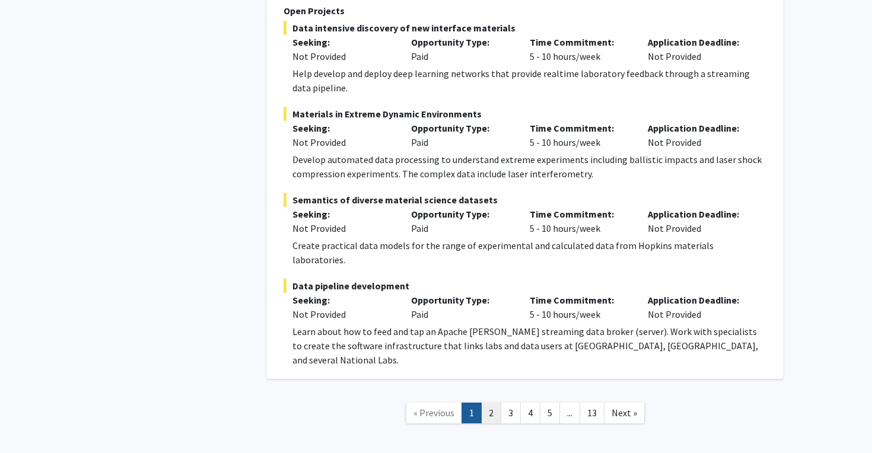
click at [492, 403] on link "2" at bounding box center [491, 413] width 20 height 21
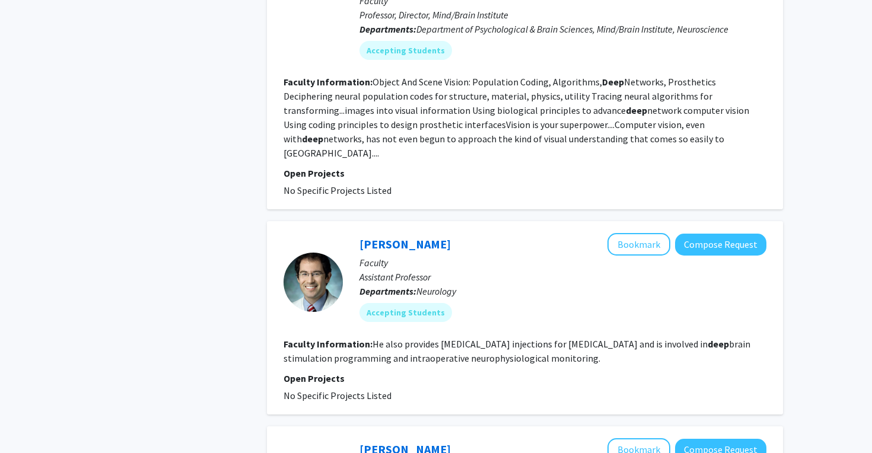
scroll to position [1772, 0]
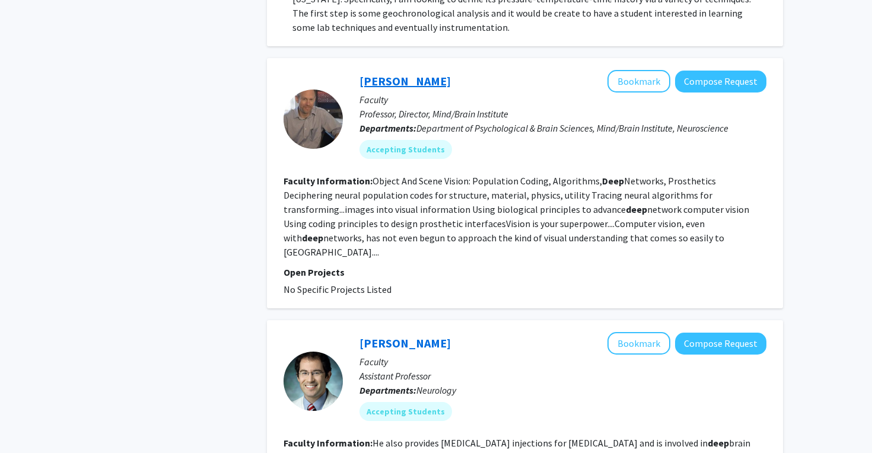
click at [398, 77] on link "Ed Connor" at bounding box center [405, 81] width 91 height 15
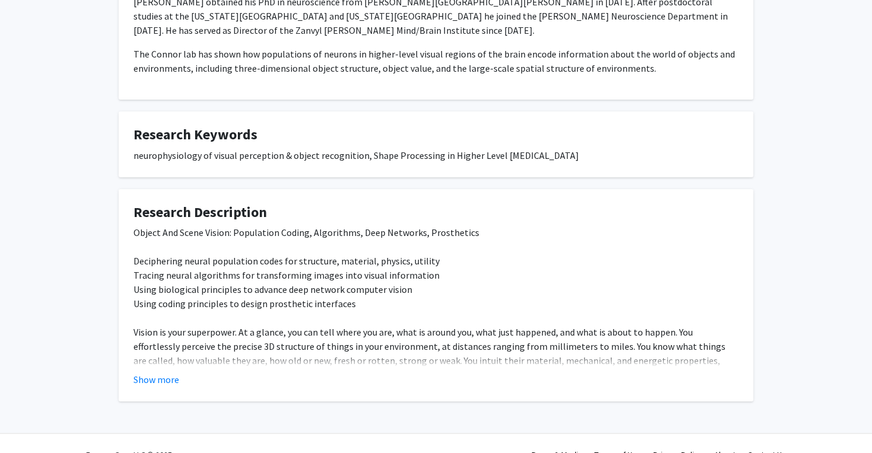
scroll to position [317, 0]
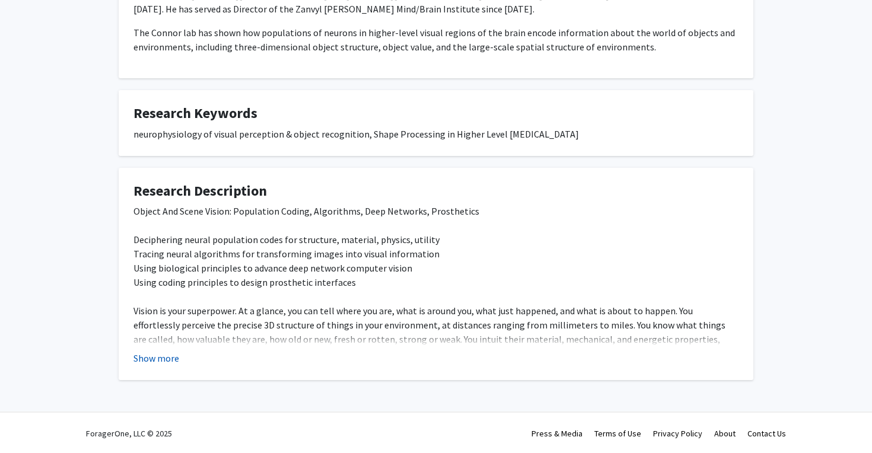
click at [153, 363] on button "Show more" at bounding box center [157, 358] width 46 height 14
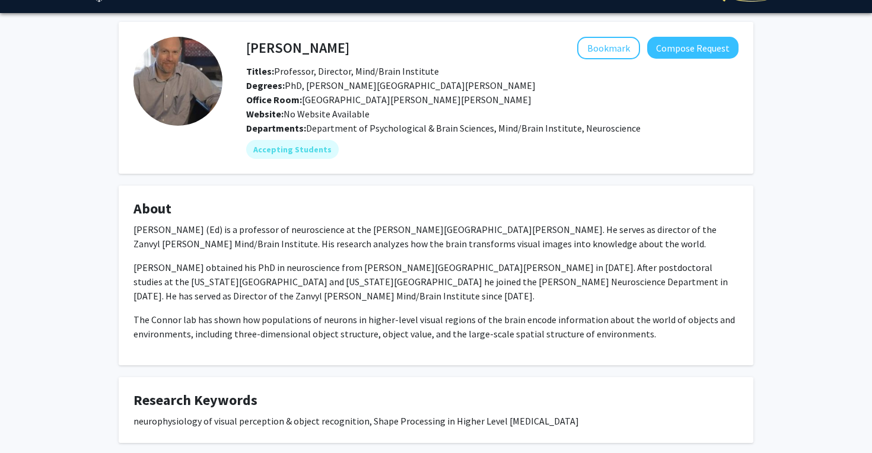
scroll to position [0, 0]
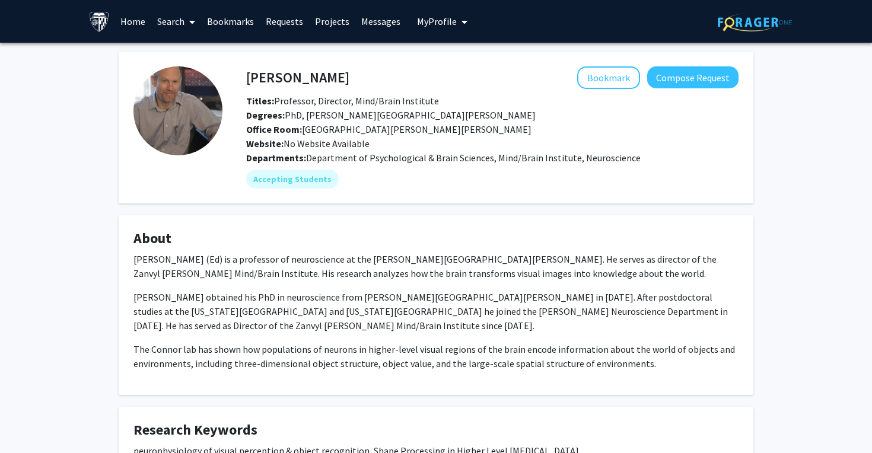
click at [139, 21] on link "Home" at bounding box center [133, 22] width 37 height 42
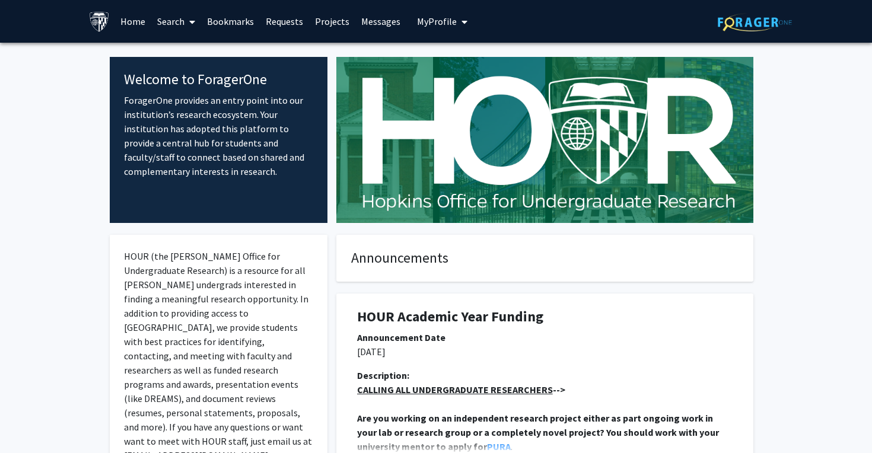
click at [162, 20] on link "Search" at bounding box center [176, 22] width 50 height 42
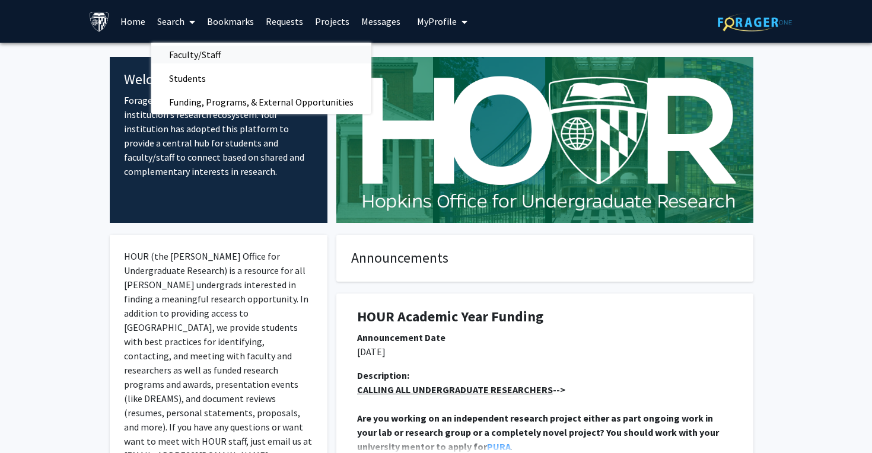
click at [170, 55] on span "Faculty/Staff" at bounding box center [194, 55] width 87 height 24
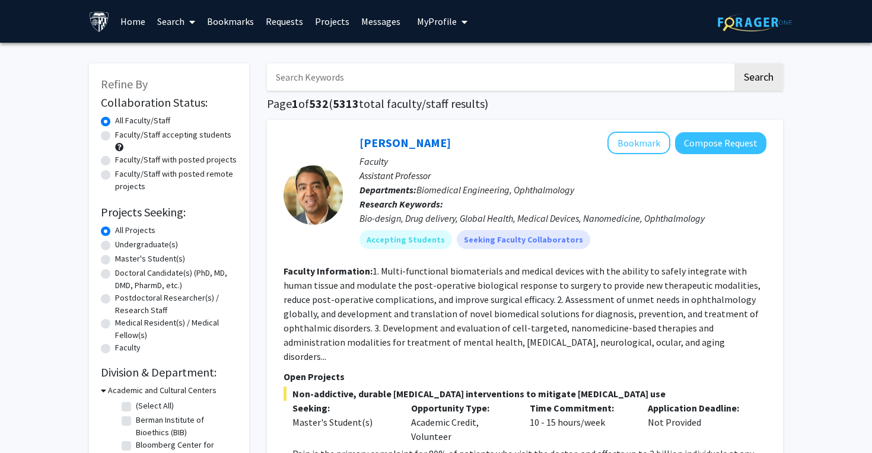
click at [155, 134] on label "Faculty/Staff accepting students" at bounding box center [173, 135] width 116 height 12
click at [123, 134] on input "Faculty/Staff accepting students" at bounding box center [119, 133] width 8 height 8
radio input "true"
click at [392, 75] on input "Search Keywords" at bounding box center [500, 76] width 466 height 27
type input "l"
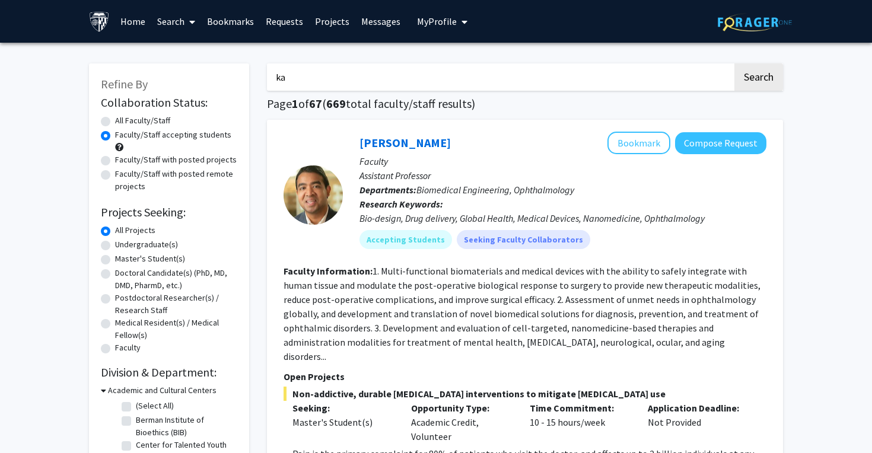
type input "k"
type input "neuroscience"
click at [735, 63] on button "Search" at bounding box center [759, 76] width 49 height 27
radio input "true"
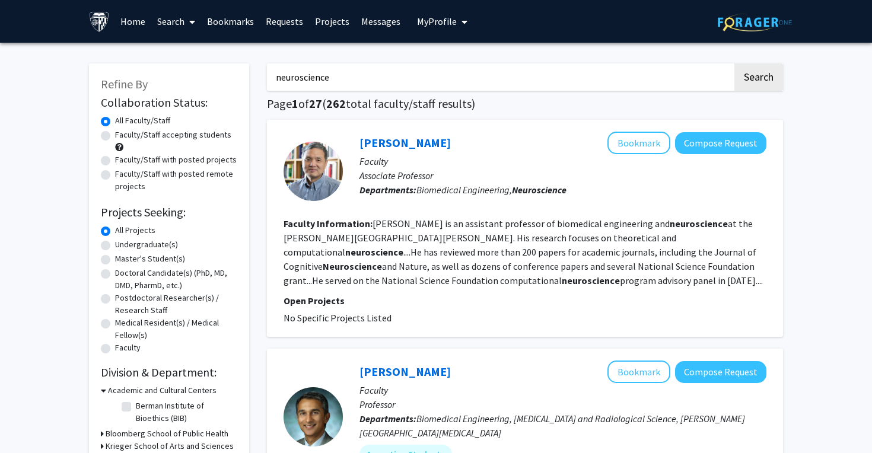
click at [152, 134] on label "Faculty/Staff accepting students" at bounding box center [173, 135] width 116 height 12
click at [123, 134] on input "Faculty/Staff accepting students" at bounding box center [119, 133] width 8 height 8
radio input "true"
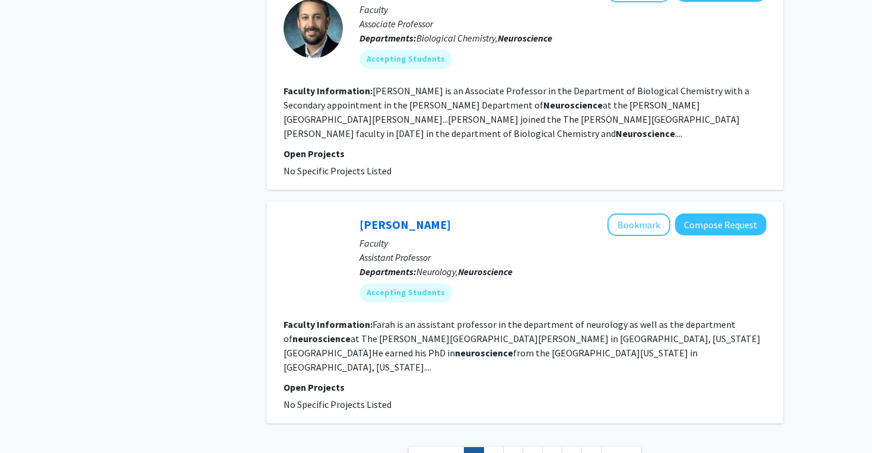
scroll to position [2560, 0]
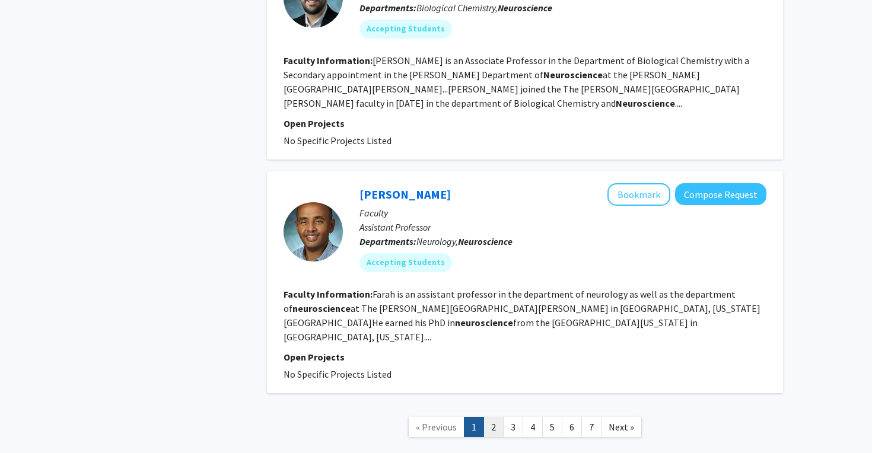
click at [500, 417] on link "2" at bounding box center [494, 427] width 20 height 21
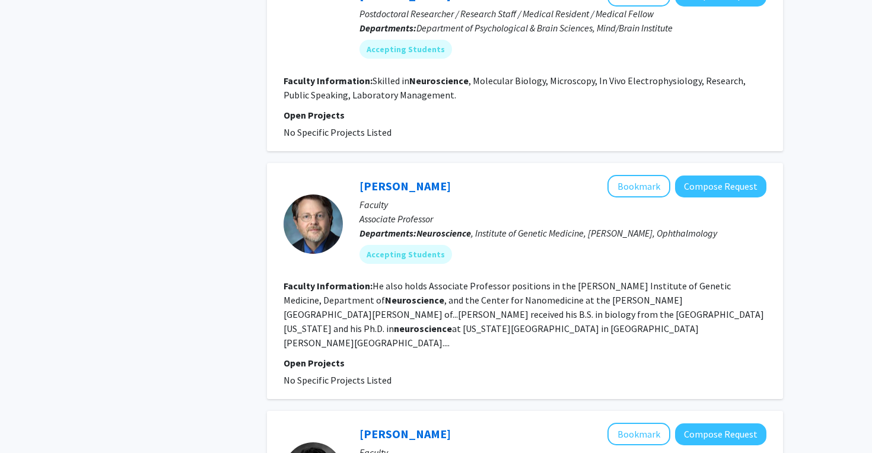
scroll to position [800, 0]
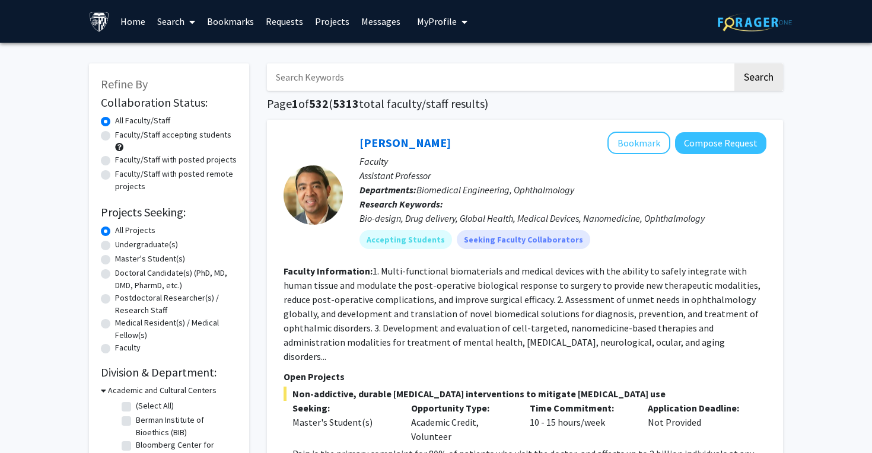
click at [233, 20] on link "Bookmarks" at bounding box center [230, 22] width 59 height 42
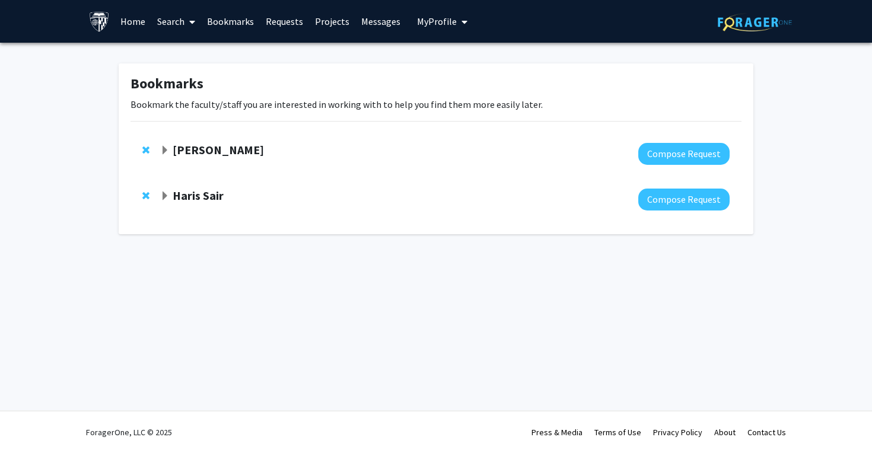
click at [217, 148] on strong "[PERSON_NAME]" at bounding box center [218, 149] width 91 height 15
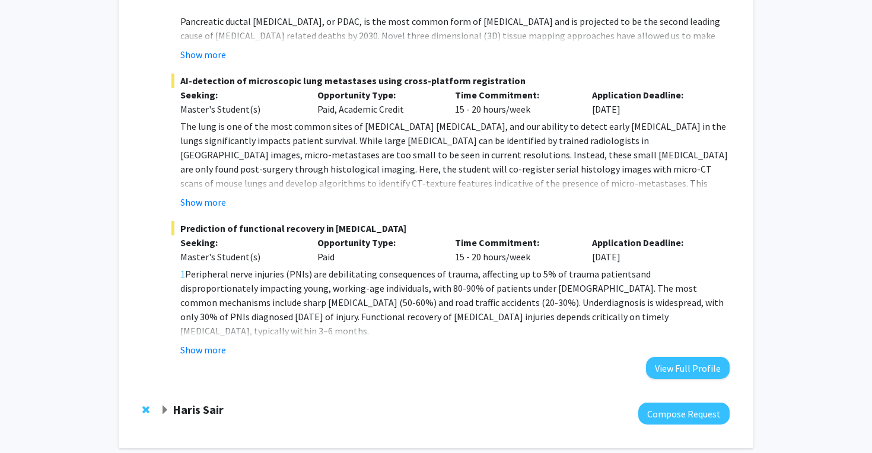
scroll to position [400, 0]
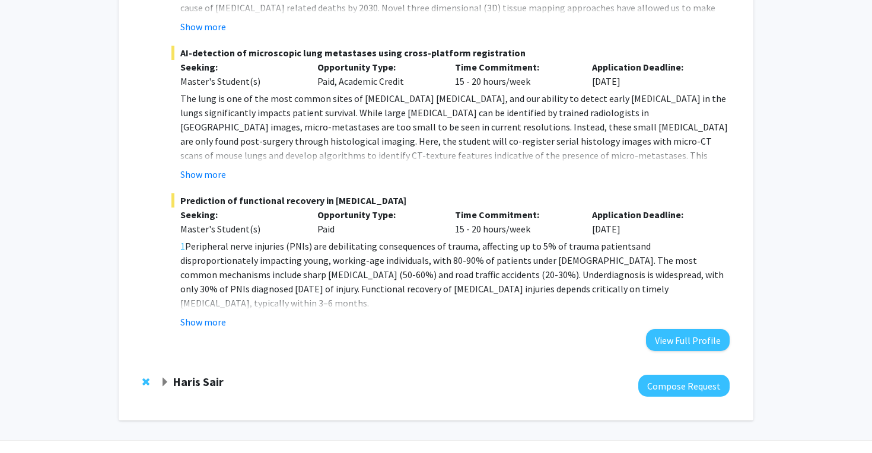
click at [208, 316] on div "Department: Institute for NanoBioTechnology (INBT), Oncology, Pathology, Sidney…" at bounding box center [450, 58] width 558 height 586
click at [208, 315] on button "Show more" at bounding box center [203, 322] width 46 height 14
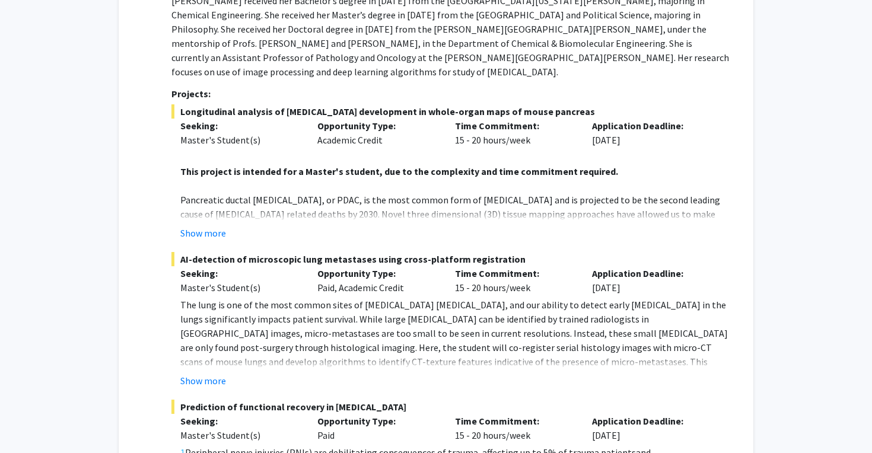
scroll to position [30, 0]
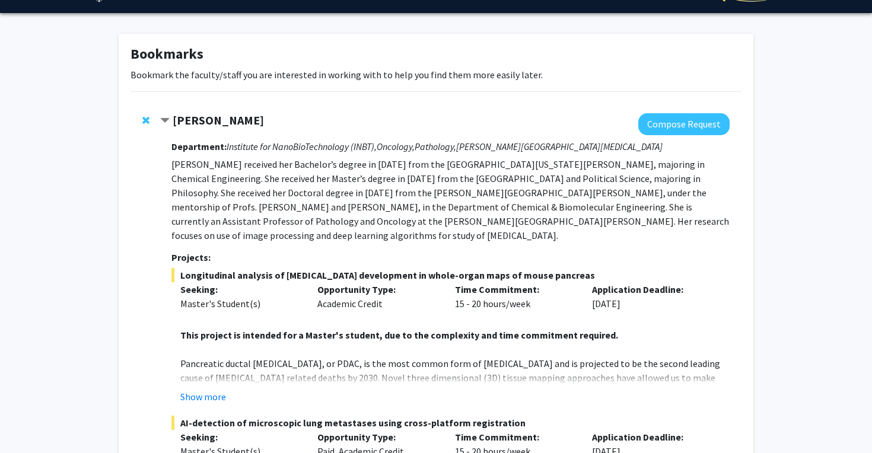
click at [202, 120] on strong "[PERSON_NAME]" at bounding box center [218, 120] width 91 height 15
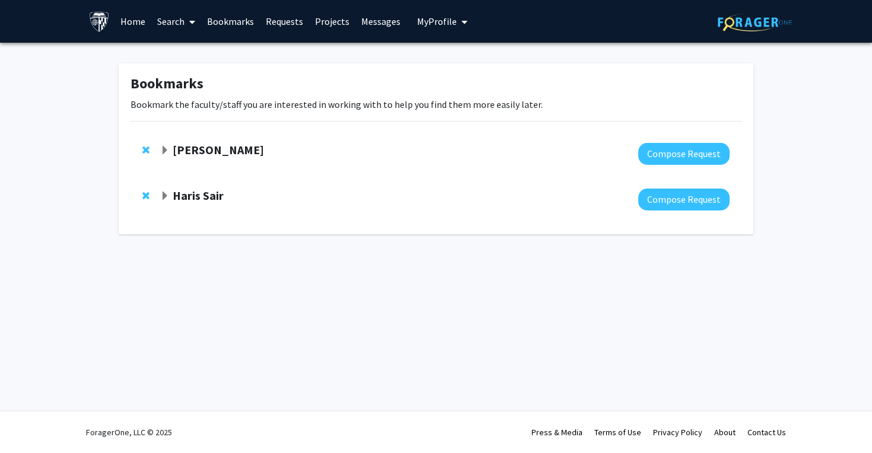
scroll to position [0, 0]
click at [204, 157] on strong "[PERSON_NAME]" at bounding box center [218, 149] width 91 height 15
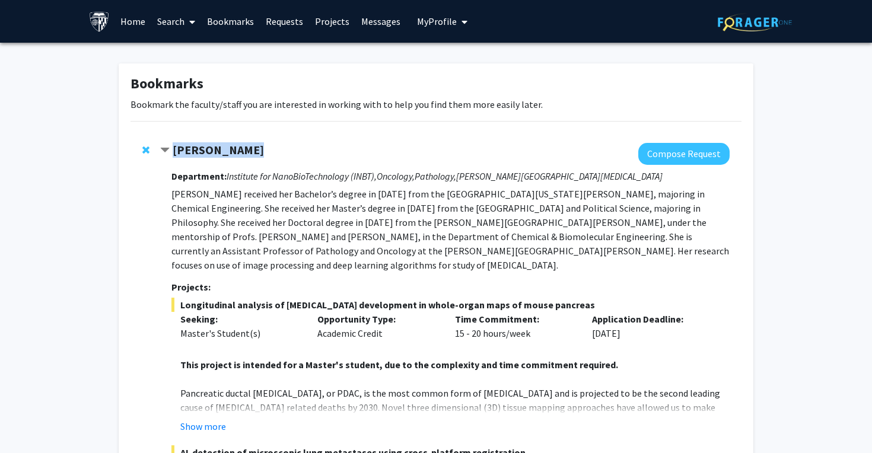
drag, startPoint x: 256, startPoint y: 143, endPoint x: 169, endPoint y: 147, distance: 86.7
click at [169, 147] on div "[PERSON_NAME]" at bounding box center [288, 150] width 256 height 15
copy div "[PERSON_NAME]"
